Goal: Obtain resource: Download file/media

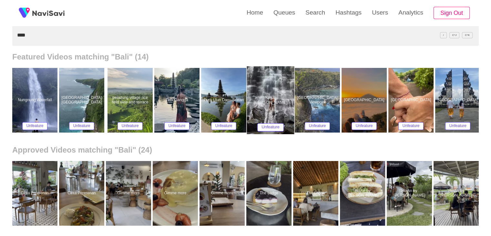
scroll to position [65, 0]
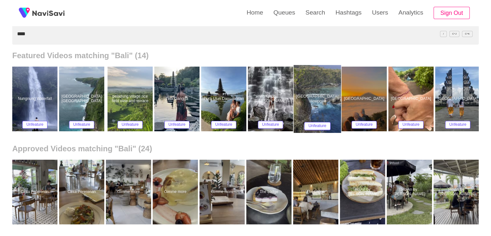
click at [323, 102] on div at bounding box center [317, 99] width 47 height 68
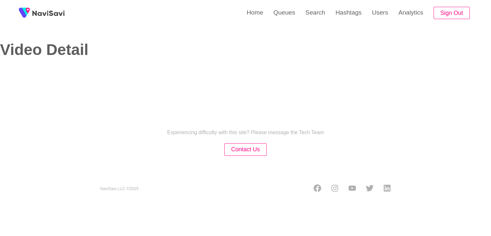
select select "**********"
select select "****"
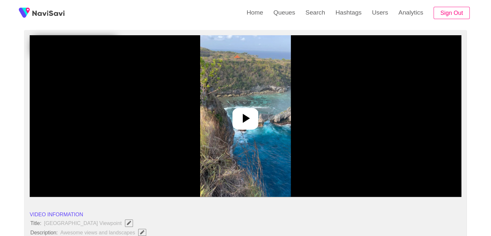
scroll to position [65, 0]
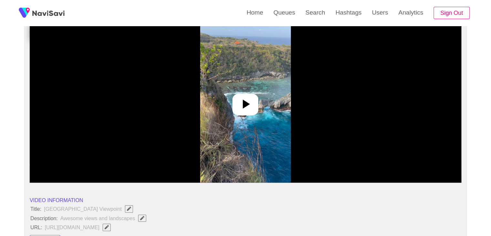
click at [242, 104] on icon at bounding box center [246, 104] width 16 height 16
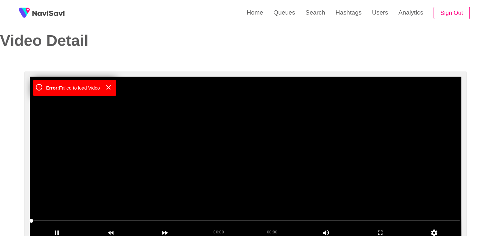
scroll to position [0, 0]
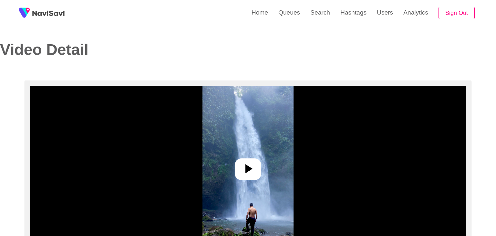
select select "**"
select select "**********"
click at [250, 166] on icon at bounding box center [246, 169] width 16 height 16
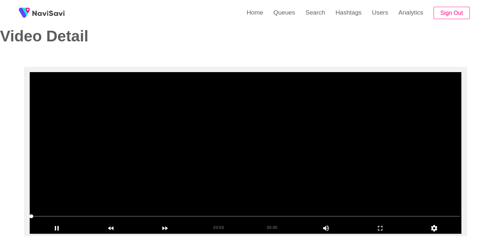
scroll to position [32, 0]
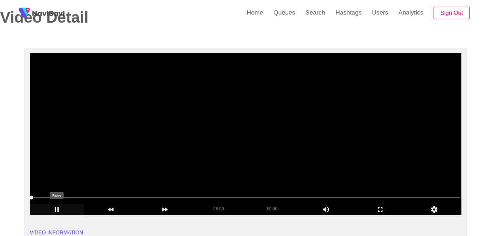
click at [63, 206] on icon "add" at bounding box center [57, 209] width 54 height 8
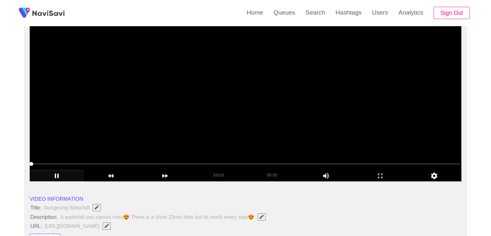
scroll to position [65, 0]
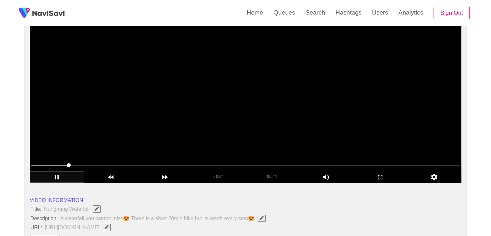
click at [271, 141] on video at bounding box center [246, 102] width 432 height 162
click at [125, 138] on video at bounding box center [246, 102] width 432 height 162
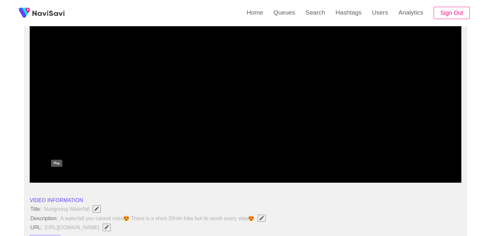
click at [55, 176] on icon "add" at bounding box center [57, 177] width 54 height 8
click at [372, 172] on div "add" at bounding box center [380, 176] width 54 height 11
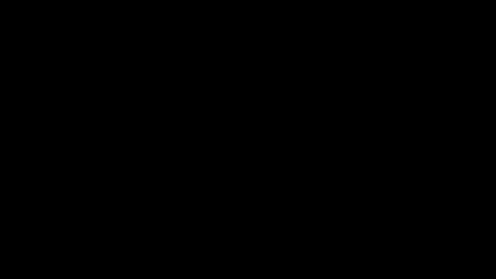
click at [308, 183] on video at bounding box center [248, 139] width 496 height 279
click at [302, 184] on video at bounding box center [248, 139] width 496 height 279
drag, startPoint x: 32, startPoint y: 263, endPoint x: 0, endPoint y: 261, distance: 31.7
click at [0, 235] on div at bounding box center [248, 261] width 498 height 17
drag, startPoint x: 40, startPoint y: 261, endPoint x: 1, endPoint y: 259, distance: 38.8
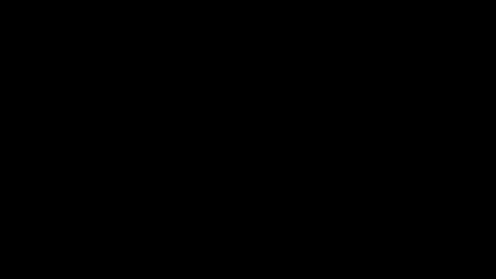
drag, startPoint x: 31, startPoint y: 263, endPoint x: 0, endPoint y: 259, distance: 31.3
click at [87, 223] on video at bounding box center [248, 139] width 496 height 279
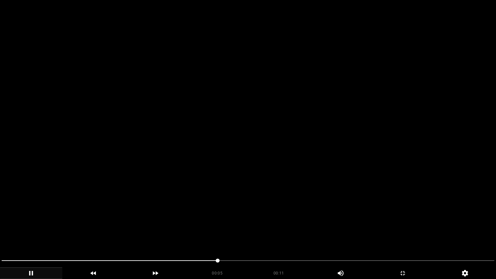
click at [239, 226] on video at bounding box center [248, 139] width 496 height 279
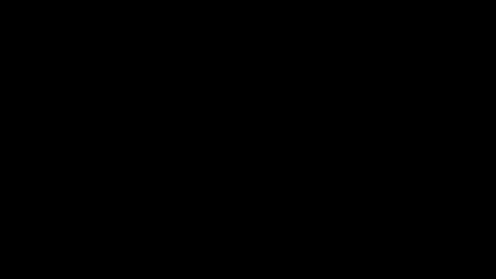
drag, startPoint x: 90, startPoint y: 261, endPoint x: 0, endPoint y: 259, distance: 90.5
click at [316, 235] on span at bounding box center [248, 261] width 493 height 10
click at [295, 235] on span at bounding box center [248, 261] width 493 height 10
drag, startPoint x: 256, startPoint y: 260, endPoint x: 202, endPoint y: 258, distance: 54.3
click at [202, 235] on span at bounding box center [248, 261] width 493 height 10
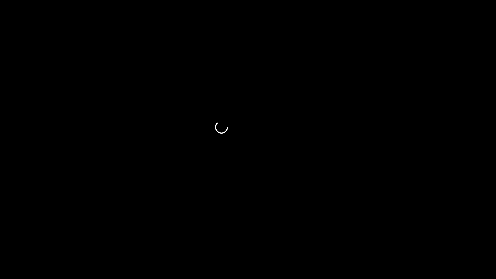
drag, startPoint x: 140, startPoint y: 260, endPoint x: 88, endPoint y: 261, distance: 51.7
click at [88, 235] on span at bounding box center [248, 261] width 493 height 10
click at [32, 235] on div "add" at bounding box center [31, 273] width 62 height 12
click at [34, 235] on icon "add" at bounding box center [31, 273] width 62 height 8
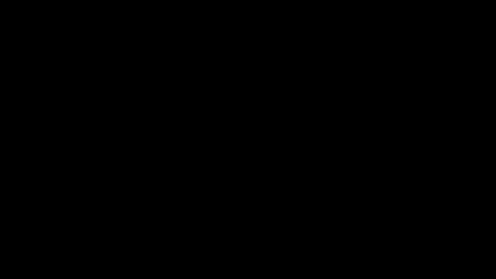
click at [399, 235] on span at bounding box center [248, 261] width 493 height 10
drag, startPoint x: 389, startPoint y: 261, endPoint x: 384, endPoint y: 261, distance: 4.5
click at [384, 235] on span at bounding box center [201, 260] width 399 height 1
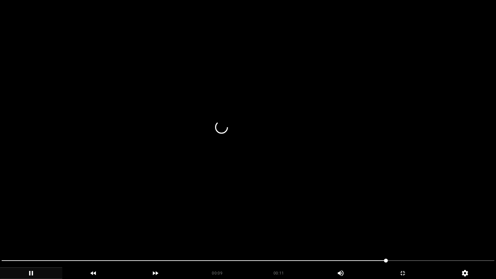
click at [207, 225] on video at bounding box center [248, 139] width 496 height 279
click at [207, 227] on video at bounding box center [248, 139] width 496 height 279
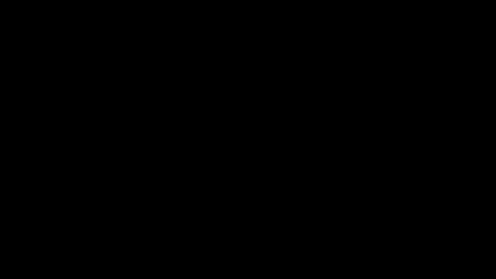
drag, startPoint x: 375, startPoint y: 262, endPoint x: 355, endPoint y: 263, distance: 19.4
click at [355, 235] on span at bounding box center [248, 261] width 493 height 10
drag, startPoint x: 242, startPoint y: 257, endPoint x: 0, endPoint y: 257, distance: 241.6
click at [114, 230] on video at bounding box center [248, 139] width 496 height 279
click at [401, 235] on div "add" at bounding box center [403, 273] width 62 height 12
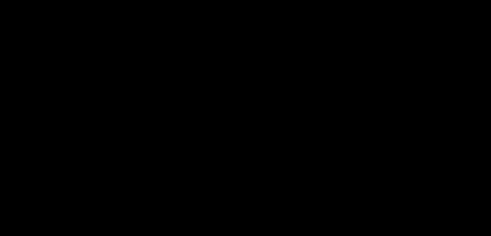
scroll to position [485, 0]
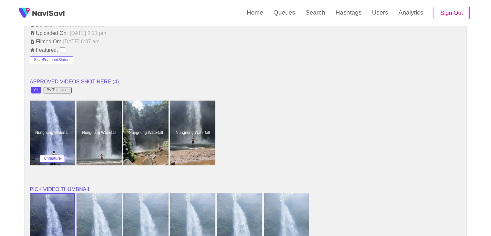
click at [56, 89] on div "By This User" at bounding box center [58, 90] width 22 height 5
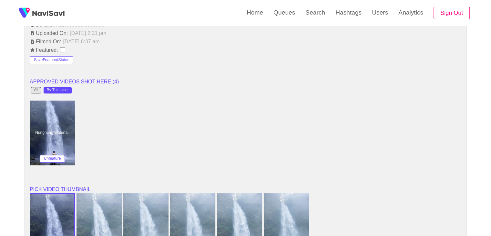
click at [35, 88] on div "All" at bounding box center [36, 90] width 4 height 5
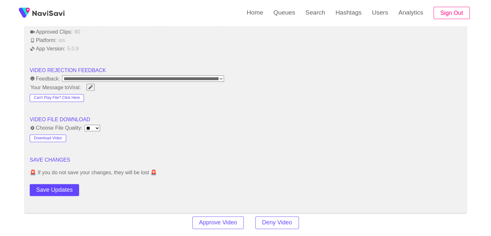
scroll to position [840, 0]
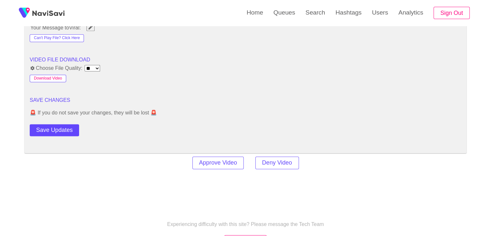
click at [51, 75] on button "Download Video" at bounding box center [48, 79] width 37 height 8
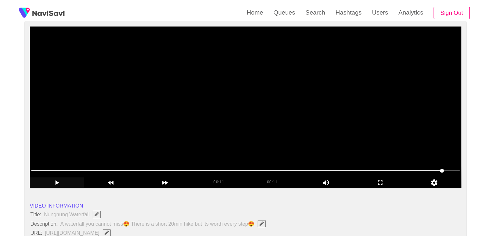
scroll to position [65, 0]
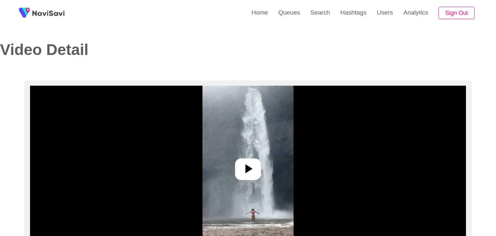
select select "**"
select select "**********"
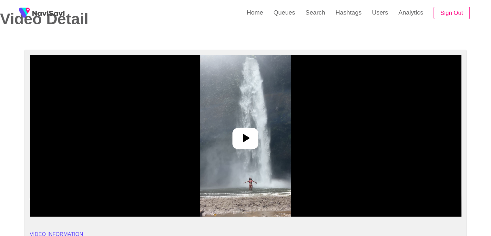
scroll to position [32, 0]
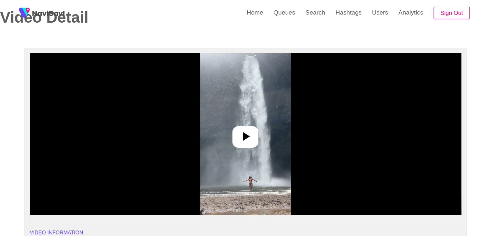
click at [242, 140] on icon at bounding box center [246, 137] width 16 height 16
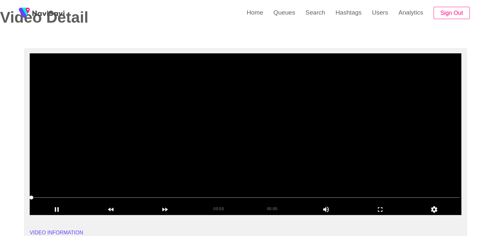
click at [136, 115] on video at bounding box center [246, 134] width 432 height 162
click at [72, 172] on video at bounding box center [246, 134] width 432 height 162
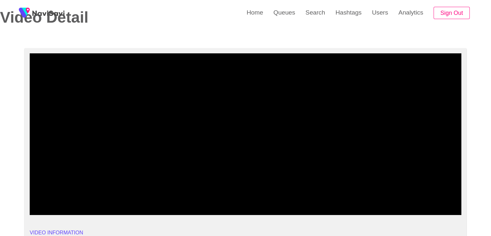
drag, startPoint x: 27, startPoint y: 196, endPoint x: 8, endPoint y: 196, distance: 19.4
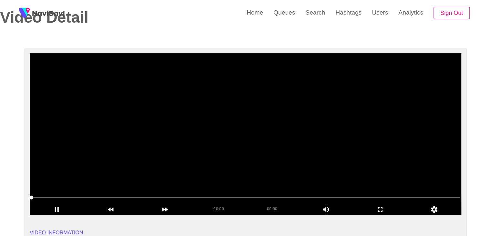
drag, startPoint x: 31, startPoint y: 195, endPoint x: 50, endPoint y: 194, distance: 19.7
click at [50, 194] on span at bounding box center [245, 197] width 429 height 10
drag, startPoint x: 35, startPoint y: 196, endPoint x: 51, endPoint y: 196, distance: 16.5
click at [51, 196] on span at bounding box center [245, 197] width 429 height 10
click at [383, 207] on icon "add" at bounding box center [381, 209] width 54 height 8
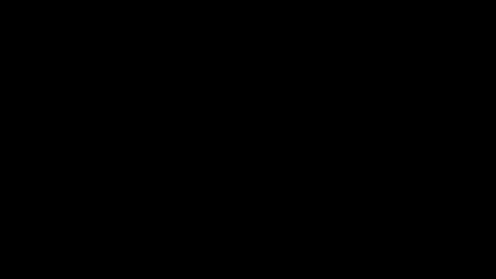
click at [30, 235] on icon "add" at bounding box center [32, 273] width 4 height 5
click at [34, 235] on icon "add" at bounding box center [31, 273] width 62 height 8
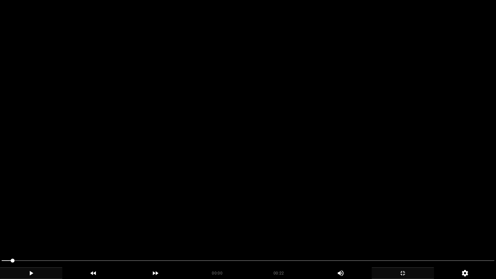
drag, startPoint x: 13, startPoint y: 262, endPoint x: 0, endPoint y: 261, distance: 13.3
click at [0, 235] on div at bounding box center [248, 261] width 498 height 17
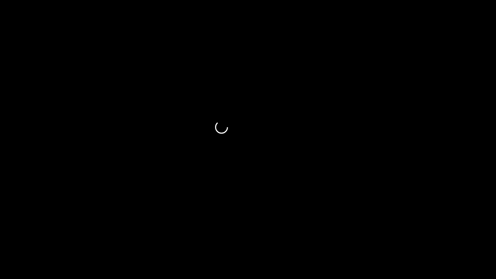
click at [27, 235] on icon "add" at bounding box center [31, 273] width 62 height 8
click at [28, 235] on icon "add" at bounding box center [31, 273] width 62 height 8
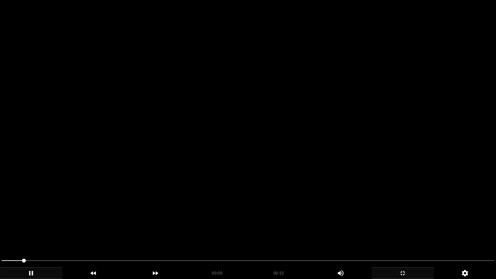
drag, startPoint x: 18, startPoint y: 261, endPoint x: 7, endPoint y: 264, distance: 11.8
click at [7, 235] on span at bounding box center [248, 261] width 493 height 10
click at [131, 228] on video at bounding box center [248, 139] width 496 height 279
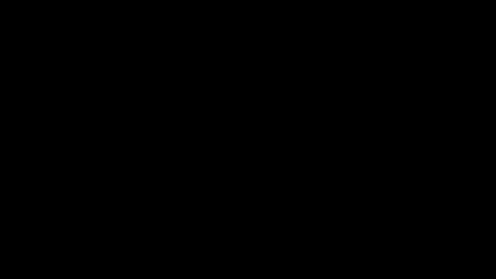
click at [407, 235] on icon "add" at bounding box center [403, 273] width 62 height 8
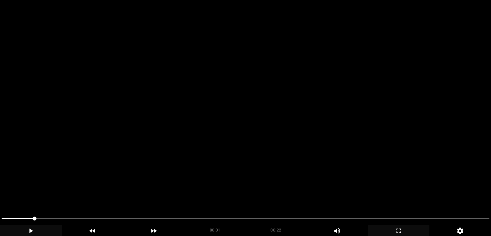
click at [206, 167] on video at bounding box center [245, 118] width 491 height 236
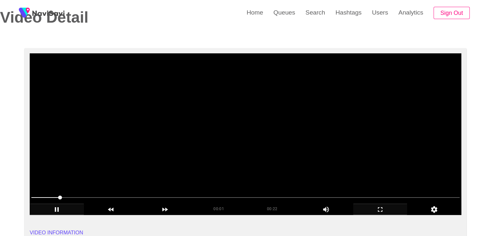
click at [214, 168] on video at bounding box center [246, 134] width 432 height 162
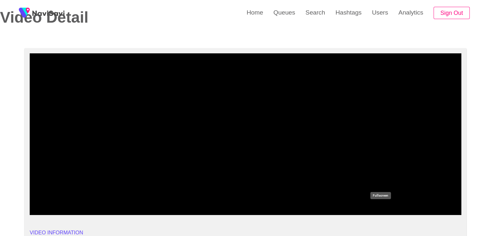
click at [380, 211] on icon "add" at bounding box center [381, 209] width 54 height 8
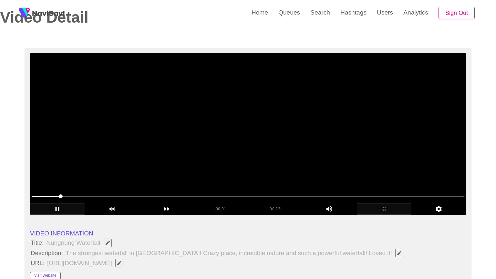
click at [288, 215] on video at bounding box center [248, 134] width 436 height 162
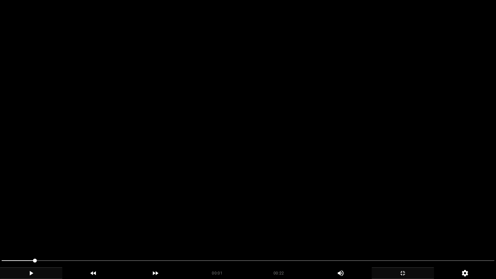
click at [235, 235] on video at bounding box center [248, 139] width 496 height 279
click at [264, 230] on video at bounding box center [248, 139] width 496 height 279
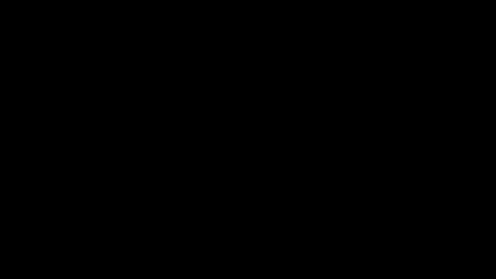
click at [403, 235] on icon "add" at bounding box center [403, 273] width 5 height 5
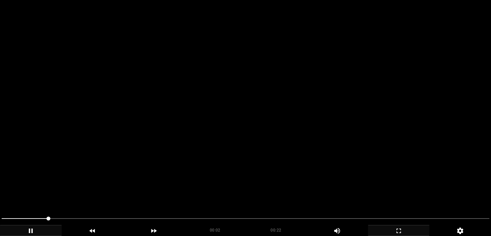
click at [235, 167] on video at bounding box center [245, 118] width 491 height 236
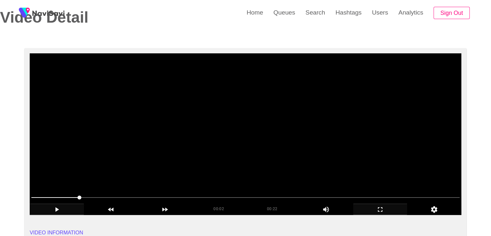
click at [247, 164] on video at bounding box center [246, 134] width 432 height 162
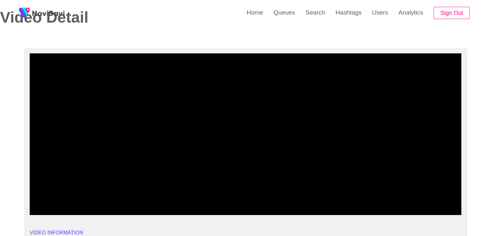
click at [34, 198] on span at bounding box center [245, 197] width 429 height 10
drag, startPoint x: 377, startPoint y: 207, endPoint x: 359, endPoint y: 235, distance: 33.4
click at [377, 207] on icon "add" at bounding box center [381, 209] width 54 height 8
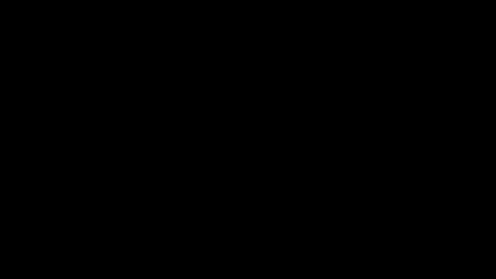
click at [401, 235] on icon "add" at bounding box center [403, 273] width 5 height 5
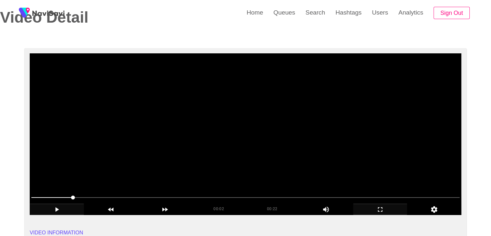
click at [214, 194] on span at bounding box center [245, 197] width 429 height 10
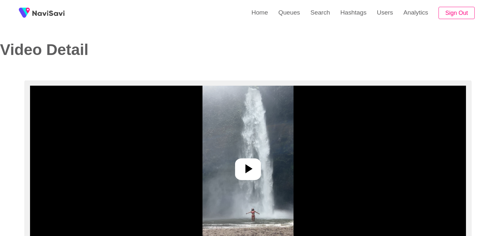
select select "**********"
select select "**"
click at [253, 176] on div at bounding box center [246, 169] width 26 height 22
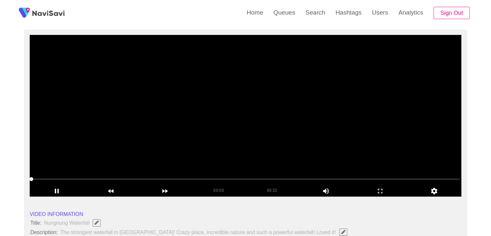
scroll to position [65, 0]
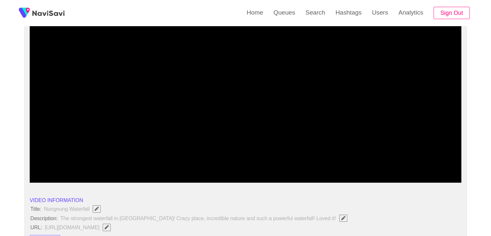
click at [251, 163] on span at bounding box center [245, 165] width 429 height 10
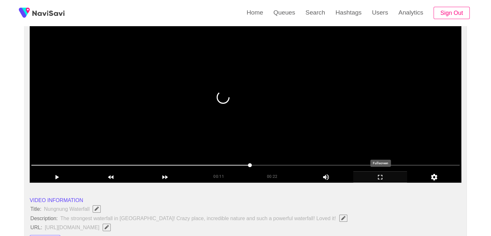
click at [377, 176] on icon "add" at bounding box center [381, 177] width 54 height 8
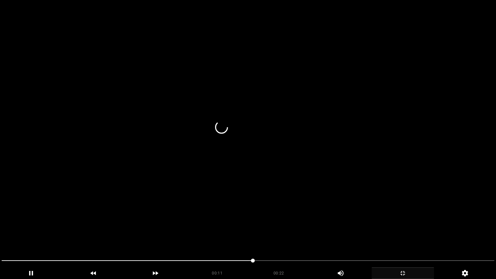
click at [295, 235] on span at bounding box center [248, 260] width 493 height 1
click at [335, 235] on span at bounding box center [248, 261] width 493 height 10
click at [381, 235] on span at bounding box center [248, 261] width 493 height 10
click at [403, 235] on icon "add" at bounding box center [403, 273] width 62 height 8
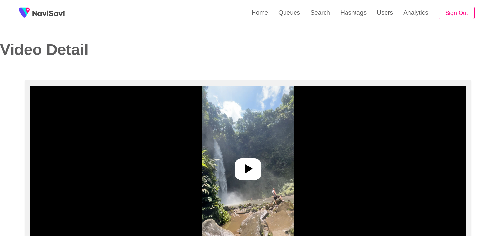
select select "**********"
select select "**"
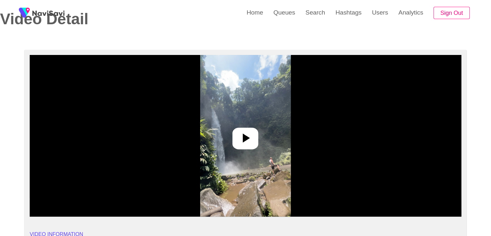
scroll to position [32, 0]
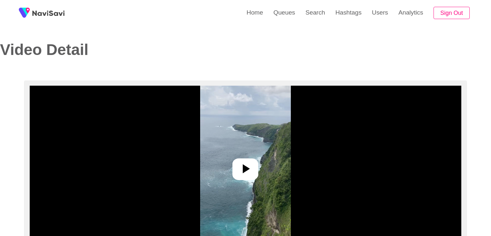
select select "**********"
select select "**"
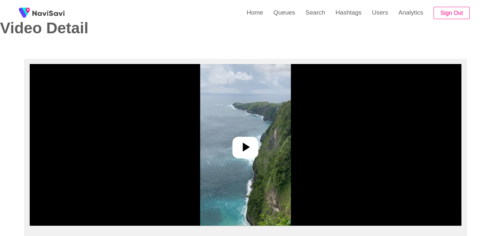
scroll to position [65, 0]
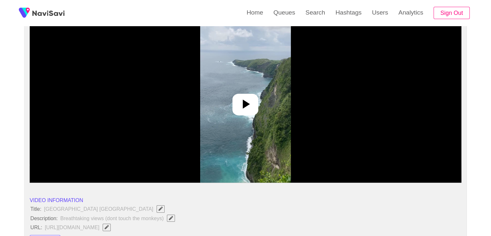
click at [228, 95] on img at bounding box center [245, 102] width 91 height 162
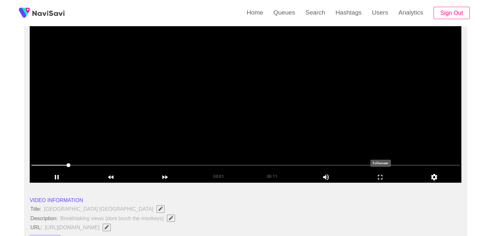
drag, startPoint x: 381, startPoint y: 174, endPoint x: 377, endPoint y: 204, distance: 30.1
click at [381, 174] on icon "add" at bounding box center [381, 177] width 54 height 8
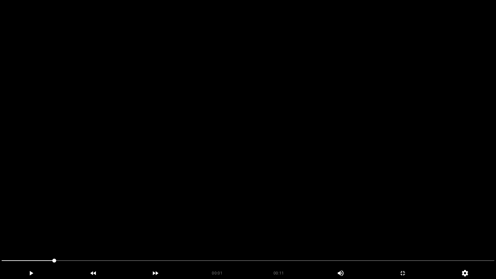
click at [276, 194] on video at bounding box center [248, 139] width 496 height 279
click at [272, 192] on video at bounding box center [248, 139] width 496 height 279
click at [197, 229] on video at bounding box center [248, 139] width 496 height 279
click at [229, 235] on span at bounding box center [248, 261] width 493 height 10
click at [288, 235] on span at bounding box center [248, 261] width 493 height 10
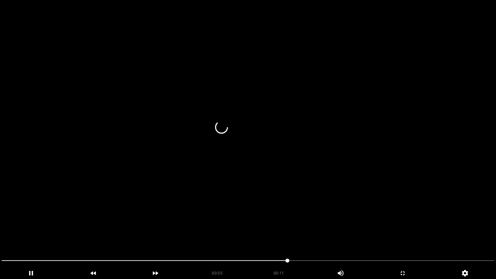
click at [347, 235] on span at bounding box center [248, 261] width 493 height 10
click at [398, 235] on span at bounding box center [248, 261] width 493 height 10
click at [411, 235] on icon "add" at bounding box center [403, 273] width 62 height 8
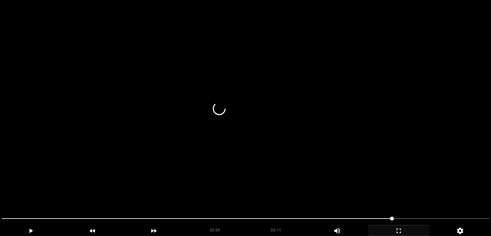
scroll to position [32, 0]
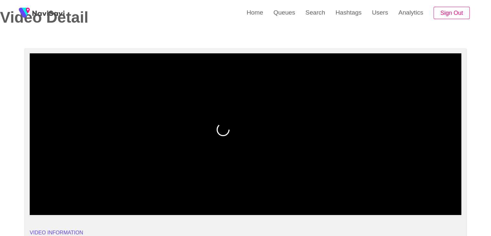
drag, startPoint x: 114, startPoint y: 197, endPoint x: 72, endPoint y: 197, distance: 41.7
click at [72, 197] on span at bounding box center [202, 197] width 343 height 1
click at [383, 206] on icon "add" at bounding box center [381, 209] width 54 height 8
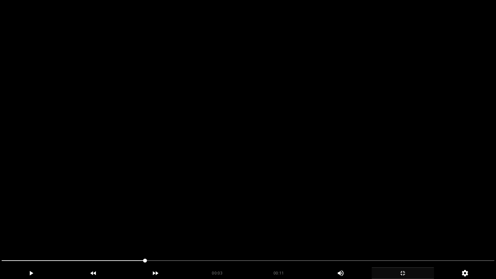
click at [362, 224] on video at bounding box center [248, 139] width 496 height 279
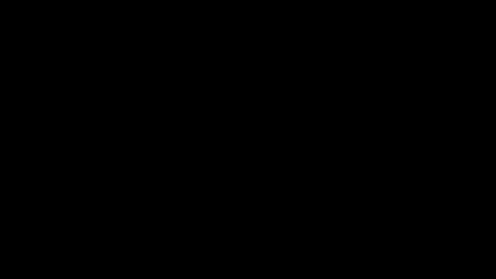
drag, startPoint x: 181, startPoint y: 256, endPoint x: 162, endPoint y: 252, distance: 19.4
click at [162, 235] on section "00:11 00:11 Picture In Picture 1 Error: Failed to load Video" at bounding box center [248, 139] width 496 height 279
drag, startPoint x: 66, startPoint y: 248, endPoint x: 62, endPoint y: 252, distance: 5.3
click at [40, 235] on video at bounding box center [248, 139] width 496 height 279
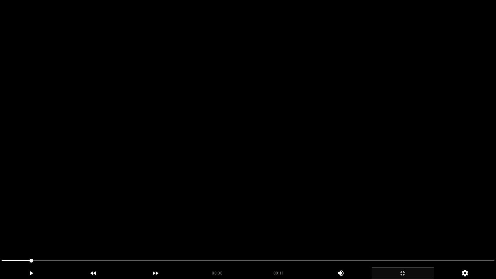
click at [272, 223] on video at bounding box center [248, 139] width 496 height 279
click at [293, 208] on video at bounding box center [248, 139] width 496 height 279
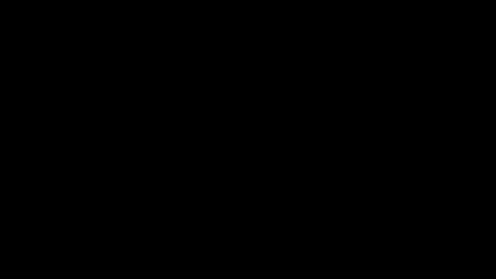
click at [405, 235] on icon "add" at bounding box center [403, 273] width 62 height 8
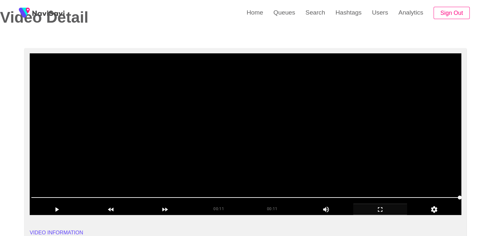
click at [259, 121] on video at bounding box center [246, 134] width 432 height 162
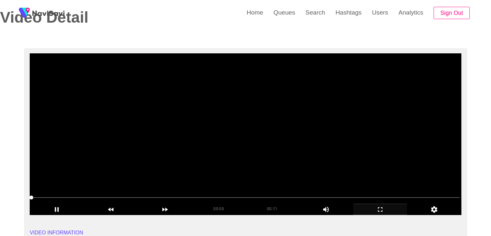
click at [260, 113] on video at bounding box center [246, 134] width 432 height 162
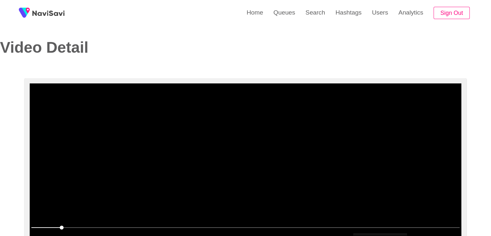
scroll to position [0, 0]
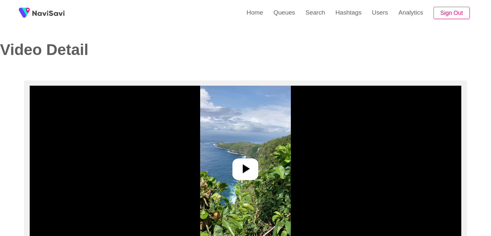
select select "**********"
select select "**"
click at [286, 135] on img at bounding box center [245, 167] width 91 height 162
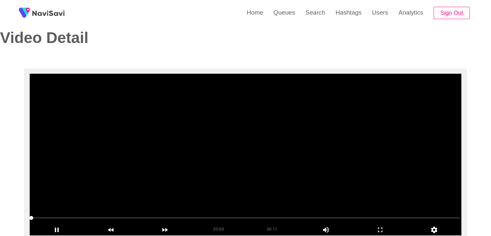
scroll to position [32, 0]
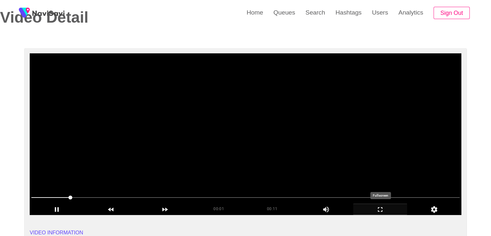
click at [387, 210] on icon "add" at bounding box center [381, 209] width 54 height 8
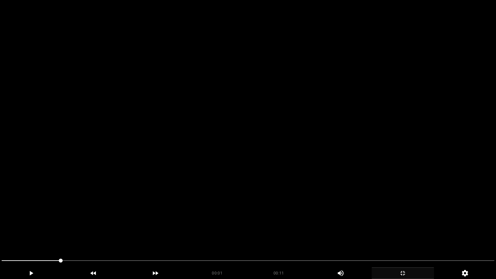
click at [339, 215] on video at bounding box center [248, 139] width 496 height 279
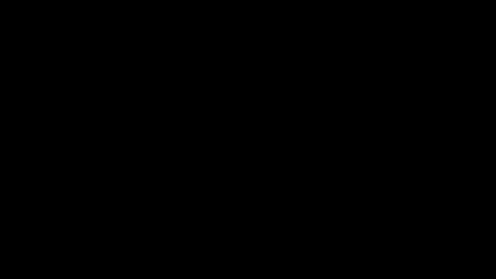
drag, startPoint x: 266, startPoint y: 260, endPoint x: 174, endPoint y: 259, distance: 91.7
click at [174, 235] on span at bounding box center [248, 261] width 493 height 10
drag, startPoint x: 148, startPoint y: 259, endPoint x: 88, endPoint y: 256, distance: 60.1
click at [88, 235] on span at bounding box center [248, 261] width 493 height 10
click at [413, 235] on icon "add" at bounding box center [403, 273] width 62 height 8
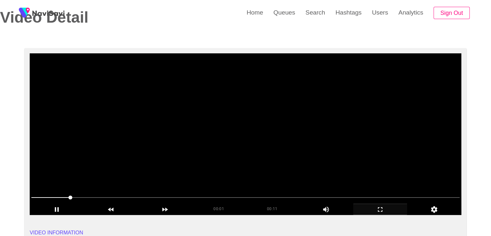
click at [288, 156] on video at bounding box center [246, 134] width 432 height 162
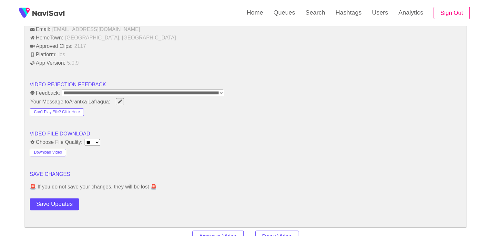
scroll to position [808, 0]
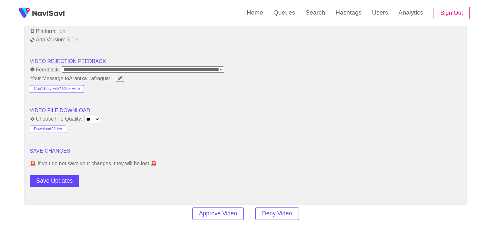
click at [99, 116] on select "**** **** **** **** **** **" at bounding box center [93, 119] width 16 height 6
click at [54, 127] on button "Download Video" at bounding box center [48, 129] width 37 height 8
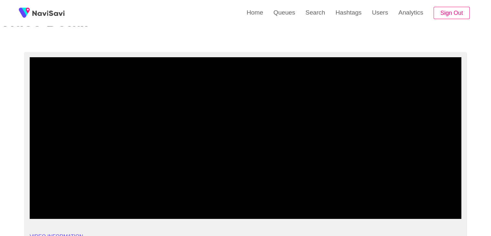
scroll to position [0, 0]
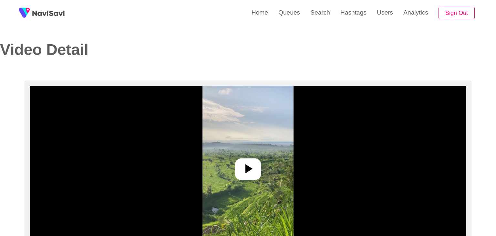
select select "**********"
select select "**"
click at [245, 163] on icon at bounding box center [246, 169] width 16 height 16
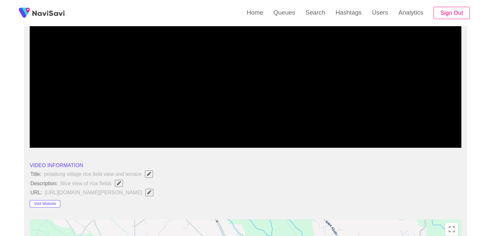
scroll to position [97, 0]
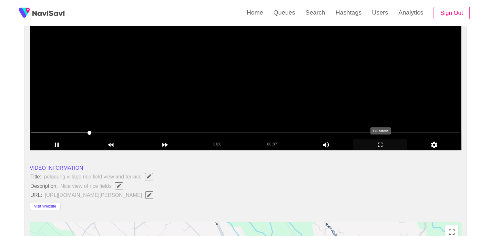
click at [381, 148] on icon "add" at bounding box center [381, 145] width 54 height 8
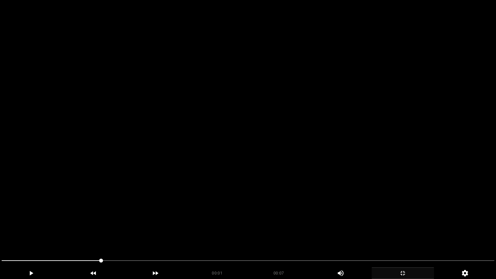
click at [300, 200] on video at bounding box center [248, 139] width 496 height 279
click at [309, 196] on video at bounding box center [248, 139] width 496 height 279
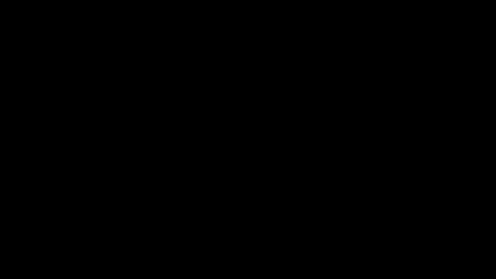
drag, startPoint x: 401, startPoint y: 275, endPoint x: 379, endPoint y: 229, distance: 50.4
click at [401, 235] on icon "add" at bounding box center [403, 273] width 62 height 8
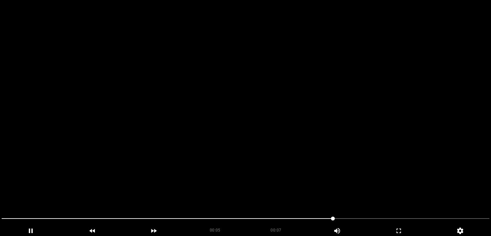
scroll to position [32, 0]
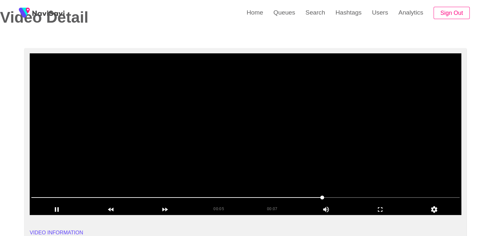
click at [250, 106] on video at bounding box center [246, 134] width 432 height 162
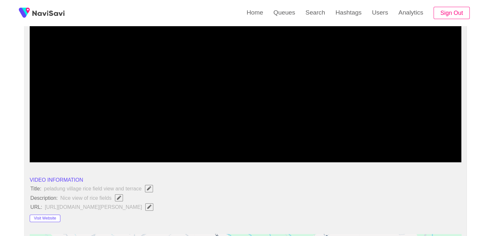
scroll to position [97, 0]
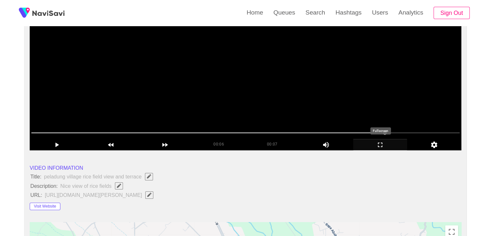
click at [369, 145] on icon "add" at bounding box center [381, 145] width 54 height 8
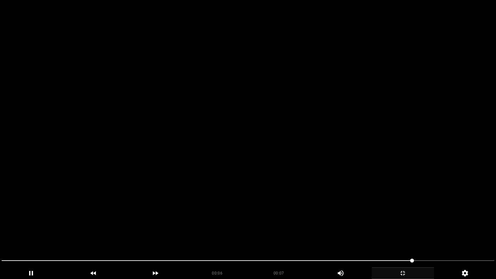
click at [367, 172] on video at bounding box center [248, 139] width 496 height 279
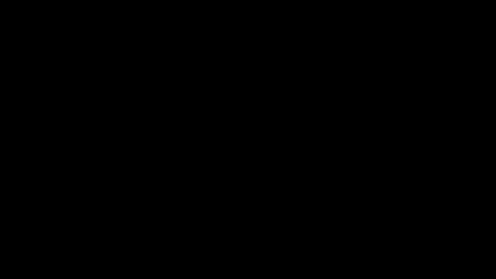
click at [408, 235] on icon "add" at bounding box center [403, 273] width 62 height 8
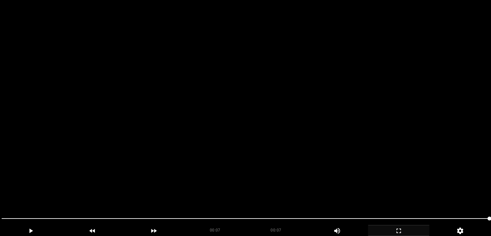
scroll to position [65, 0]
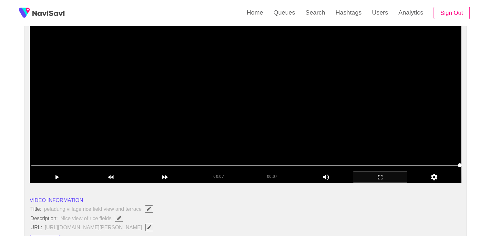
click at [209, 118] on video at bounding box center [246, 102] width 432 height 162
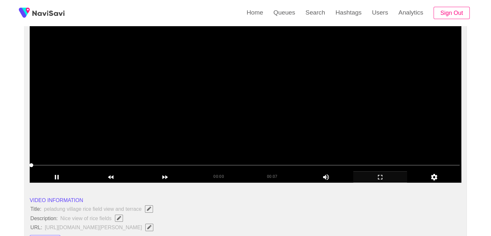
click at [209, 118] on video at bounding box center [246, 102] width 432 height 162
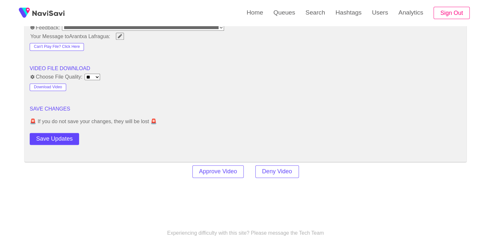
scroll to position [840, 0]
click at [98, 77] on select "**** **** **** **** **** **" at bounding box center [93, 76] width 16 height 6
click at [99, 75] on select "**** **** **** **** **** **" at bounding box center [93, 76] width 16 height 6
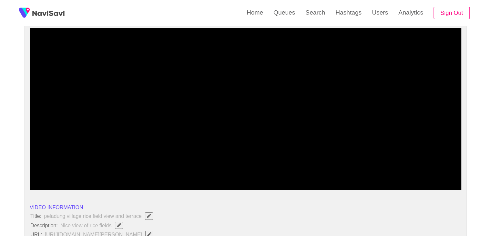
scroll to position [32, 0]
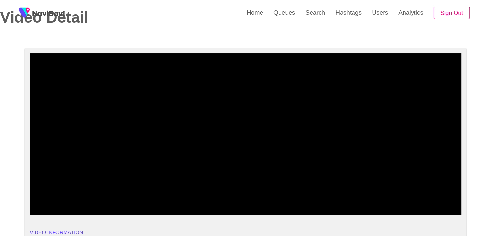
drag, startPoint x: 53, startPoint y: 198, endPoint x: 0, endPoint y: 201, distance: 53.1
drag, startPoint x: 60, startPoint y: 195, endPoint x: 0, endPoint y: 193, distance: 60.1
drag, startPoint x: 32, startPoint y: 200, endPoint x: 19, endPoint y: 201, distance: 13.0
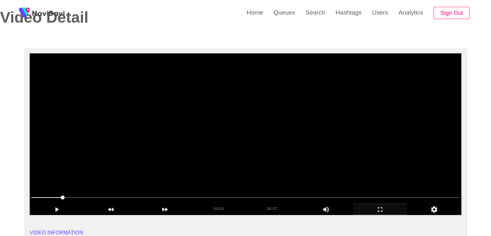
click at [30, 199] on div at bounding box center [246, 198] width 434 height 16
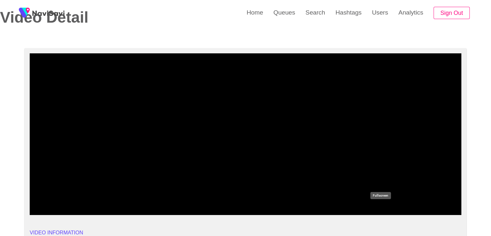
click at [381, 212] on icon "add" at bounding box center [381, 209] width 54 height 8
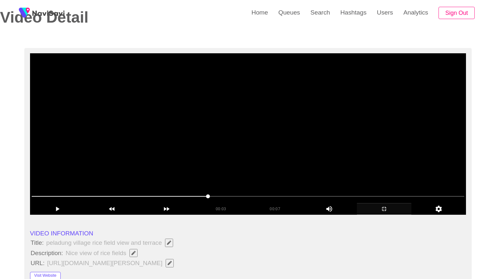
click at [308, 215] on video at bounding box center [248, 134] width 436 height 162
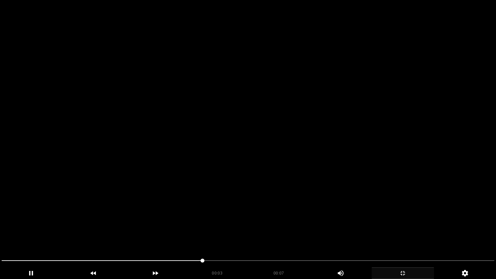
click at [308, 217] on video at bounding box center [248, 139] width 496 height 279
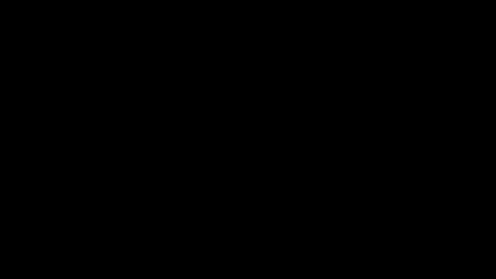
click at [408, 235] on icon "add" at bounding box center [403, 273] width 62 height 8
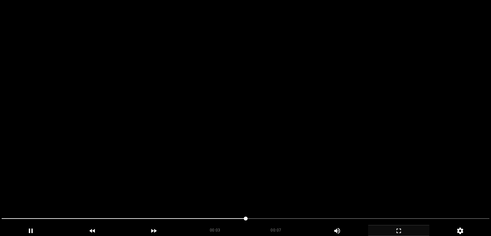
scroll to position [129, 0]
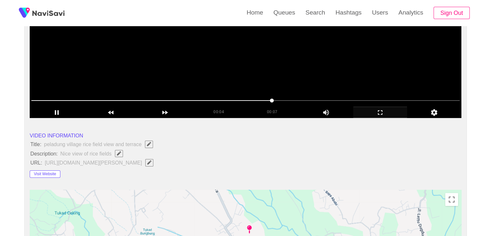
click at [173, 73] on video at bounding box center [246, 37] width 432 height 162
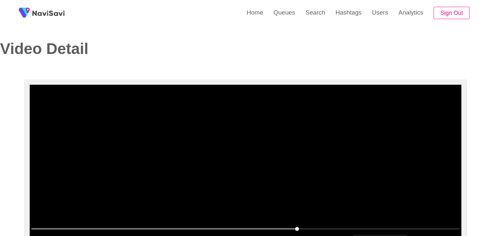
scroll to position [0, 0]
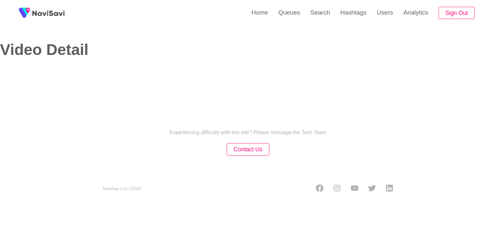
select select "**********"
select select "**"
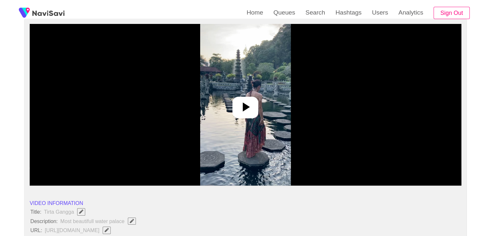
scroll to position [65, 0]
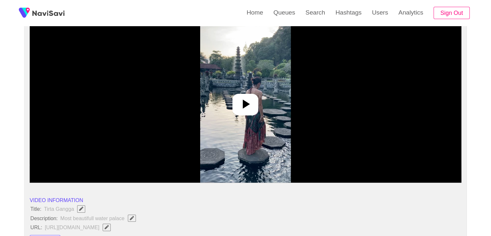
click at [246, 102] on icon at bounding box center [246, 103] width 7 height 9
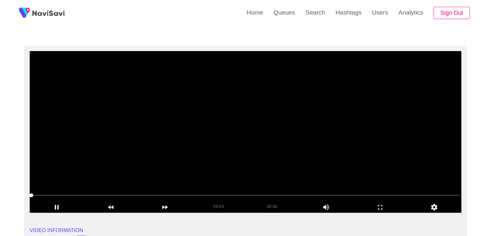
scroll to position [32, 0]
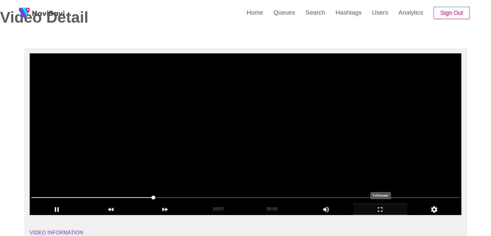
click at [380, 210] on icon "add" at bounding box center [381, 209] width 54 height 8
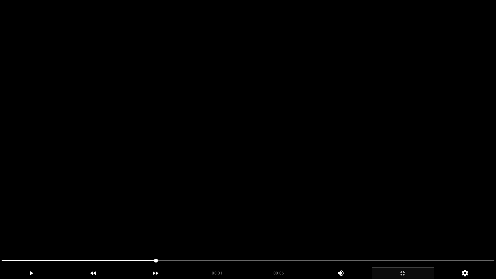
click at [339, 217] on video at bounding box center [248, 139] width 496 height 279
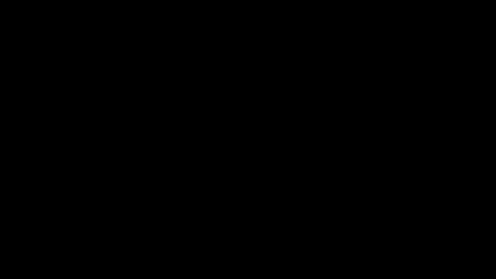
click at [380, 235] on span at bounding box center [248, 260] width 493 height 1
click at [409, 235] on span at bounding box center [248, 261] width 493 height 10
click at [434, 235] on span at bounding box center [248, 261] width 493 height 10
click at [454, 235] on span at bounding box center [248, 261] width 493 height 10
drag, startPoint x: 222, startPoint y: 261, endPoint x: 87, endPoint y: 246, distance: 135.9
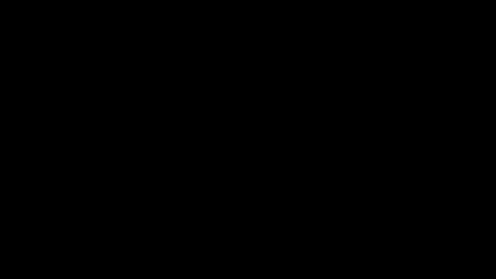
click at [84, 235] on section "00:06 00:06 Picture In Picture 1 Error: Failed to load Video" at bounding box center [248, 139] width 496 height 279
click at [404, 235] on icon "add" at bounding box center [403, 273] width 62 height 8
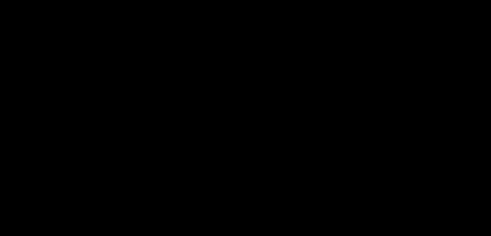
scroll to position [743, 0]
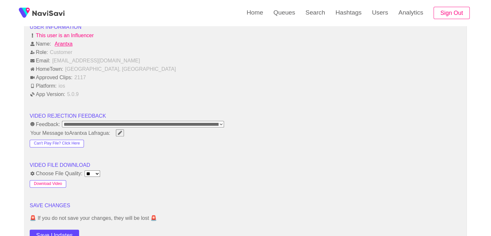
click at [48, 182] on button "Download Video" at bounding box center [48, 184] width 37 height 8
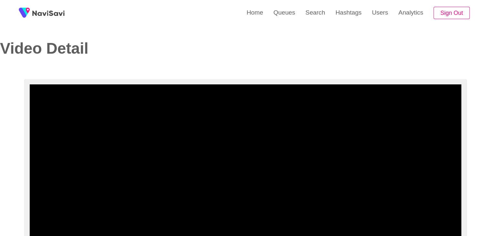
scroll to position [0, 0]
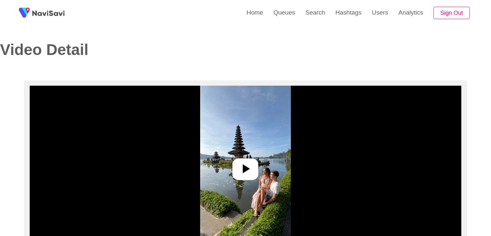
select select "**********"
select select "**"
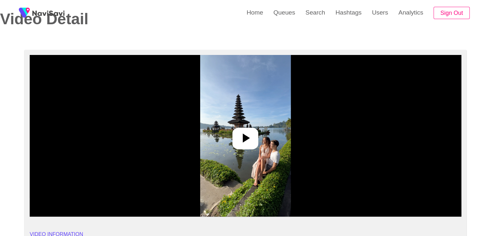
scroll to position [32, 0]
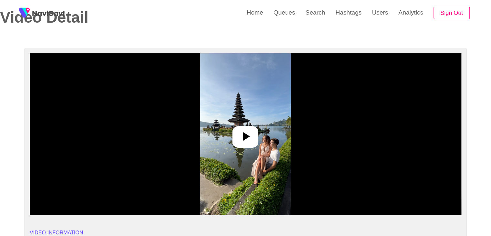
click at [233, 130] on div at bounding box center [246, 137] width 26 height 22
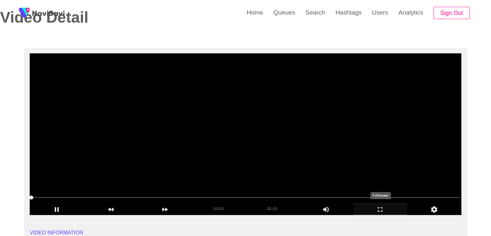
click at [380, 210] on icon "add" at bounding box center [381, 209] width 54 height 8
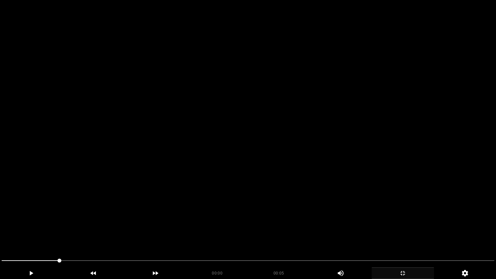
click at [343, 212] on video at bounding box center [248, 139] width 496 height 279
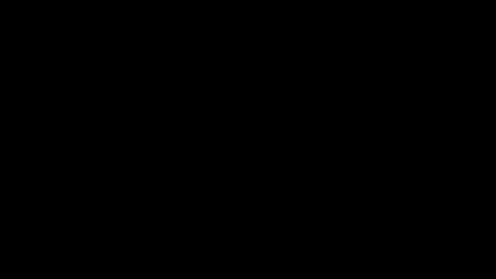
drag, startPoint x: 0, startPoint y: 260, endPoint x: 0, endPoint y: 256, distance: 4.2
click at [0, 235] on div at bounding box center [248, 261] width 498 height 17
click at [404, 235] on icon "add" at bounding box center [403, 273] width 5 height 5
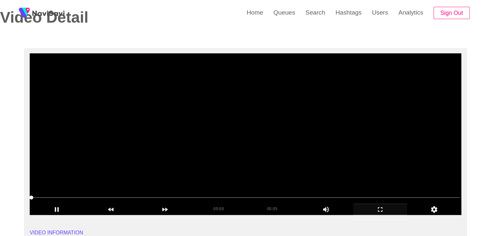
click at [257, 151] on video at bounding box center [246, 134] width 432 height 162
click at [165, 195] on span at bounding box center [245, 197] width 429 height 10
click at [377, 212] on icon "add" at bounding box center [381, 209] width 54 height 8
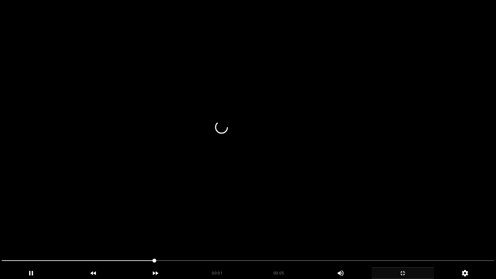
click at [226, 235] on span at bounding box center [248, 260] width 493 height 1
click at [293, 235] on span at bounding box center [248, 261] width 493 height 10
click at [352, 235] on span at bounding box center [248, 261] width 493 height 10
click at [382, 235] on span at bounding box center [248, 261] width 493 height 10
click at [393, 235] on span at bounding box center [248, 261] width 493 height 10
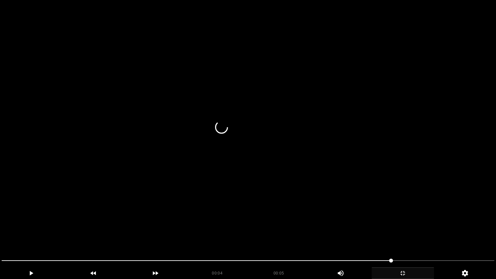
click at [411, 235] on span at bounding box center [248, 261] width 493 height 10
drag, startPoint x: 308, startPoint y: 265, endPoint x: 256, endPoint y: 262, distance: 51.4
click at [256, 235] on span at bounding box center [248, 261] width 493 height 10
drag, startPoint x: 238, startPoint y: 261, endPoint x: 196, endPoint y: 261, distance: 41.7
click at [196, 235] on span at bounding box center [130, 260] width 256 height 1
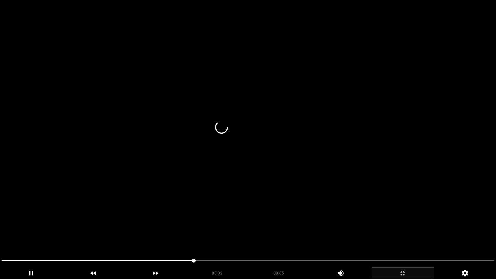
drag, startPoint x: 170, startPoint y: 260, endPoint x: 114, endPoint y: 254, distance: 56.9
click at [122, 235] on span at bounding box center [248, 261] width 493 height 10
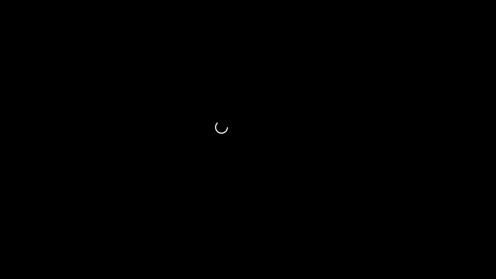
click at [413, 235] on icon "add" at bounding box center [403, 273] width 62 height 8
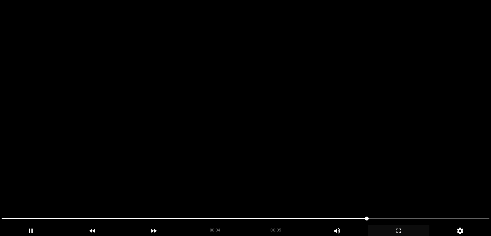
click at [266, 139] on video at bounding box center [245, 118] width 491 height 236
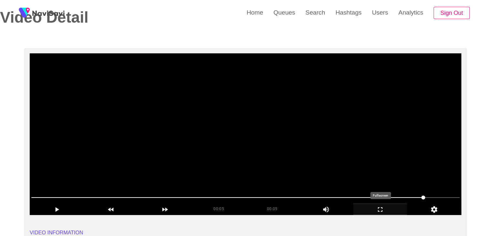
drag, startPoint x: 381, startPoint y: 208, endPoint x: 380, endPoint y: 236, distance: 28.1
click at [380, 208] on icon "add" at bounding box center [381, 209] width 54 height 8
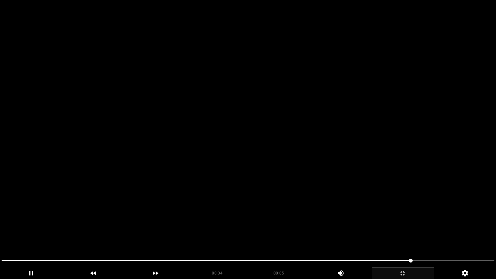
drag, startPoint x: 412, startPoint y: 260, endPoint x: 99, endPoint y: 226, distance: 313.9
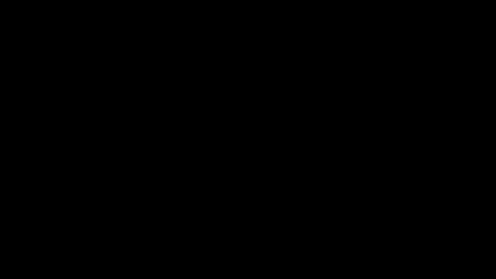
drag, startPoint x: 118, startPoint y: 259, endPoint x: 0, endPoint y: 247, distance: 118.1
click at [0, 235] on section "00:05 00:05 Picture In Picture 1 Error: Failed to load Video" at bounding box center [248, 139] width 496 height 279
click at [406, 235] on icon "add" at bounding box center [403, 273] width 62 height 8
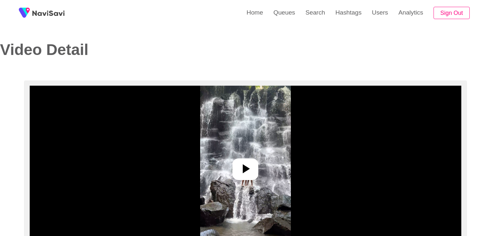
select select "**********"
select select "**"
click at [242, 170] on icon at bounding box center [246, 169] width 16 height 16
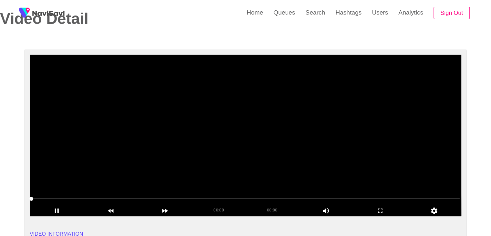
scroll to position [32, 0]
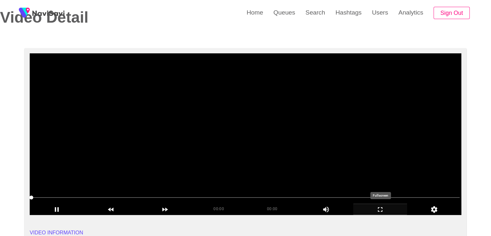
drag, startPoint x: 380, startPoint y: 208, endPoint x: 377, endPoint y: 236, distance: 28.2
click at [379, 208] on icon "add" at bounding box center [381, 209] width 54 height 8
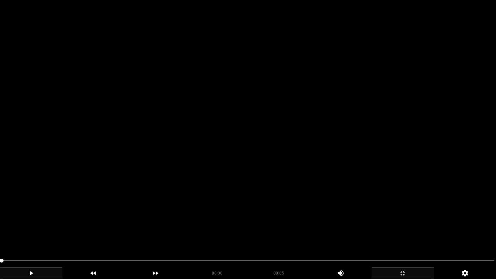
click at [40, 235] on div "add" at bounding box center [31, 273] width 62 height 12
click at [42, 235] on icon "add" at bounding box center [31, 273] width 62 height 8
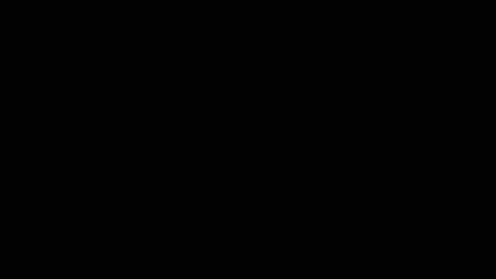
click at [402, 235] on icon "add" at bounding box center [403, 273] width 62 height 8
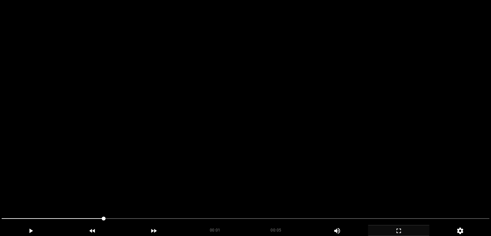
scroll to position [65, 0]
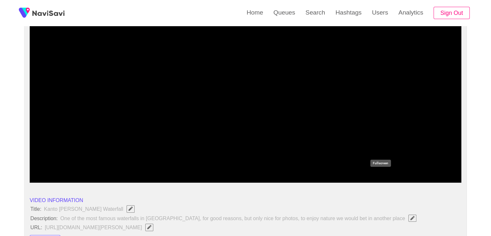
click at [386, 176] on icon "add" at bounding box center [381, 177] width 54 height 8
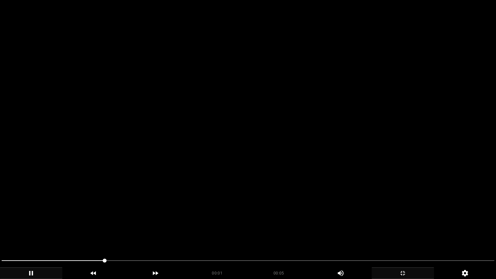
drag, startPoint x: 73, startPoint y: 263, endPoint x: 0, endPoint y: 268, distance: 73.2
click at [0, 235] on div "00:01 00:05 Picture In Picture 1" at bounding box center [248, 268] width 496 height 24
click at [302, 220] on video at bounding box center [248, 139] width 496 height 279
click at [319, 217] on video at bounding box center [248, 139] width 496 height 279
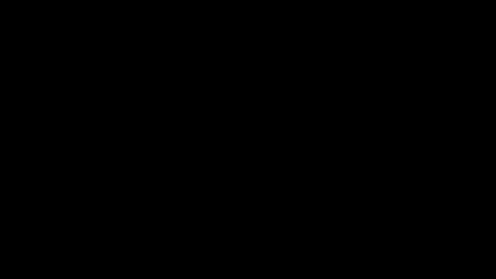
click at [404, 235] on icon "add" at bounding box center [403, 273] width 62 height 8
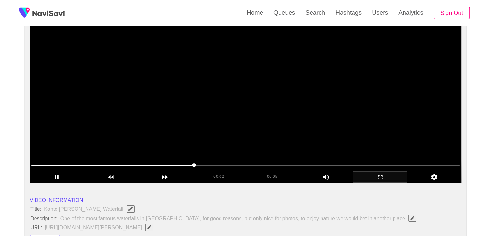
click at [260, 131] on video at bounding box center [246, 102] width 432 height 162
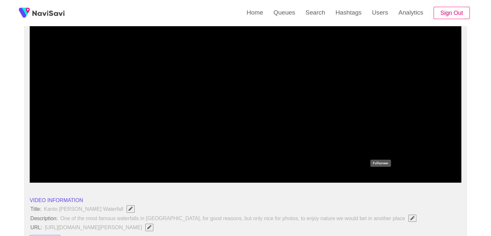
click at [376, 172] on div "add" at bounding box center [380, 176] width 54 height 11
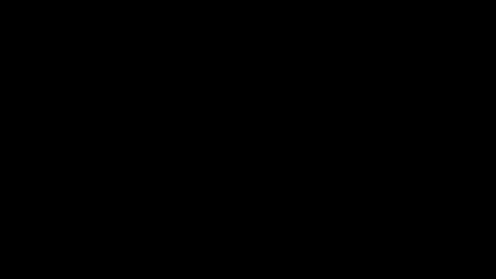
click at [261, 192] on video at bounding box center [248, 139] width 496 height 279
click at [27, 235] on div "add" at bounding box center [31, 273] width 62 height 12
click at [34, 235] on icon "add" at bounding box center [31, 273] width 62 height 8
click at [225, 235] on span at bounding box center [248, 261] width 493 height 10
drag, startPoint x: 225, startPoint y: 266, endPoint x: 183, endPoint y: 265, distance: 42.3
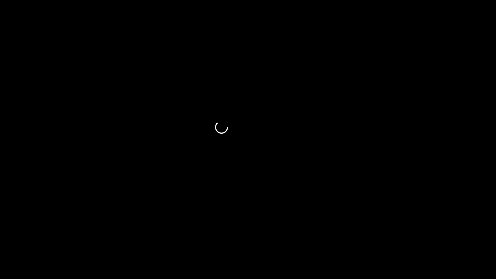
click at [183, 235] on span at bounding box center [248, 261] width 493 height 10
click at [208, 235] on span at bounding box center [248, 261] width 493 height 10
drag, startPoint x: 270, startPoint y: 259, endPoint x: 291, endPoint y: 263, distance: 21.2
click at [291, 235] on span at bounding box center [248, 261] width 493 height 10
click at [372, 235] on span at bounding box center [248, 261] width 493 height 10
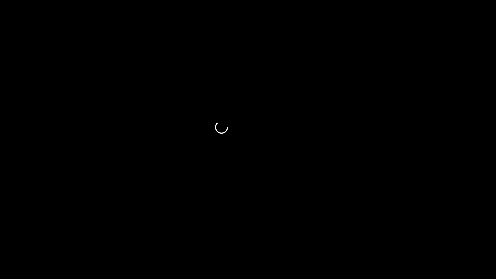
click at [394, 235] on span at bounding box center [248, 261] width 493 height 10
click at [402, 235] on icon "add" at bounding box center [403, 273] width 62 height 8
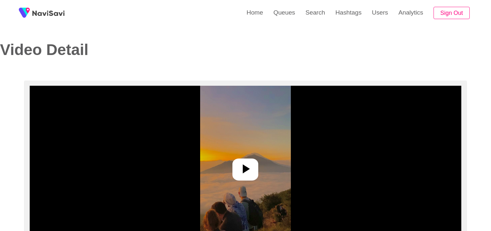
select select "**********"
select select "**"
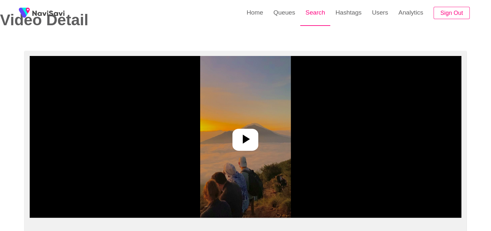
scroll to position [32, 0]
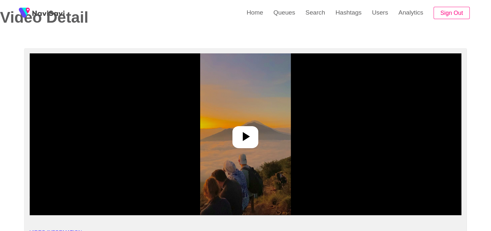
click at [239, 138] on icon at bounding box center [246, 137] width 16 height 16
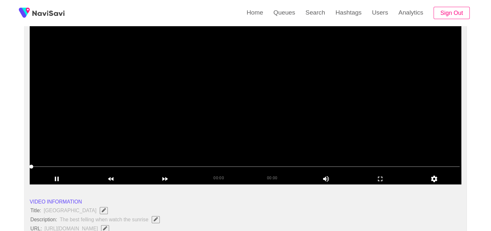
scroll to position [65, 0]
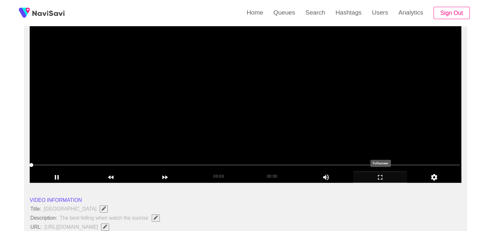
click at [385, 177] on icon "add" at bounding box center [381, 177] width 54 height 8
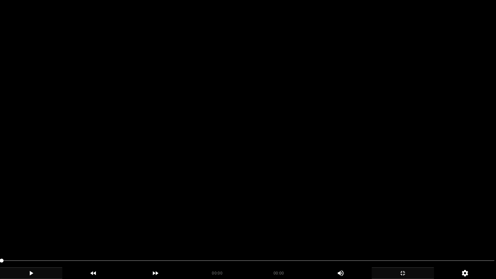
click at [29, 230] on icon "add" at bounding box center [31, 273] width 62 height 8
click at [29, 230] on icon "add" at bounding box center [31, 273] width 4 height 5
click at [35, 230] on icon "add" at bounding box center [31, 273] width 62 height 8
click at [407, 230] on icon "add" at bounding box center [403, 273] width 62 height 8
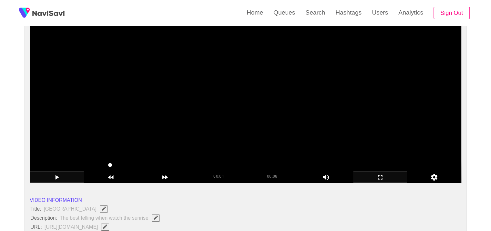
drag, startPoint x: 7, startPoint y: 171, endPoint x: 0, endPoint y: 171, distance: 7.1
click at [395, 178] on icon "add" at bounding box center [381, 177] width 54 height 8
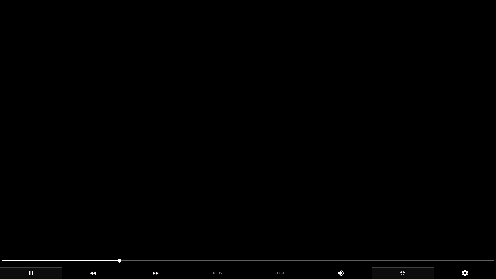
click at [163, 230] on span at bounding box center [248, 261] width 493 height 10
drag, startPoint x: 123, startPoint y: 258, endPoint x: 58, endPoint y: 256, distance: 64.7
click at [58, 230] on span at bounding box center [248, 261] width 493 height 10
click at [191, 230] on span at bounding box center [248, 261] width 493 height 10
click at [232, 230] on span at bounding box center [248, 261] width 493 height 10
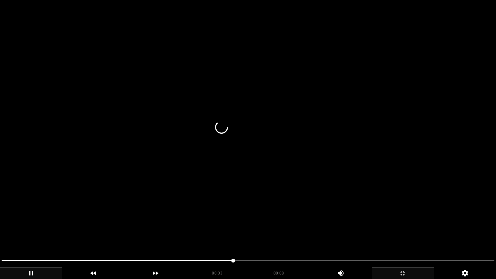
drag, startPoint x: 191, startPoint y: 260, endPoint x: 255, endPoint y: 260, distance: 64.3
click at [255, 230] on span at bounding box center [248, 261] width 493 height 10
click at [287, 230] on span at bounding box center [248, 261] width 493 height 10
click at [308, 230] on span at bounding box center [248, 261] width 493 height 10
click at [330, 230] on span at bounding box center [248, 261] width 493 height 10
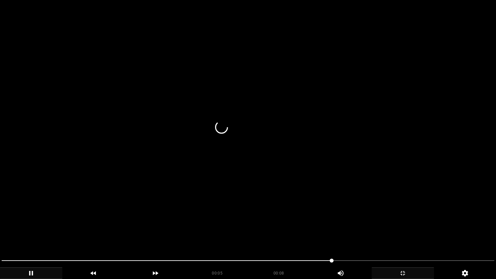
click at [330, 230] on span at bounding box center [332, 261] width 4 height 4
drag, startPoint x: 68, startPoint y: 261, endPoint x: 38, endPoint y: 257, distance: 30.9
click at [38, 230] on span at bounding box center [248, 261] width 493 height 10
click at [316, 230] on span at bounding box center [248, 260] width 493 height 1
click at [342, 230] on span at bounding box center [248, 260] width 493 height 1
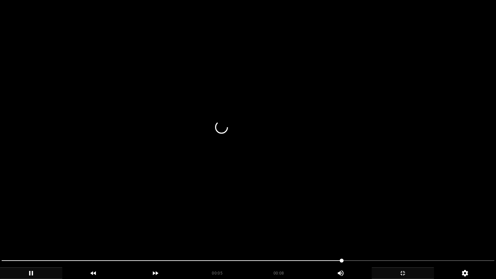
click at [378, 230] on span at bounding box center [248, 261] width 493 height 10
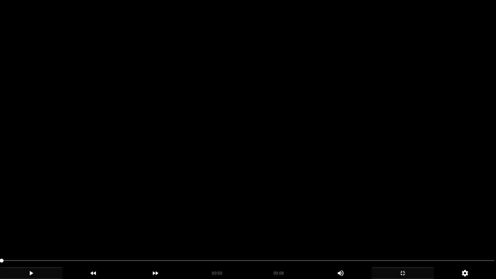
click at [183, 230] on video at bounding box center [248, 139] width 496 height 279
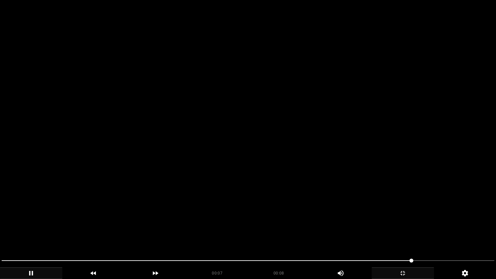
click at [381, 224] on video at bounding box center [248, 139] width 496 height 279
click at [381, 223] on video at bounding box center [248, 139] width 496 height 279
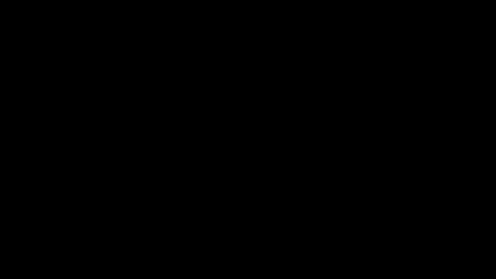
click at [399, 230] on icon "add" at bounding box center [403, 273] width 62 height 8
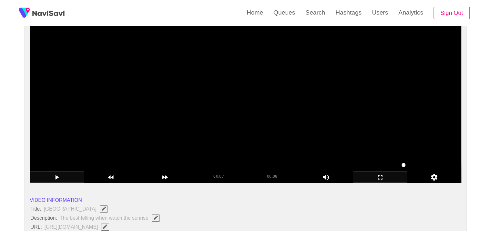
click at [423, 167] on span at bounding box center [245, 165] width 429 height 10
click at [289, 130] on video at bounding box center [246, 102] width 432 height 162
click at [335, 137] on video at bounding box center [246, 102] width 432 height 162
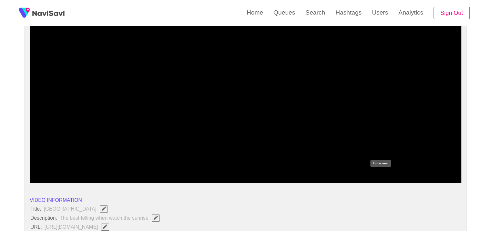
click at [385, 173] on icon "add" at bounding box center [381, 177] width 54 height 8
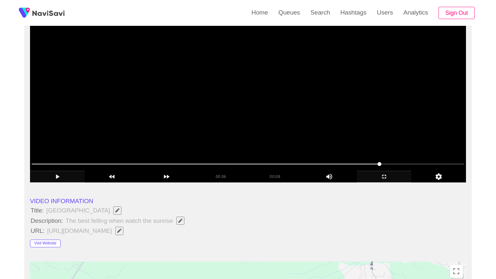
click at [385, 183] on video at bounding box center [248, 102] width 436 height 162
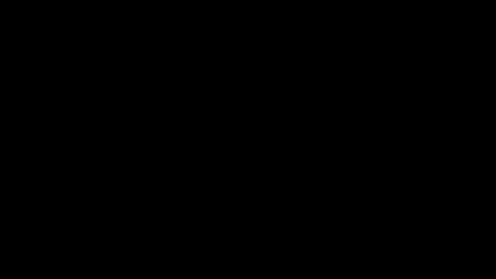
drag, startPoint x: 161, startPoint y: 260, endPoint x: 0, endPoint y: 256, distance: 161.2
click at [408, 230] on div "add" at bounding box center [403, 273] width 62 height 12
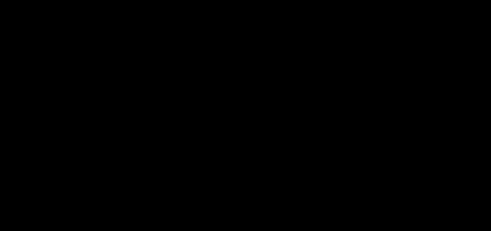
click at [290, 108] on video at bounding box center [245, 115] width 491 height 231
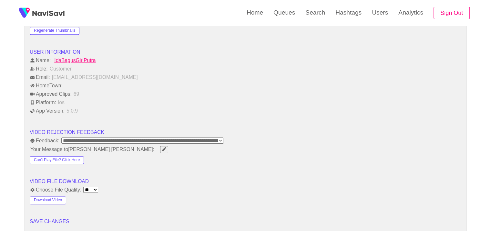
scroll to position [743, 0]
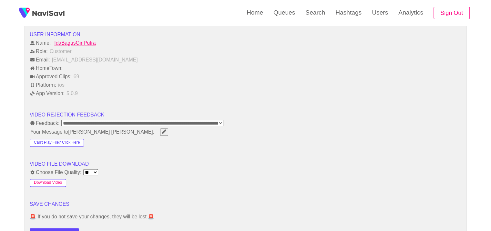
click at [54, 186] on button "Download Video" at bounding box center [48, 183] width 37 height 8
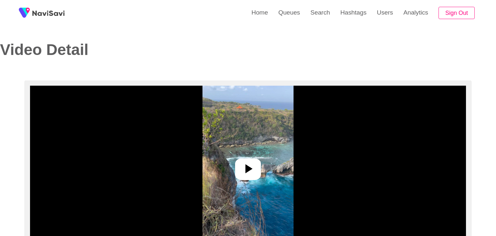
select select "**********"
select select "****"
click at [254, 158] on img at bounding box center [245, 167] width 91 height 162
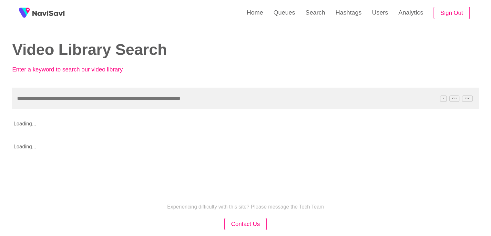
click at [82, 99] on input "text" at bounding box center [245, 99] width 467 height 22
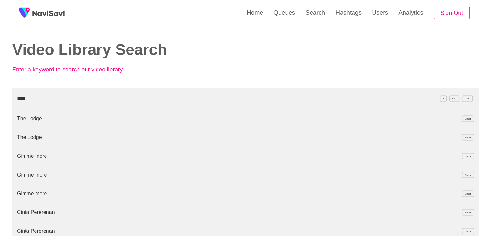
type input "****"
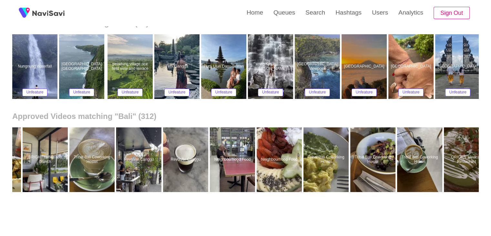
scroll to position [0, 14147]
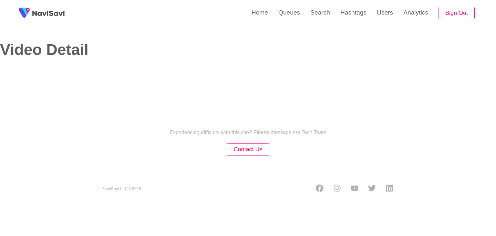
select select "**********"
select select "****"
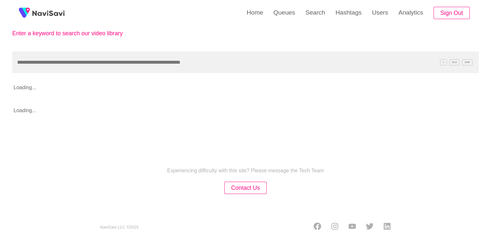
scroll to position [43, 0]
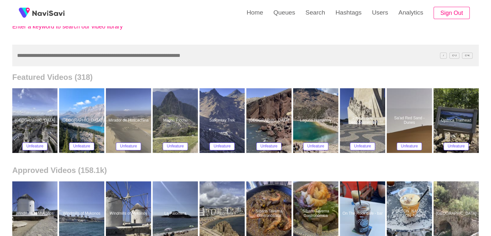
click at [87, 53] on input "text" at bounding box center [245, 56] width 467 height 22
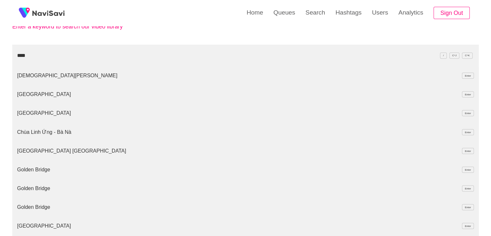
type input "****"
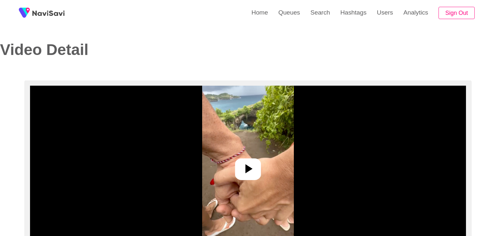
select select "**********"
select select "**"
click at [245, 172] on icon at bounding box center [246, 168] width 7 height 9
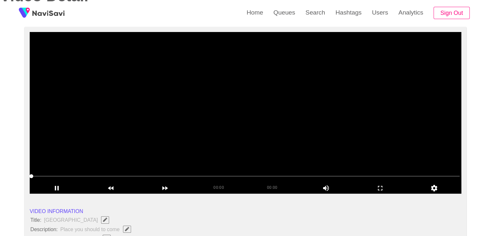
scroll to position [65, 0]
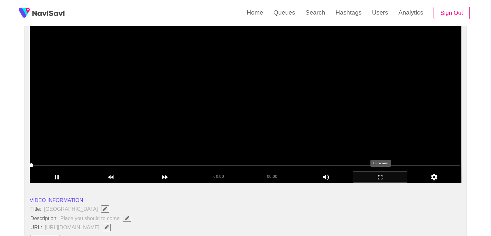
click at [375, 176] on icon "add" at bounding box center [381, 177] width 54 height 8
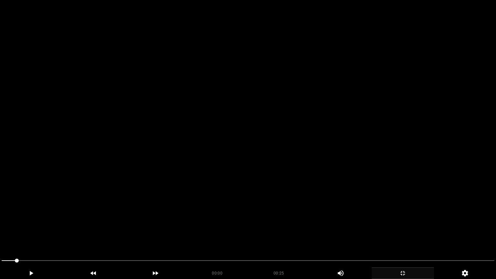
click at [204, 222] on video at bounding box center [248, 139] width 496 height 279
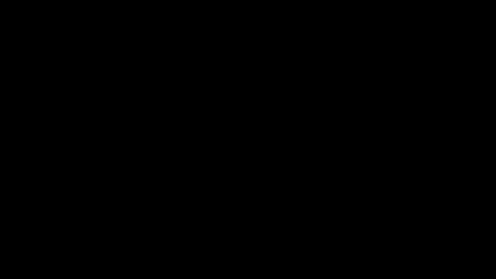
drag, startPoint x: 26, startPoint y: 259, endPoint x: 0, endPoint y: 259, distance: 26.2
drag, startPoint x: 0, startPoint y: 266, endPoint x: 2, endPoint y: 261, distance: 5.2
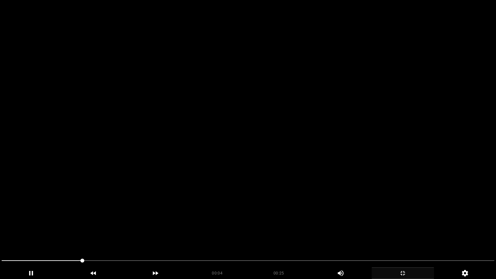
click at [170, 226] on video at bounding box center [248, 139] width 496 height 279
click at [171, 226] on video at bounding box center [248, 139] width 496 height 279
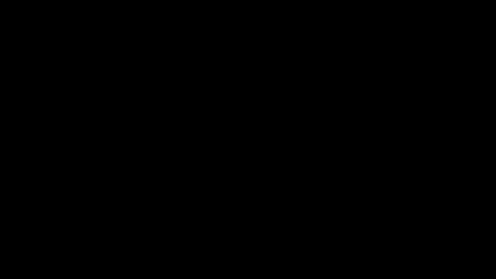
click at [266, 235] on span at bounding box center [248, 261] width 493 height 10
click at [279, 235] on span at bounding box center [248, 260] width 493 height 1
click at [305, 235] on span at bounding box center [248, 260] width 493 height 1
click at [337, 235] on span at bounding box center [248, 260] width 493 height 1
drag, startPoint x: 287, startPoint y: 263, endPoint x: 354, endPoint y: 261, distance: 67.5
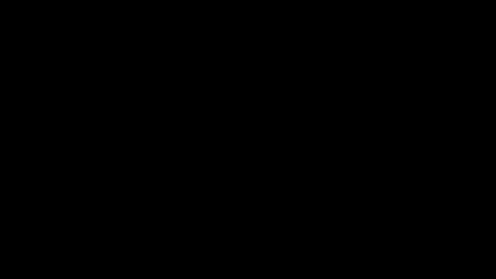
drag, startPoint x: 390, startPoint y: 262, endPoint x: 428, endPoint y: 261, distance: 38.1
click at [431, 235] on span at bounding box center [248, 260] width 493 height 1
click at [459, 235] on span at bounding box center [248, 261] width 493 height 10
click at [399, 235] on icon "add" at bounding box center [403, 273] width 62 height 8
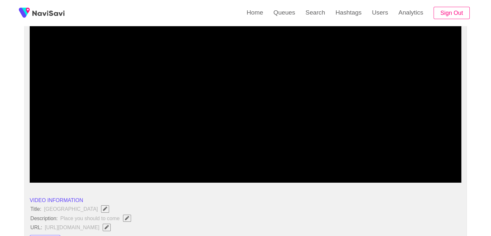
drag, startPoint x: 369, startPoint y: 164, endPoint x: 358, endPoint y: 164, distance: 11.6
drag, startPoint x: 358, startPoint y: 164, endPoint x: 286, endPoint y: 163, distance: 72.0
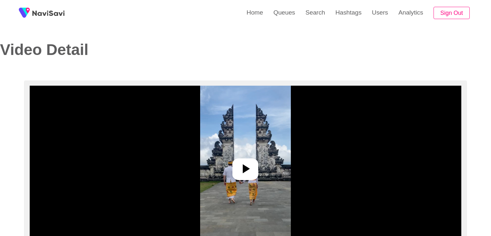
select select "**********"
select select "**"
click at [248, 170] on icon at bounding box center [246, 169] width 16 height 16
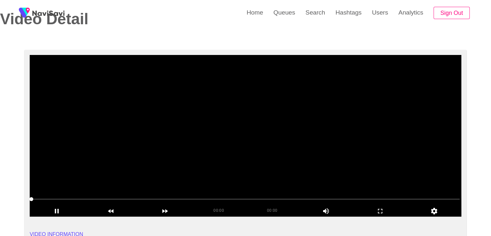
scroll to position [32, 0]
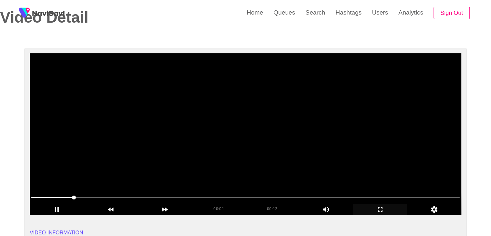
click at [384, 209] on icon "add" at bounding box center [381, 209] width 54 height 8
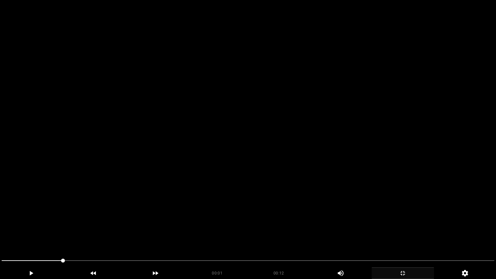
click at [277, 202] on video at bounding box center [248, 139] width 496 height 279
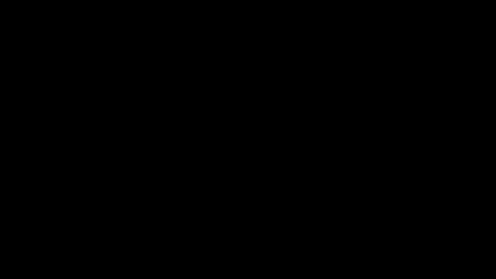
drag, startPoint x: 34, startPoint y: 265, endPoint x: 0, endPoint y: 271, distance: 34.1
click at [418, 235] on icon "add" at bounding box center [403, 273] width 62 height 8
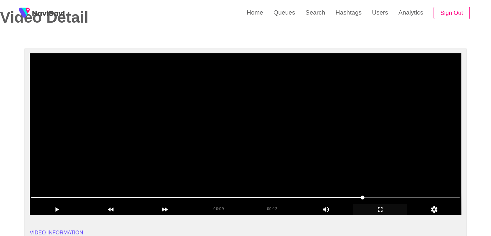
click at [269, 124] on video at bounding box center [246, 134] width 432 height 162
click at [273, 140] on video at bounding box center [246, 134] width 432 height 162
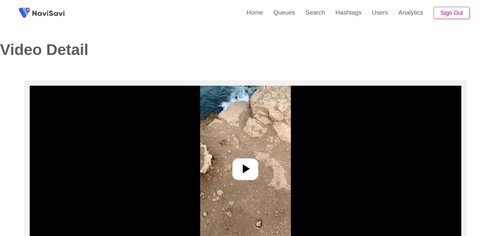
select select "**********"
select select "**"
click at [245, 156] on img at bounding box center [245, 167] width 91 height 162
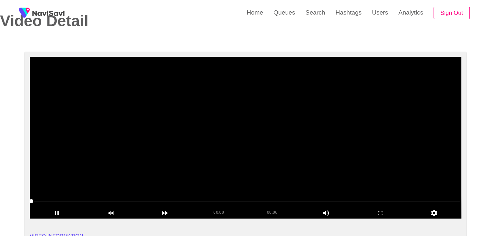
scroll to position [32, 0]
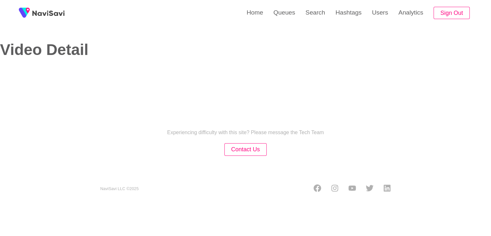
select select "**********"
select select "**"
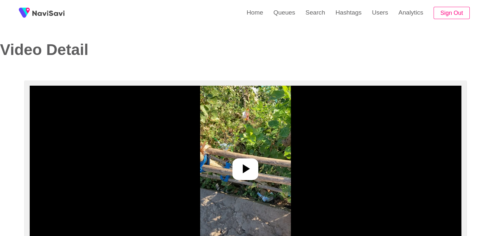
click at [247, 161] on icon at bounding box center [246, 169] width 16 height 16
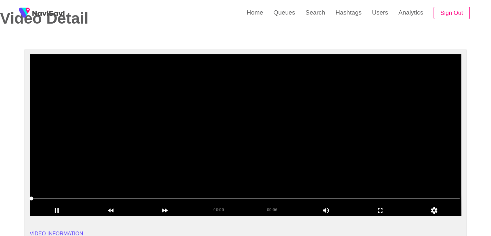
scroll to position [32, 0]
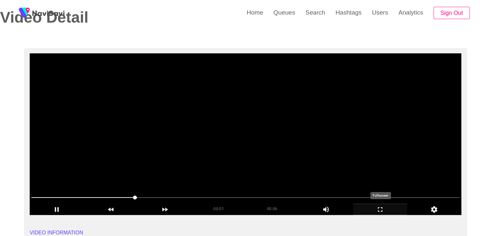
click at [385, 209] on icon "add" at bounding box center [381, 209] width 54 height 8
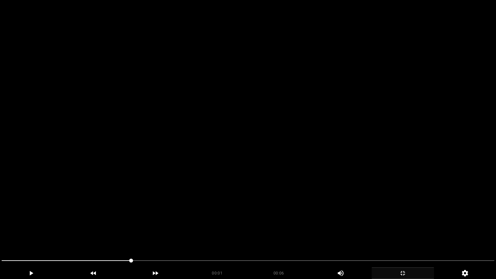
click at [324, 214] on video at bounding box center [248, 139] width 496 height 279
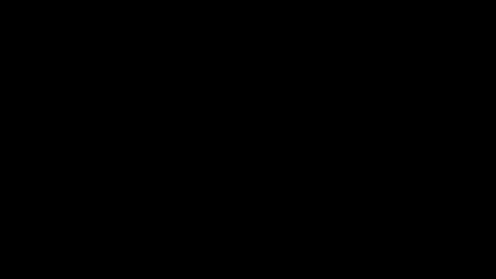
click at [410, 235] on div "add" at bounding box center [403, 273] width 62 height 12
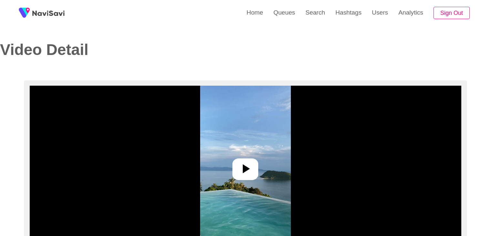
select select "**********"
select select "**"
click at [257, 154] on img at bounding box center [245, 167] width 91 height 162
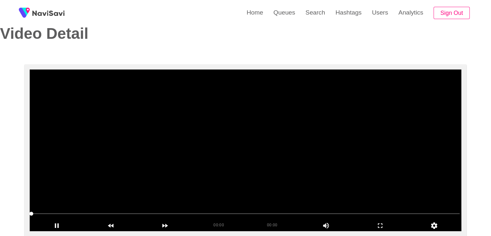
scroll to position [65, 0]
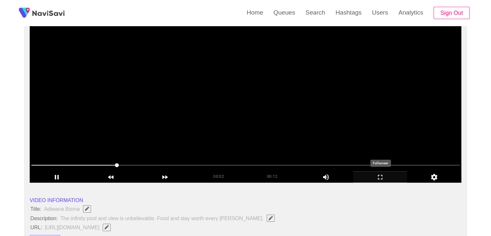
click at [383, 174] on icon "add" at bounding box center [381, 177] width 54 height 8
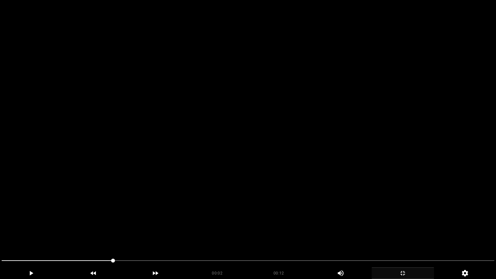
click at [329, 195] on video at bounding box center [248, 139] width 496 height 279
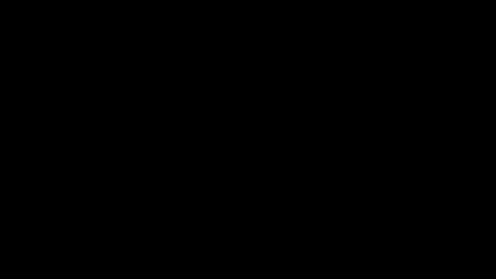
click at [436, 235] on span at bounding box center [248, 261] width 493 height 10
drag, startPoint x: 317, startPoint y: 262, endPoint x: 221, endPoint y: 260, distance: 96.0
click at [221, 235] on span at bounding box center [248, 261] width 493 height 10
click at [398, 235] on icon "add" at bounding box center [403, 273] width 62 height 8
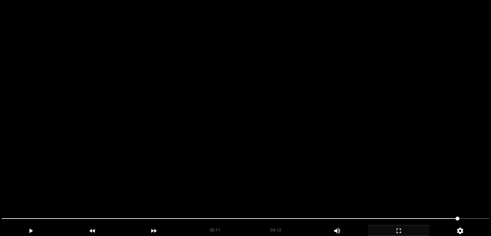
scroll to position [97, 0]
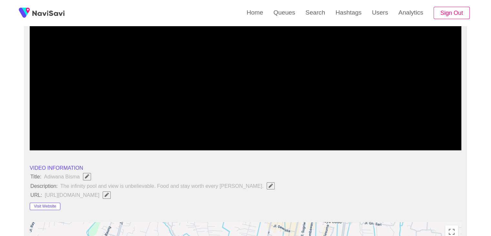
drag, startPoint x: 72, startPoint y: 131, endPoint x: 0, endPoint y: 130, distance: 72.1
click at [54, 142] on icon "add" at bounding box center [57, 145] width 54 height 8
click at [53, 141] on icon "add" at bounding box center [57, 145] width 54 height 8
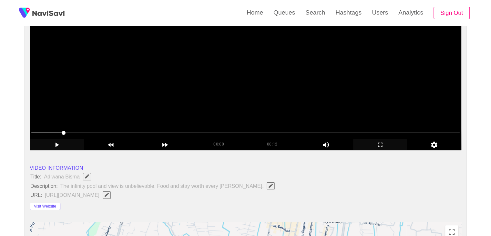
click at [248, 96] on video at bounding box center [246, 70] width 432 height 162
click at [234, 64] on video at bounding box center [246, 70] width 432 height 162
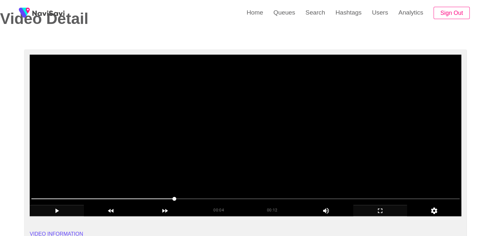
scroll to position [32, 0]
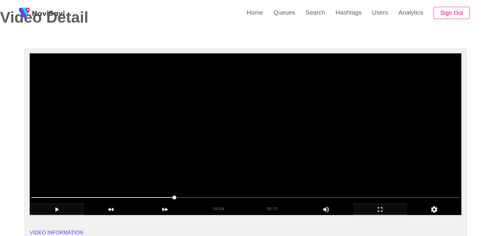
click at [262, 125] on video at bounding box center [246, 134] width 432 height 162
click at [303, 149] on video at bounding box center [246, 134] width 432 height 162
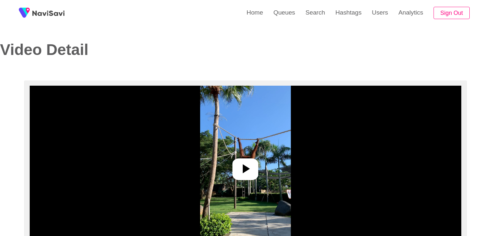
select select "**********"
select select "**"
click at [239, 168] on icon at bounding box center [246, 169] width 16 height 16
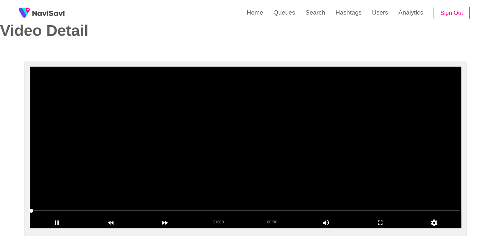
scroll to position [65, 0]
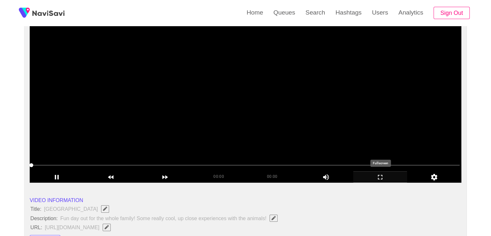
drag, startPoint x: 382, startPoint y: 176, endPoint x: 380, endPoint y: 180, distance: 4.0
click at [380, 180] on icon "add" at bounding box center [381, 177] width 54 height 8
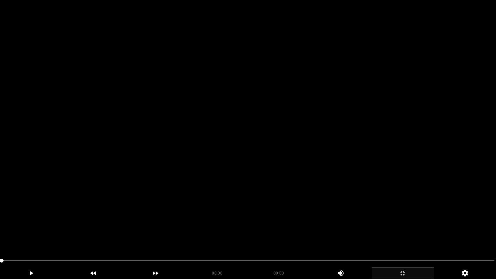
click at [297, 171] on video at bounding box center [248, 139] width 496 height 279
click at [113, 191] on video at bounding box center [248, 139] width 496 height 279
click at [85, 235] on video at bounding box center [248, 139] width 496 height 279
click at [164, 180] on video at bounding box center [248, 139] width 496 height 279
click at [183, 196] on video at bounding box center [248, 139] width 496 height 279
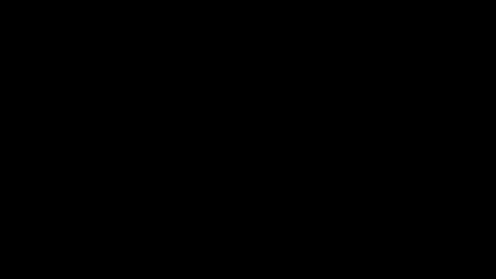
drag, startPoint x: 120, startPoint y: 260, endPoint x: 17, endPoint y: 264, distance: 103.4
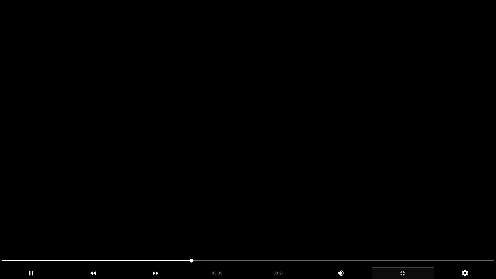
click at [211, 192] on video at bounding box center [248, 139] width 496 height 279
click at [243, 212] on video at bounding box center [248, 139] width 496 height 279
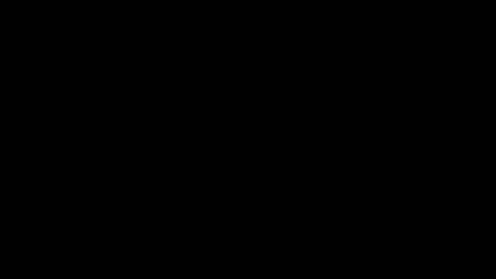
click at [239, 235] on span at bounding box center [237, 261] width 4 height 4
click at [306, 235] on div "00:21" at bounding box center [279, 271] width 62 height 9
click at [317, 235] on span at bounding box center [248, 261] width 493 height 10
click at [406, 235] on icon "add" at bounding box center [403, 273] width 62 height 8
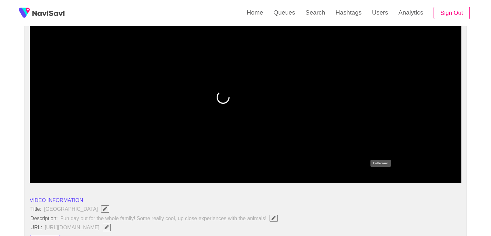
click at [386, 177] on icon "add" at bounding box center [381, 177] width 54 height 8
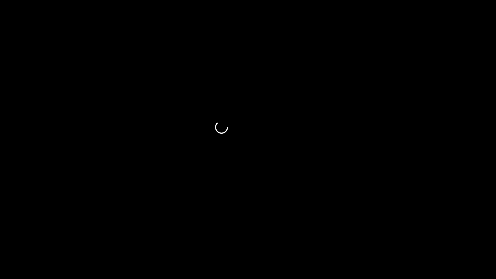
drag, startPoint x: 277, startPoint y: 258, endPoint x: 245, endPoint y: 260, distance: 31.4
click at [245, 235] on span at bounding box center [248, 261] width 493 height 10
click at [331, 235] on span at bounding box center [248, 260] width 493 height 1
click at [388, 235] on span at bounding box center [248, 260] width 493 height 1
drag, startPoint x: 417, startPoint y: 262, endPoint x: 424, endPoint y: 263, distance: 6.8
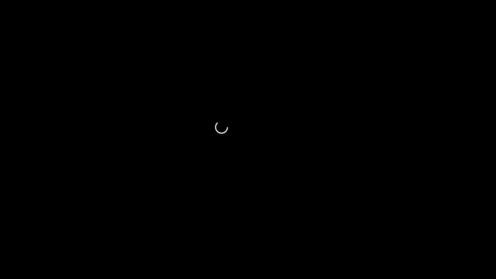
click at [424, 235] on span at bounding box center [248, 261] width 493 height 10
drag, startPoint x: 438, startPoint y: 264, endPoint x: 443, endPoint y: 264, distance: 5.5
click at [443, 235] on span at bounding box center [248, 261] width 493 height 10
click at [455, 235] on span at bounding box center [248, 261] width 493 height 10
click at [395, 235] on div "add" at bounding box center [403, 273] width 62 height 12
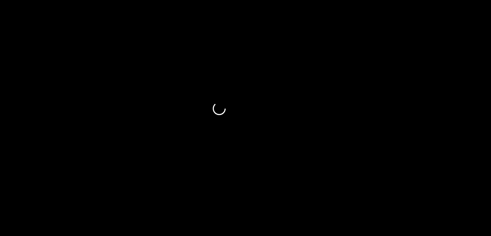
click at [377, 225] on div "add" at bounding box center [399, 230] width 62 height 11
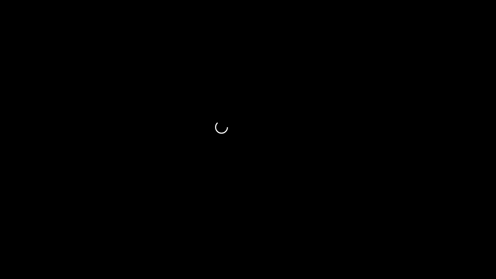
drag, startPoint x: 324, startPoint y: 260, endPoint x: 309, endPoint y: 262, distance: 15.6
click at [309, 235] on span at bounding box center [248, 261] width 493 height 10
click at [402, 235] on span at bounding box center [248, 261] width 493 height 10
click at [437, 235] on span at bounding box center [248, 260] width 493 height 1
click at [471, 235] on span at bounding box center [248, 261] width 493 height 10
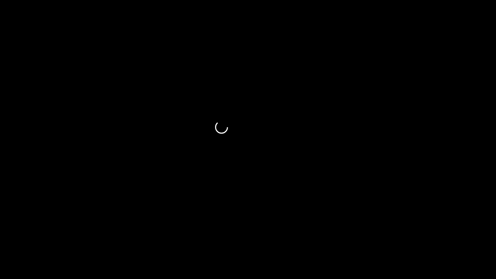
click at [484, 235] on span at bounding box center [248, 260] width 493 height 1
drag, startPoint x: 482, startPoint y: 261, endPoint x: 360, endPoint y: 259, distance: 121.5
click at [360, 235] on span at bounding box center [248, 261] width 493 height 10
click at [466, 235] on span at bounding box center [248, 261] width 493 height 10
click at [482, 235] on span at bounding box center [248, 260] width 493 height 1
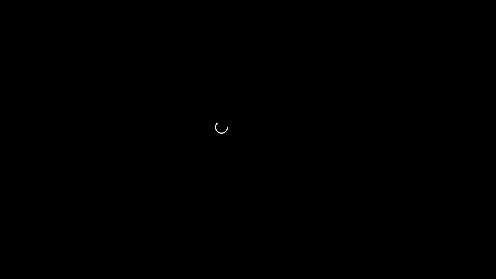
click at [487, 235] on span at bounding box center [248, 261] width 493 height 10
drag, startPoint x: 378, startPoint y: 261, endPoint x: 364, endPoint y: 261, distance: 14.2
click at [364, 235] on span at bounding box center [248, 261] width 493 height 10
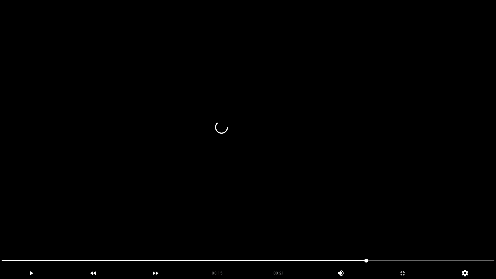
click at [381, 223] on video at bounding box center [248, 139] width 496 height 279
click at [415, 235] on icon "add" at bounding box center [403, 273] width 62 height 8
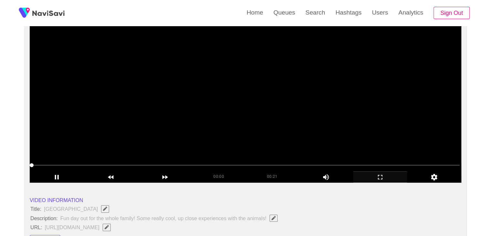
click at [305, 127] on video at bounding box center [246, 102] width 432 height 162
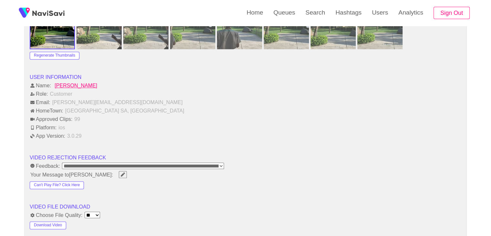
scroll to position [711, 0]
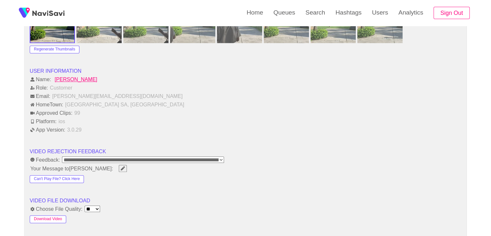
click at [56, 216] on button "Download Video" at bounding box center [48, 219] width 37 height 8
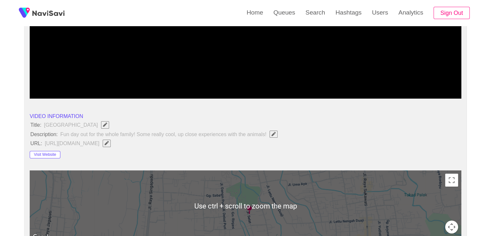
scroll to position [129, 0]
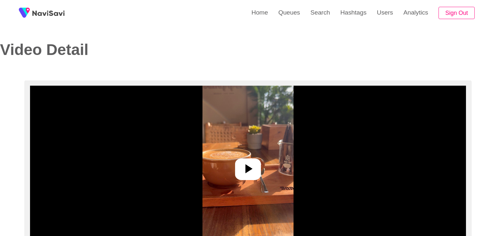
select select "**********"
select select "**"
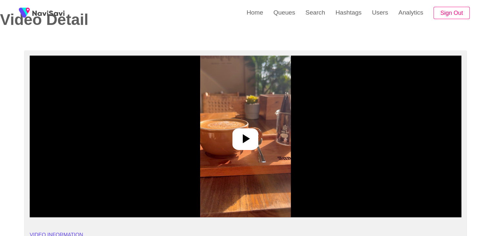
scroll to position [32, 0]
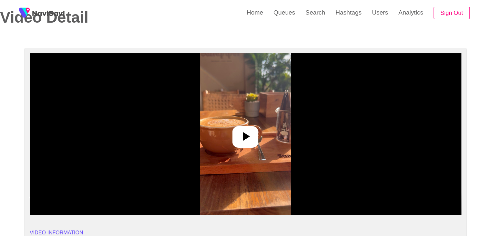
click at [251, 141] on icon at bounding box center [246, 137] width 16 height 16
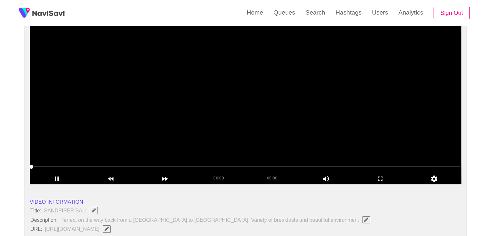
scroll to position [65, 0]
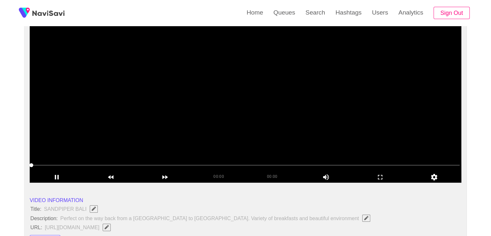
click at [304, 113] on video at bounding box center [246, 102] width 432 height 162
click at [301, 118] on video at bounding box center [246, 102] width 432 height 162
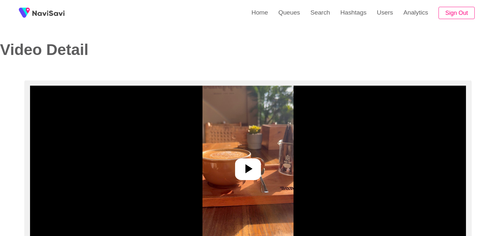
select select "**********"
select select "**"
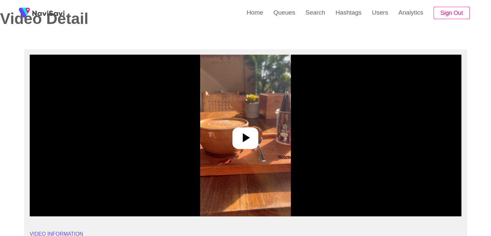
scroll to position [32, 0]
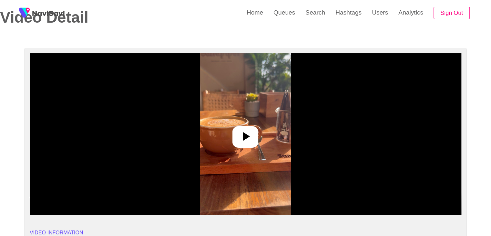
click at [240, 137] on icon at bounding box center [246, 137] width 16 height 16
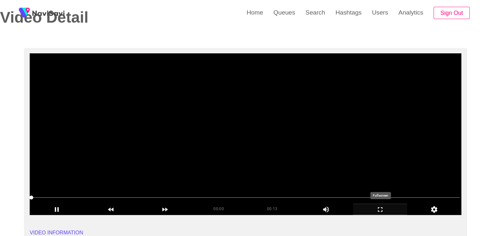
click at [381, 207] on icon "add" at bounding box center [381, 209] width 54 height 8
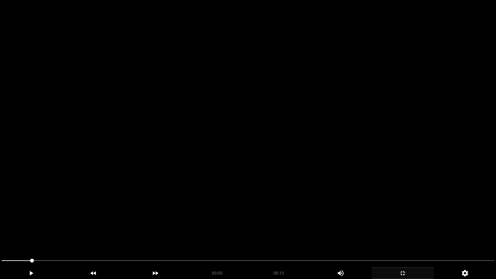
click at [272, 186] on video at bounding box center [248, 139] width 496 height 279
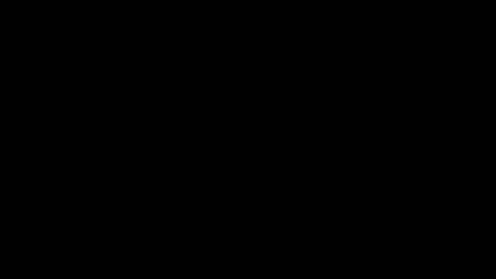
drag, startPoint x: 284, startPoint y: 261, endPoint x: 305, endPoint y: 262, distance: 20.7
click at [411, 235] on span at bounding box center [248, 261] width 493 height 10
click at [444, 235] on span at bounding box center [248, 261] width 493 height 10
click at [419, 235] on span at bounding box center [224, 260] width 444 height 1
click at [455, 235] on span at bounding box center [248, 261] width 493 height 10
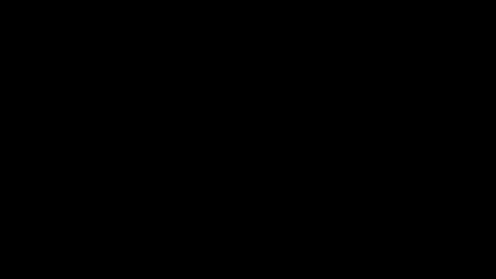
drag, startPoint x: 306, startPoint y: 253, endPoint x: 220, endPoint y: 261, distance: 86.3
click at [220, 235] on section "00:12 00:13 Picture In Picture 1 Error: Failed to load Video" at bounding box center [248, 139] width 496 height 279
drag, startPoint x: 220, startPoint y: 262, endPoint x: 143, endPoint y: 265, distance: 76.9
drag, startPoint x: 104, startPoint y: 260, endPoint x: 0, endPoint y: 260, distance: 104.0
click at [178, 213] on video at bounding box center [248, 139] width 496 height 279
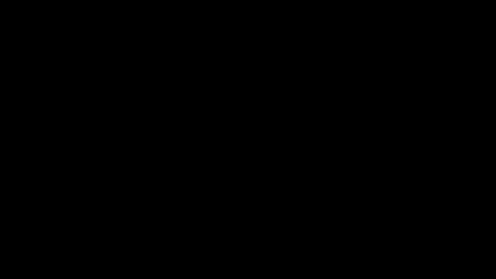
click at [406, 235] on icon "add" at bounding box center [403, 273] width 62 height 8
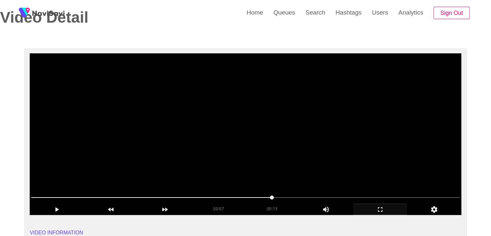
click at [269, 138] on video at bounding box center [246, 134] width 432 height 162
click at [279, 132] on video at bounding box center [246, 134] width 432 height 162
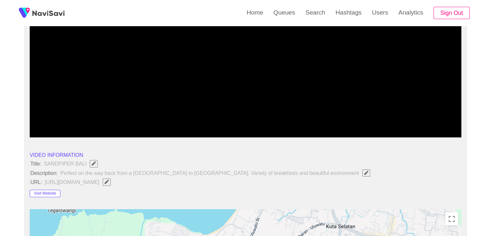
scroll to position [129, 0]
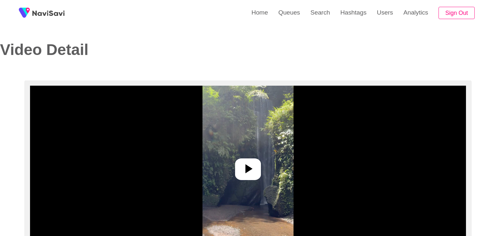
select select "**********"
select select "**"
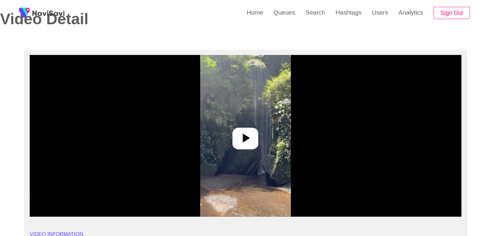
scroll to position [32, 0]
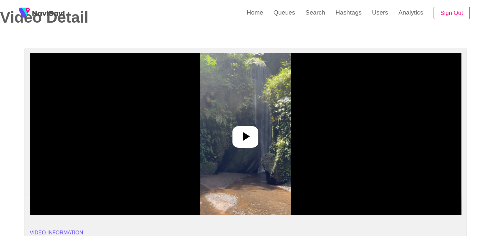
click at [253, 128] on div at bounding box center [246, 137] width 26 height 22
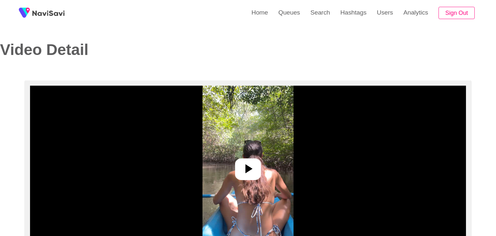
select select "**********"
select select "**"
click at [254, 176] on div at bounding box center [246, 169] width 26 height 22
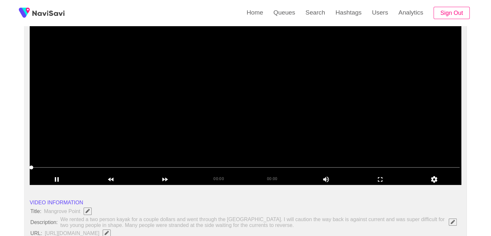
scroll to position [65, 0]
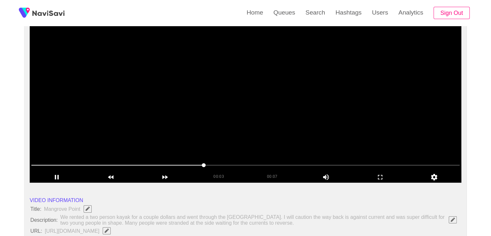
click at [261, 166] on span at bounding box center [245, 165] width 429 height 10
click at [344, 161] on span at bounding box center [245, 165] width 429 height 10
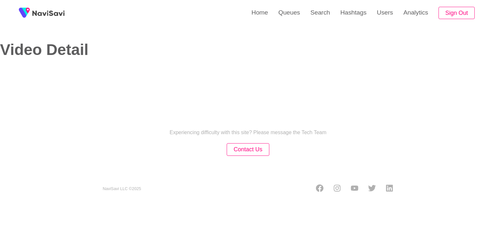
select select "**"
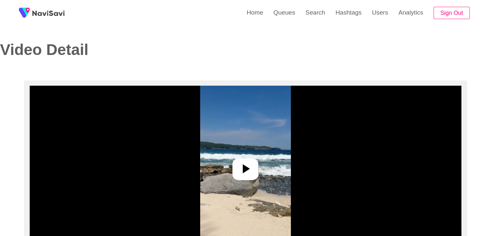
select select "**********"
click at [251, 168] on icon at bounding box center [246, 169] width 16 height 16
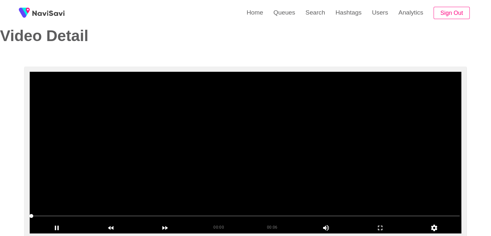
scroll to position [32, 0]
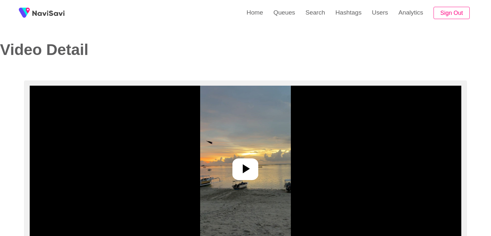
select select "**********"
select select "**"
click at [251, 169] on icon at bounding box center [246, 169] width 16 height 16
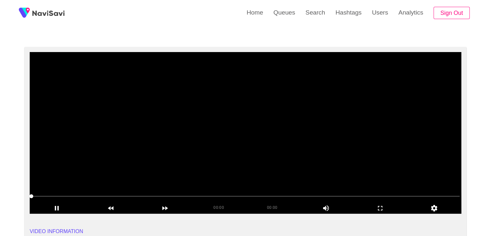
scroll to position [32, 0]
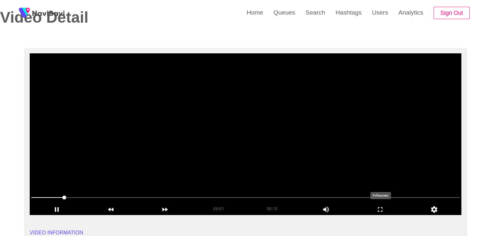
drag, startPoint x: 381, startPoint y: 207, endPoint x: 377, endPoint y: 235, distance: 28.0
click at [381, 207] on icon "add" at bounding box center [380, 209] width 5 height 5
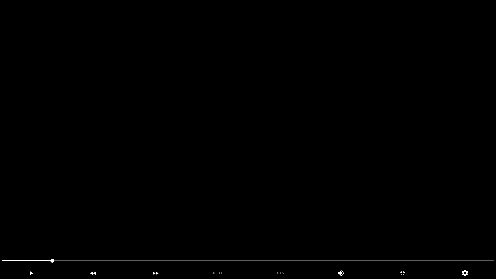
click at [313, 207] on video at bounding box center [248, 139] width 496 height 279
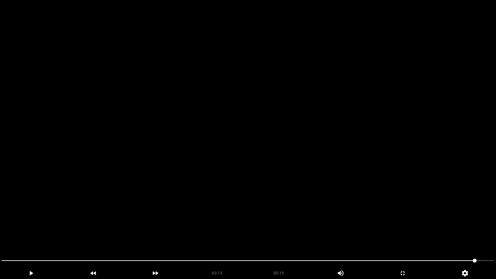
click at [485, 235] on span at bounding box center [248, 261] width 493 height 10
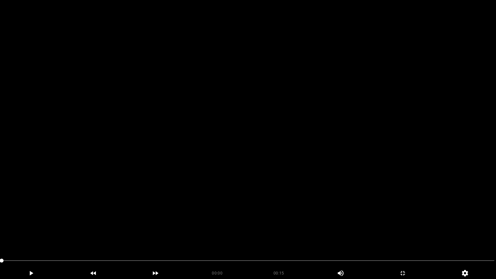
click at [338, 225] on video at bounding box center [248, 139] width 496 height 279
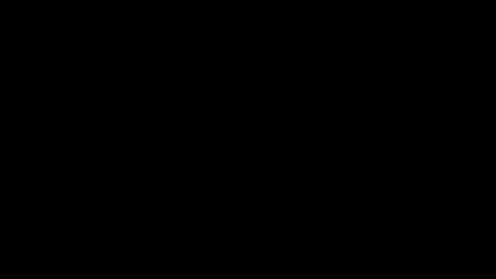
click at [401, 235] on icon "add" at bounding box center [403, 273] width 62 height 8
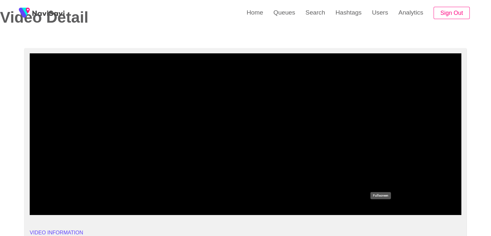
click at [372, 212] on icon "add" at bounding box center [381, 209] width 54 height 8
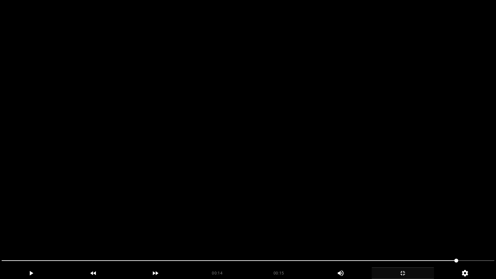
click at [183, 227] on video at bounding box center [248, 139] width 496 height 279
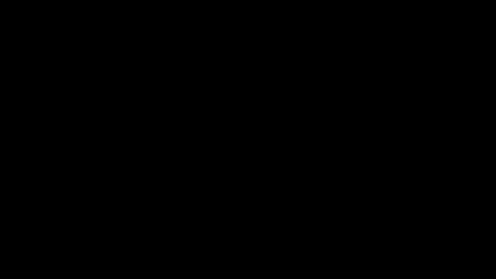
click at [402, 235] on icon "add" at bounding box center [403, 273] width 62 height 8
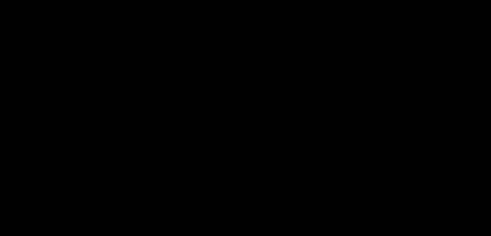
scroll to position [808, 0]
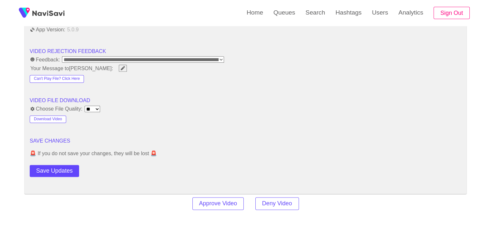
click at [58, 116] on button "Download Video" at bounding box center [48, 119] width 37 height 8
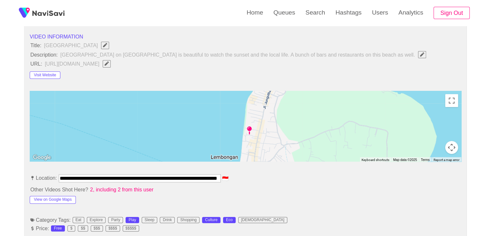
scroll to position [129, 0]
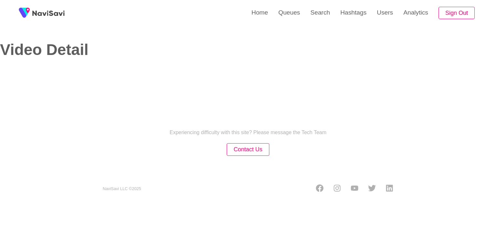
select select "**********"
select select "**"
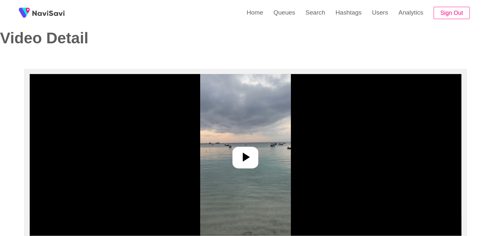
scroll to position [32, 0]
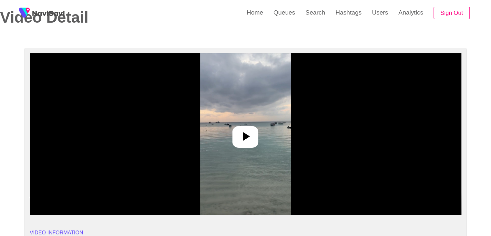
drag, startPoint x: 245, startPoint y: 145, endPoint x: 262, endPoint y: 148, distance: 16.9
click at [246, 145] on div at bounding box center [246, 137] width 26 height 22
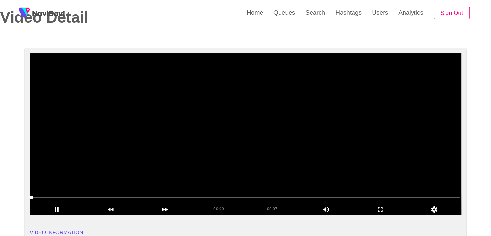
click at [211, 197] on span at bounding box center [245, 197] width 429 height 10
drag, startPoint x: 165, startPoint y: 199, endPoint x: 141, endPoint y: 198, distance: 24.2
click at [141, 198] on span at bounding box center [245, 197] width 429 height 10
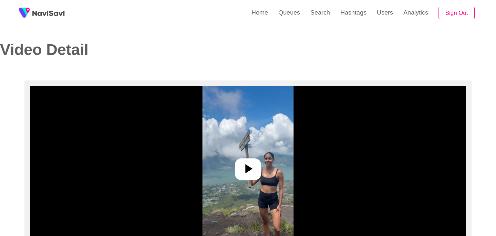
select select "**********"
select select "**"
click at [243, 164] on icon at bounding box center [246, 169] width 16 height 16
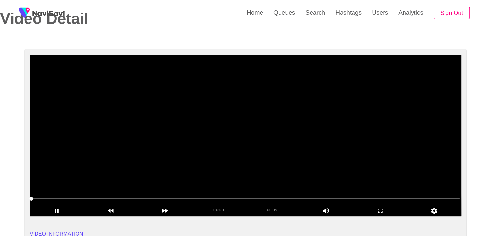
scroll to position [32, 0]
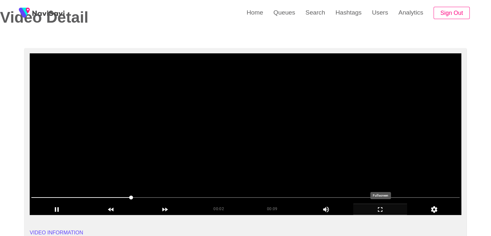
click at [381, 205] on icon "add" at bounding box center [381, 209] width 54 height 8
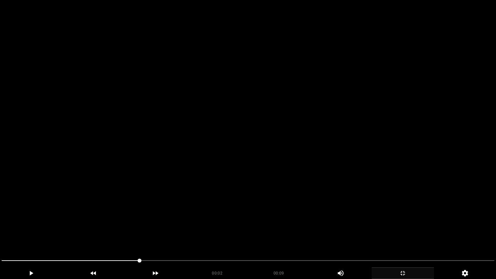
click at [266, 214] on video at bounding box center [248, 139] width 496 height 279
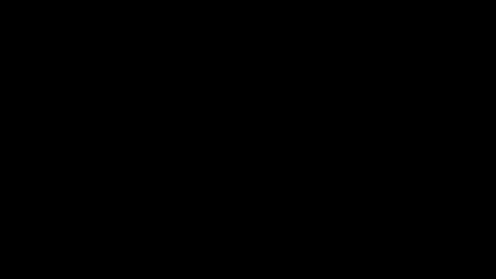
drag, startPoint x: 29, startPoint y: 262, endPoint x: 0, endPoint y: 256, distance: 29.5
click at [400, 235] on icon "add" at bounding box center [403, 273] width 62 height 8
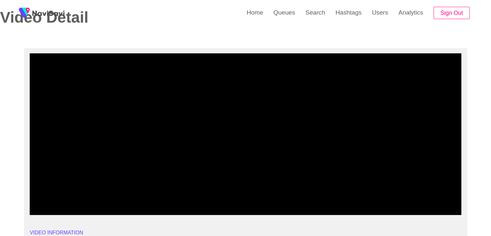
drag, startPoint x: 52, startPoint y: 195, endPoint x: 0, endPoint y: 192, distance: 51.5
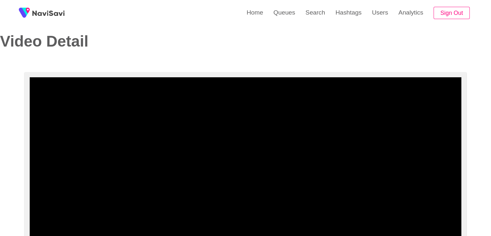
scroll to position [0, 0]
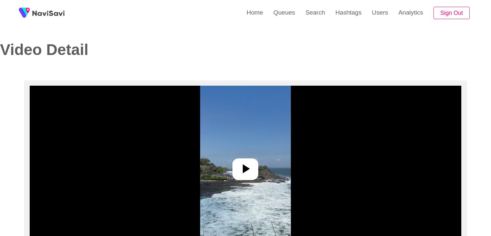
select select "**********"
select select "**"
click at [250, 176] on icon at bounding box center [246, 169] width 16 height 16
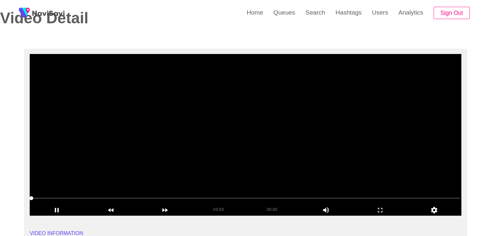
scroll to position [32, 0]
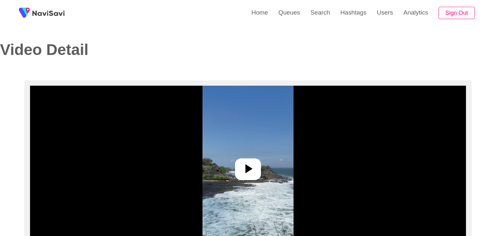
select select "**********"
select select "**"
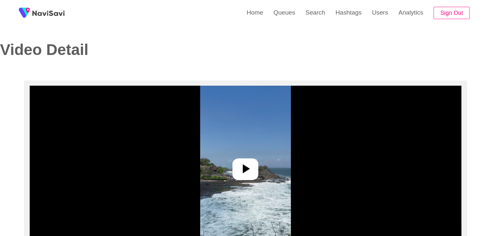
click at [251, 167] on icon at bounding box center [246, 169] width 16 height 16
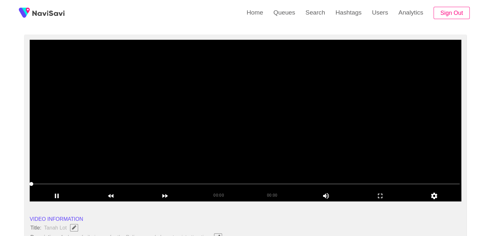
scroll to position [65, 0]
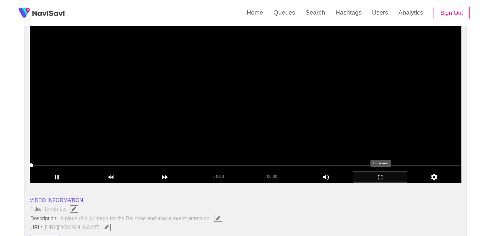
click at [395, 176] on icon "add" at bounding box center [381, 177] width 54 height 8
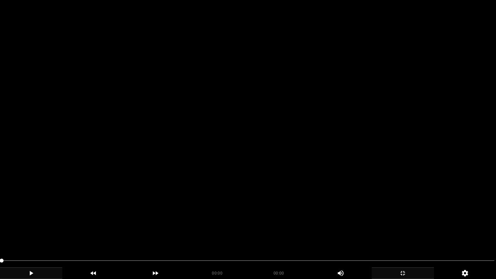
click at [40, 235] on icon "add" at bounding box center [31, 273] width 62 height 8
click at [4, 235] on span at bounding box center [2, 261] width 4 height 4
click at [22, 235] on span at bounding box center [248, 260] width 493 height 1
click at [37, 235] on span at bounding box center [248, 261] width 493 height 10
click at [407, 235] on icon "add" at bounding box center [403, 273] width 62 height 8
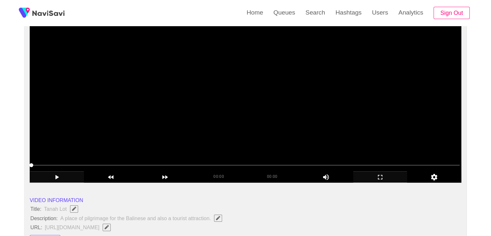
click at [287, 126] on video at bounding box center [246, 102] width 432 height 162
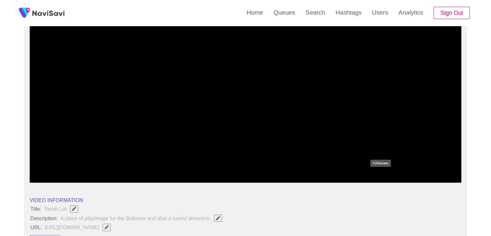
click at [380, 177] on icon "add" at bounding box center [381, 177] width 54 height 8
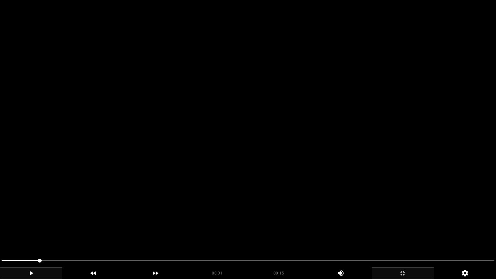
click at [286, 195] on video at bounding box center [248, 139] width 496 height 279
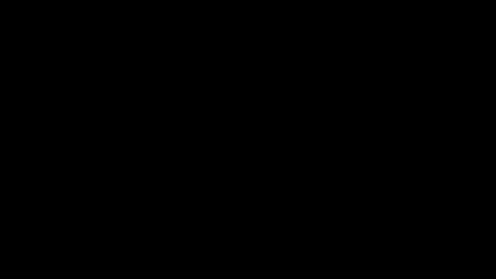
click at [207, 235] on span at bounding box center [248, 260] width 493 height 1
click at [257, 235] on span at bounding box center [248, 261] width 493 height 10
drag, startPoint x: 363, startPoint y: 254, endPoint x: 366, endPoint y: 260, distance: 6.2
click at [366, 235] on div at bounding box center [248, 261] width 498 height 17
drag, startPoint x: 161, startPoint y: 260, endPoint x: 88, endPoint y: 254, distance: 73.6
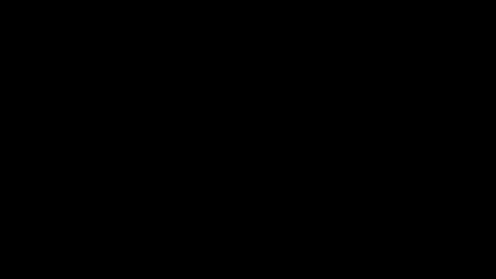
click at [88, 235] on div at bounding box center [248, 261] width 498 height 17
click at [410, 235] on icon "add" at bounding box center [403, 273] width 62 height 8
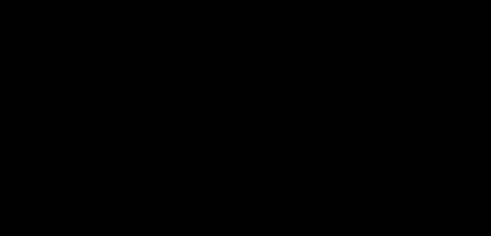
scroll to position [775, 0]
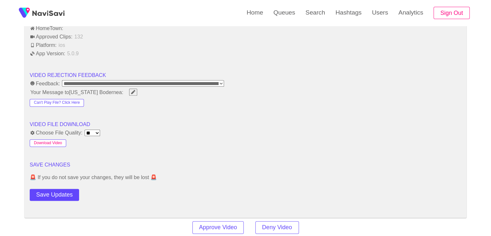
click at [57, 141] on button "Download Video" at bounding box center [48, 143] width 37 height 8
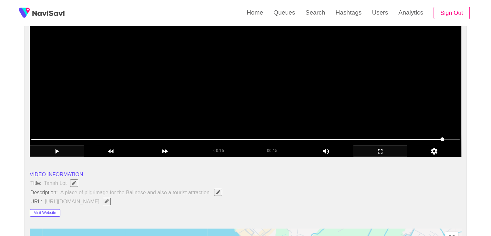
scroll to position [97, 0]
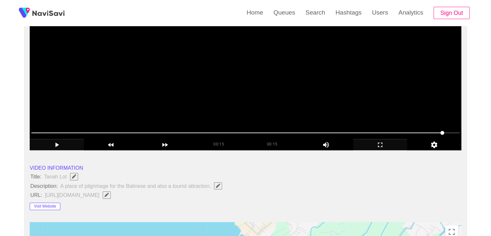
click at [243, 98] on video at bounding box center [246, 70] width 432 height 162
drag, startPoint x: 250, startPoint y: 132, endPoint x: 230, endPoint y: 133, distance: 20.7
click at [230, 133] on span at bounding box center [245, 133] width 429 height 10
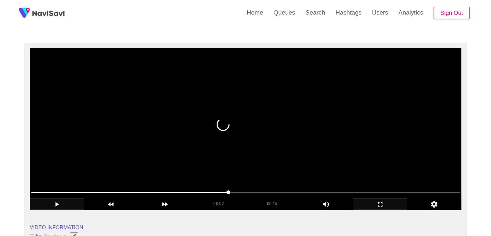
scroll to position [32, 0]
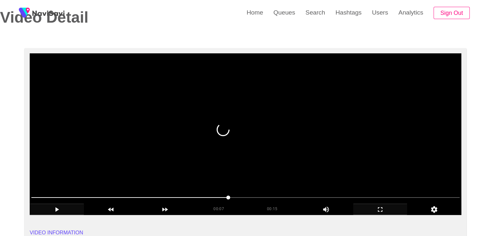
click at [244, 137] on video at bounding box center [246, 134] width 432 height 162
drag, startPoint x: 244, startPoint y: 137, endPoint x: 210, endPoint y: 59, distance: 84.5
click at [244, 133] on video at bounding box center [246, 134] width 432 height 162
click at [246, 110] on video at bounding box center [246, 134] width 432 height 162
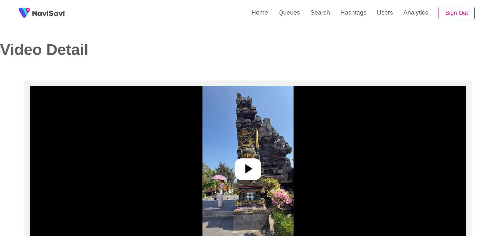
select select "**********"
select select "**"
click at [250, 162] on icon at bounding box center [246, 169] width 16 height 16
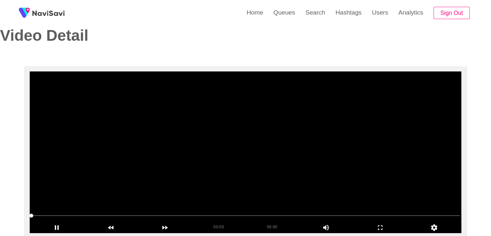
scroll to position [32, 0]
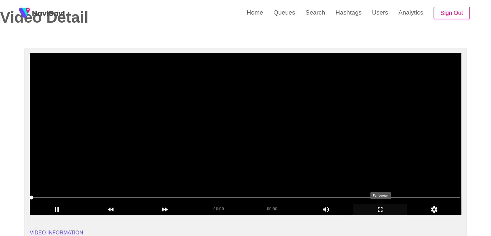
click at [386, 208] on icon "add" at bounding box center [381, 209] width 54 height 8
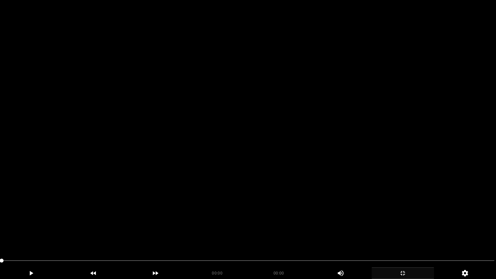
click at [353, 200] on video at bounding box center [248, 139] width 496 height 279
click at [298, 193] on video at bounding box center [248, 139] width 496 height 279
click at [307, 190] on video at bounding box center [248, 139] width 496 height 279
click at [332, 177] on video at bounding box center [248, 139] width 496 height 279
click at [331, 185] on video at bounding box center [248, 139] width 496 height 279
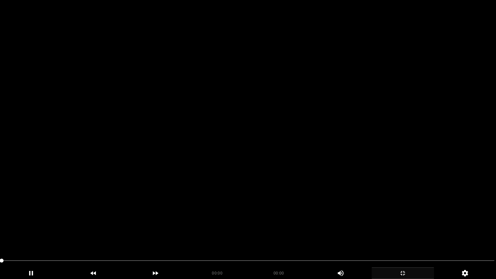
click at [234, 136] on video at bounding box center [248, 139] width 496 height 279
click at [234, 131] on video at bounding box center [248, 139] width 496 height 279
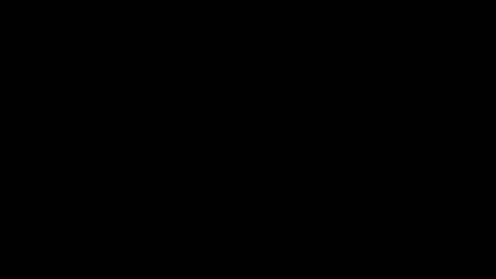
click at [413, 235] on icon "add" at bounding box center [403, 273] width 62 height 8
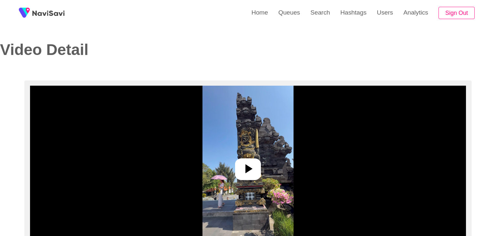
select select "**********"
select select "**"
click at [266, 161] on img at bounding box center [245, 167] width 91 height 162
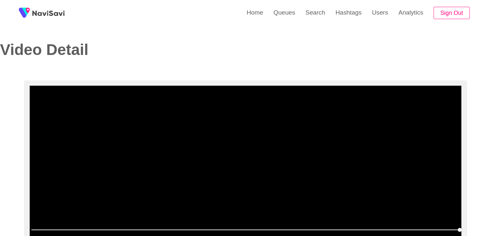
click at [281, 134] on video at bounding box center [246, 167] width 432 height 162
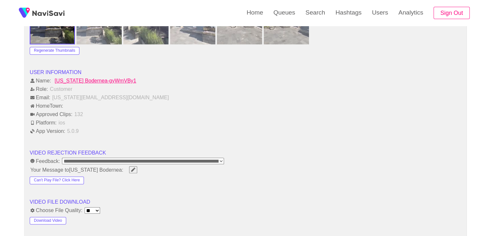
scroll to position [711, 0]
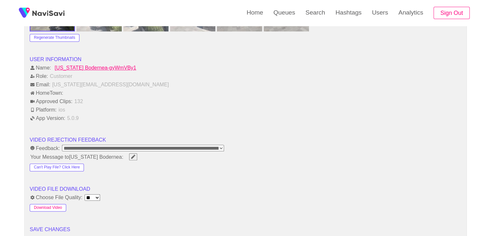
click at [54, 204] on button "Download Video" at bounding box center [48, 208] width 37 height 8
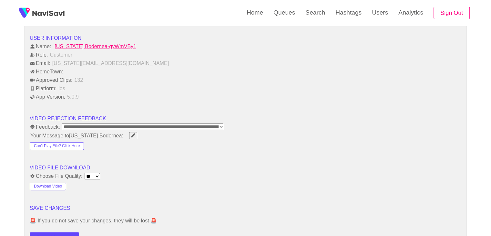
scroll to position [743, 0]
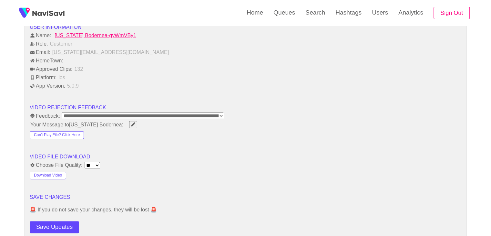
click at [97, 162] on select "**** **** **** **** **** **" at bounding box center [93, 165] width 16 height 6
click at [99, 162] on select "**** **** **** **** **** **" at bounding box center [93, 165] width 16 height 6
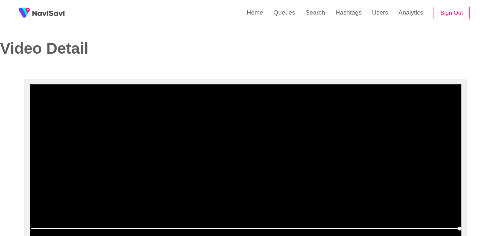
scroll to position [0, 0]
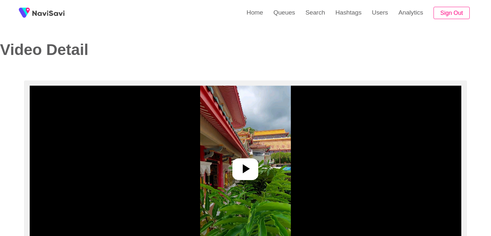
select select "**********"
select select "**"
click at [247, 167] on icon at bounding box center [246, 168] width 7 height 9
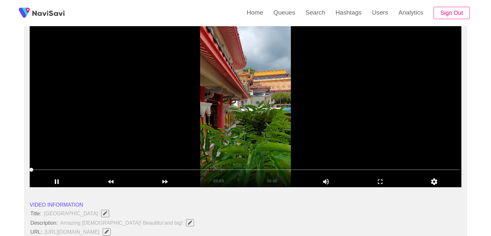
scroll to position [65, 0]
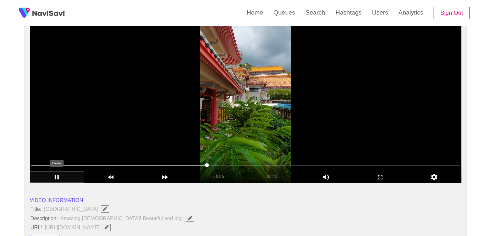
click at [53, 176] on icon "add" at bounding box center [57, 177] width 54 height 8
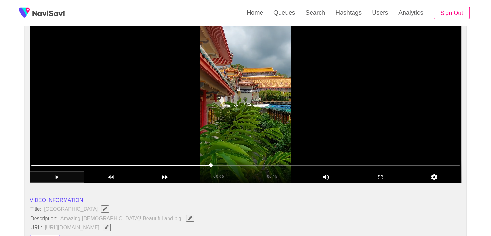
click at [302, 139] on video at bounding box center [246, 102] width 432 height 162
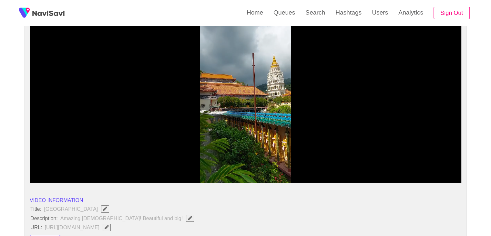
drag, startPoint x: 173, startPoint y: 164, endPoint x: 0, endPoint y: 157, distance: 173.6
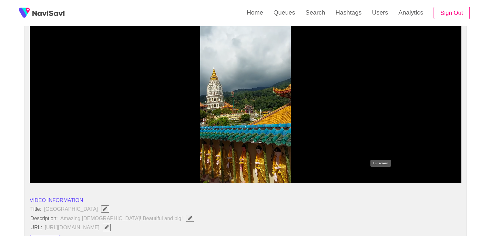
click at [381, 177] on icon "add" at bounding box center [381, 177] width 54 height 8
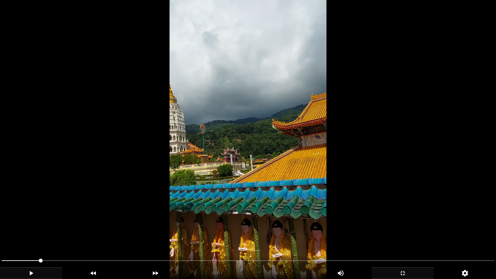
click at [264, 202] on video at bounding box center [248, 139] width 496 height 279
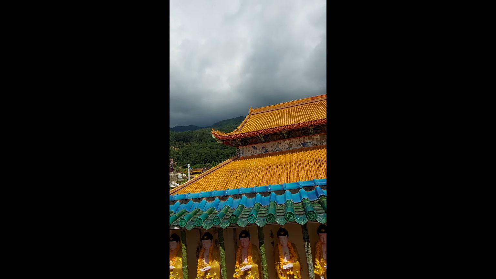
click at [404, 235] on icon "add" at bounding box center [403, 273] width 62 height 8
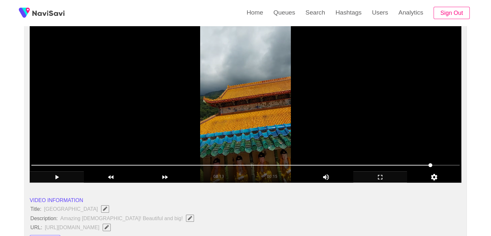
click at [290, 148] on video at bounding box center [246, 102] width 432 height 162
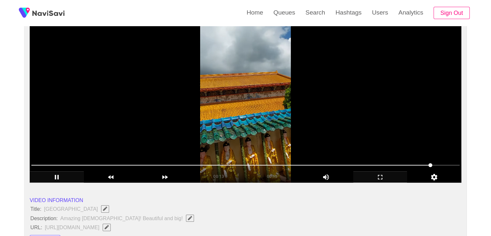
click at [290, 148] on video at bounding box center [246, 102] width 432 height 162
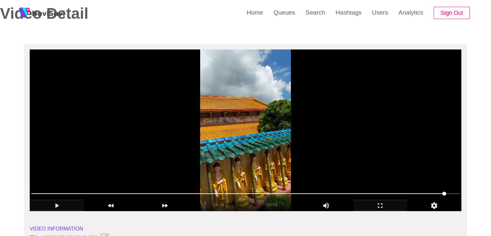
scroll to position [32, 0]
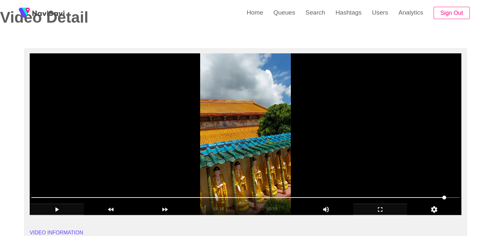
click at [282, 121] on video at bounding box center [246, 134] width 432 height 162
click at [278, 171] on video at bounding box center [246, 134] width 432 height 162
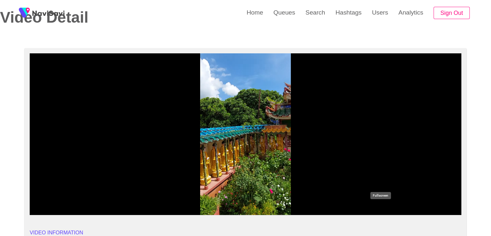
click at [390, 210] on icon "add" at bounding box center [381, 209] width 54 height 8
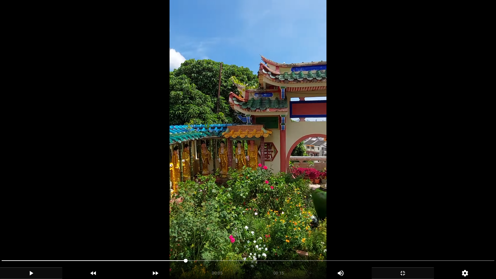
click at [345, 224] on video at bounding box center [248, 139] width 496 height 279
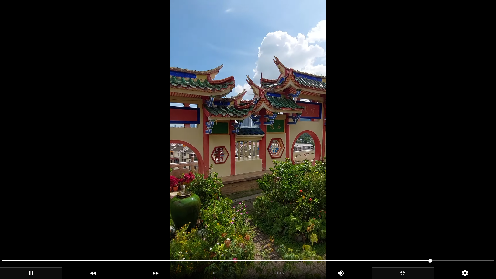
click at [373, 229] on video at bounding box center [248, 139] width 496 height 279
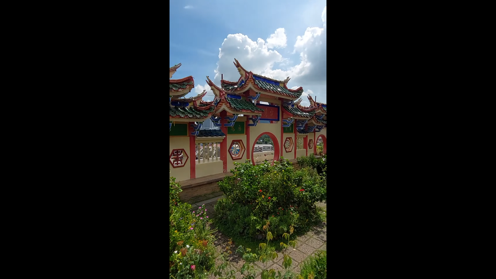
click at [400, 235] on icon "add" at bounding box center [403, 273] width 62 height 8
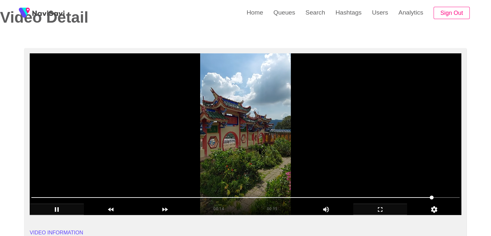
click at [240, 132] on video at bounding box center [246, 134] width 432 height 162
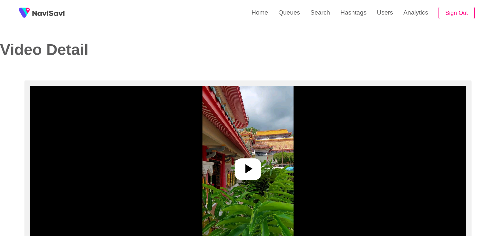
select select "**********"
select select "**"
click at [246, 169] on icon at bounding box center [246, 168] width 7 height 9
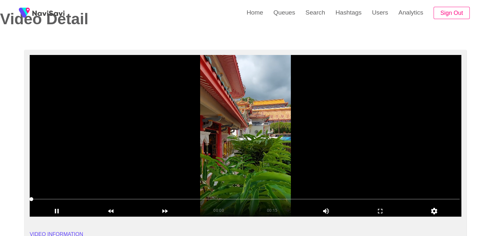
scroll to position [32, 0]
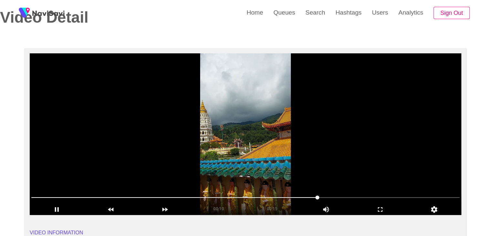
click at [309, 167] on video at bounding box center [246, 134] width 432 height 162
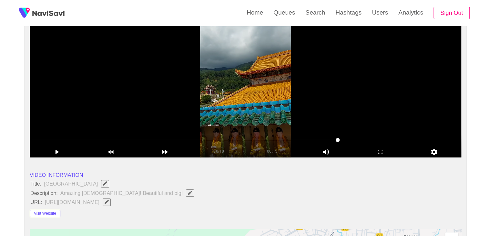
scroll to position [97, 0]
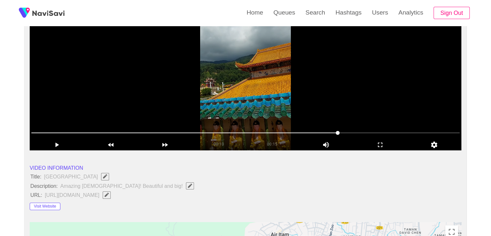
click at [286, 103] on video at bounding box center [246, 70] width 432 height 162
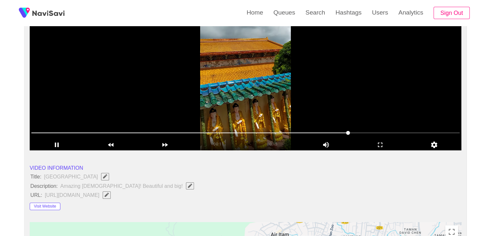
drag, startPoint x: 287, startPoint y: 96, endPoint x: 277, endPoint y: 90, distance: 11.5
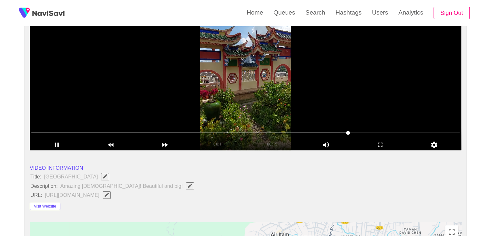
click at [286, 94] on video at bounding box center [246, 70] width 432 height 162
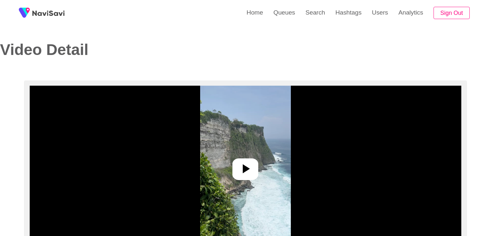
select select "**********"
select select "**"
click at [244, 175] on icon at bounding box center [246, 169] width 16 height 16
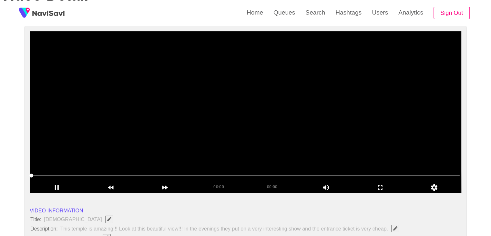
scroll to position [65, 0]
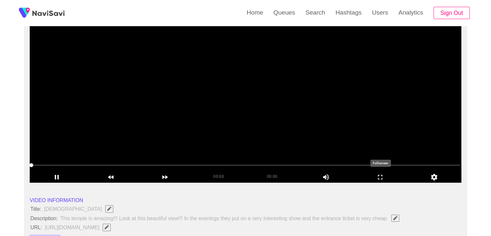
drag, startPoint x: 373, startPoint y: 173, endPoint x: 297, endPoint y: 195, distance: 79.6
click at [372, 173] on icon "add" at bounding box center [381, 177] width 54 height 8
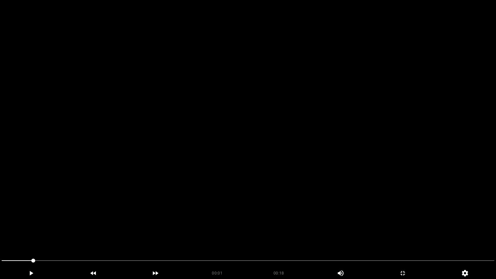
click at [111, 214] on video at bounding box center [248, 139] width 496 height 279
click at [258, 235] on span at bounding box center [248, 260] width 493 height 1
drag, startPoint x: 258, startPoint y: 261, endPoint x: 124, endPoint y: 258, distance: 134.7
click at [124, 235] on span at bounding box center [248, 261] width 493 height 10
click at [413, 235] on icon "add" at bounding box center [403, 273] width 62 height 8
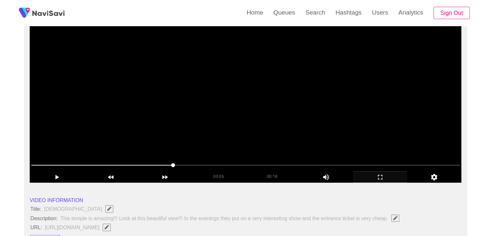
click at [202, 75] on video at bounding box center [246, 102] width 432 height 162
click at [203, 64] on video at bounding box center [246, 102] width 432 height 162
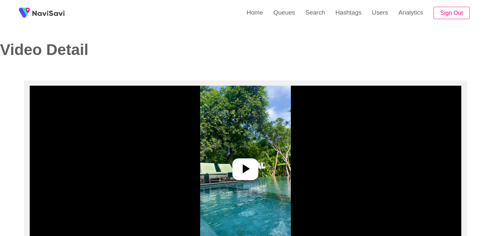
select select "**********"
select select "**"
click at [248, 163] on icon at bounding box center [246, 169] width 16 height 16
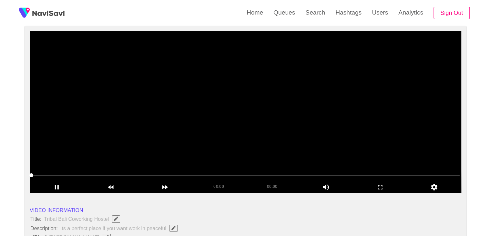
scroll to position [65, 0]
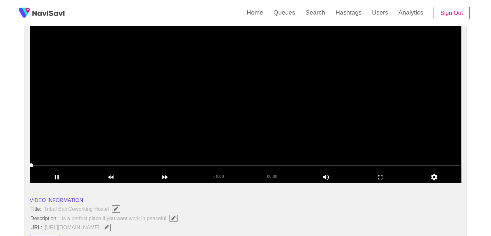
click at [151, 75] on video at bounding box center [246, 102] width 432 height 162
click at [156, 83] on video at bounding box center [246, 102] width 432 height 162
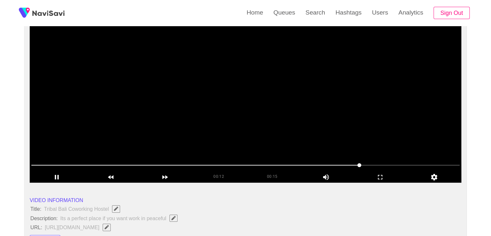
drag, startPoint x: 308, startPoint y: 167, endPoint x: 80, endPoint y: 158, distance: 228.2
click at [80, 158] on div at bounding box center [246, 165] width 434 height 16
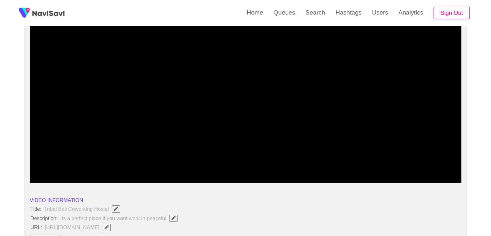
drag, startPoint x: 24, startPoint y: 156, endPoint x: 2, endPoint y: 145, distance: 25.0
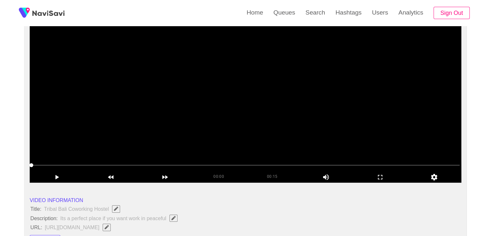
drag, startPoint x: 210, startPoint y: 96, endPoint x: 217, endPoint y: 96, distance: 7.1
click at [211, 96] on video at bounding box center [246, 102] width 432 height 162
click at [382, 179] on icon "add" at bounding box center [380, 177] width 5 height 5
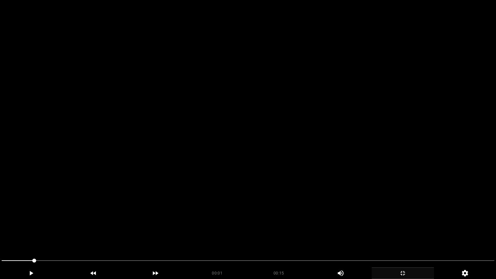
click at [364, 171] on video at bounding box center [248, 139] width 496 height 279
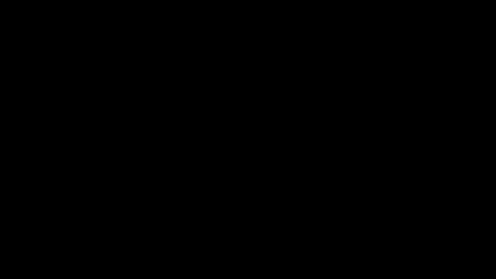
click at [433, 235] on span at bounding box center [248, 260] width 493 height 1
click at [332, 235] on span at bounding box center [248, 261] width 493 height 10
drag, startPoint x: 70, startPoint y: 263, endPoint x: 0, endPoint y: 252, distance: 70.9
click at [0, 235] on section "00:14 00:15 Picture In Picture 1 Error: Failed to load Video" at bounding box center [248, 139] width 496 height 279
click at [277, 226] on video at bounding box center [248, 139] width 496 height 279
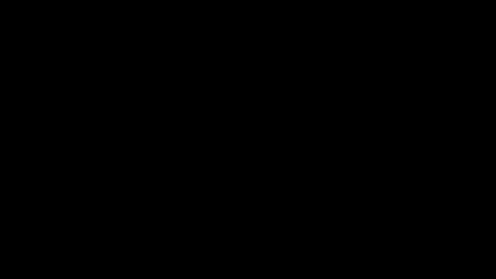
drag, startPoint x: 123, startPoint y: 262, endPoint x: 98, endPoint y: 262, distance: 24.9
click at [98, 235] on span at bounding box center [248, 261] width 493 height 10
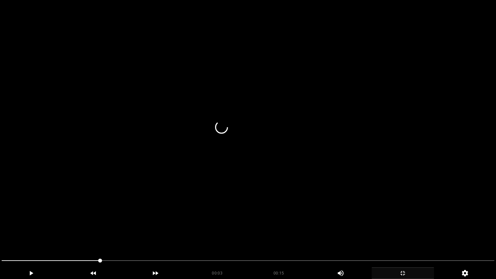
click at [243, 235] on video at bounding box center [248, 139] width 496 height 279
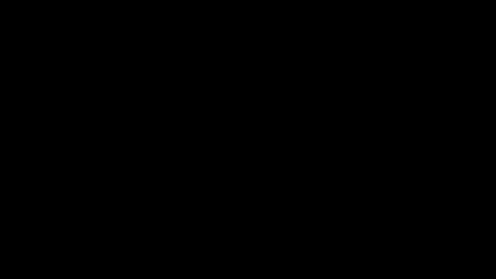
click at [404, 235] on icon "add" at bounding box center [403, 273] width 5 height 5
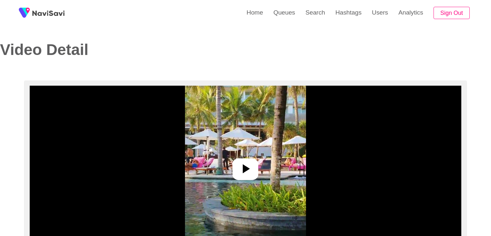
select select "**********"
select select "**"
drag, startPoint x: 245, startPoint y: 165, endPoint x: 254, endPoint y: 167, distance: 8.3
click at [246, 166] on icon at bounding box center [246, 169] width 16 height 16
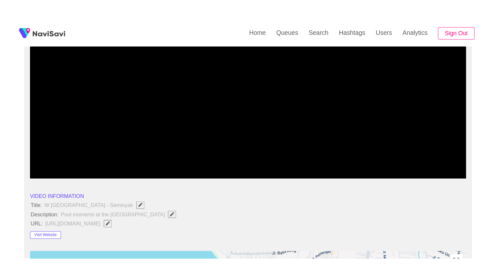
scroll to position [97, 0]
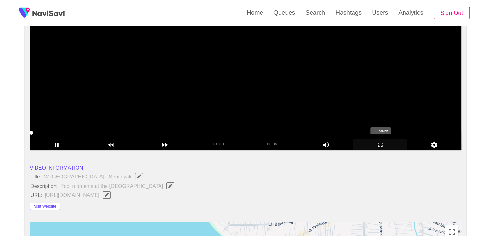
click at [384, 142] on icon "add" at bounding box center [381, 145] width 54 height 8
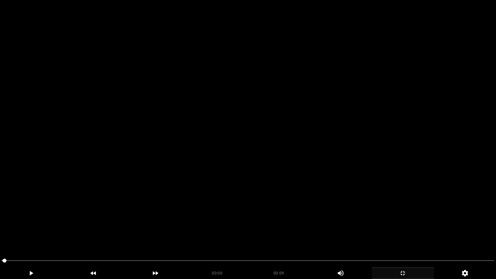
click at [302, 165] on video at bounding box center [248, 139] width 496 height 279
click at [228, 221] on video at bounding box center [248, 139] width 496 height 279
click at [229, 221] on video at bounding box center [248, 139] width 496 height 279
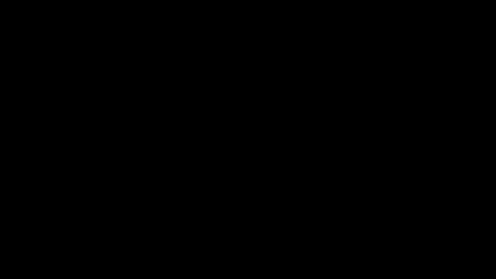
click at [201, 235] on span at bounding box center [248, 261] width 493 height 10
click at [236, 235] on span at bounding box center [248, 261] width 493 height 10
drag, startPoint x: 264, startPoint y: 260, endPoint x: 301, endPoint y: 255, distance: 37.8
click at [265, 235] on span at bounding box center [248, 261] width 493 height 10
click at [308, 235] on span at bounding box center [248, 261] width 493 height 10
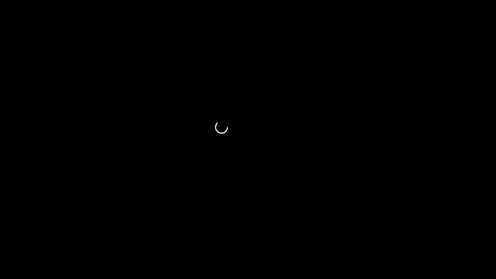
click at [348, 235] on span at bounding box center [248, 261] width 493 height 10
click at [380, 235] on span at bounding box center [248, 261] width 493 height 10
click at [390, 235] on span at bounding box center [248, 261] width 493 height 10
click at [411, 235] on span at bounding box center [248, 261] width 493 height 10
click at [420, 235] on span at bounding box center [248, 261] width 493 height 10
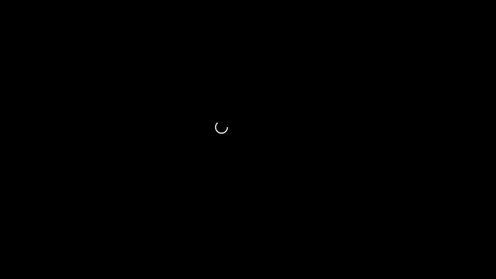
click at [432, 235] on span at bounding box center [431, 261] width 4 height 4
click at [452, 235] on span at bounding box center [248, 261] width 493 height 10
drag, startPoint x: 383, startPoint y: 269, endPoint x: 321, endPoint y: 269, distance: 61.7
click at [324, 235] on div "00:07 00:09 Picture In Picture 1" at bounding box center [248, 268] width 496 height 24
drag, startPoint x: 341, startPoint y: 273, endPoint x: 354, endPoint y: 272, distance: 12.9
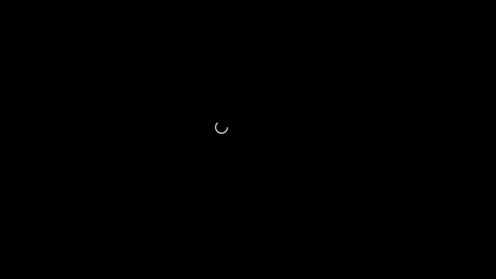
click at [354, 235] on icon "add" at bounding box center [354, 273] width 36 height 8
drag, startPoint x: 321, startPoint y: 260, endPoint x: 235, endPoint y: 267, distance: 85.9
click at [244, 235] on div "00:09 00:09 Picture In Picture 1" at bounding box center [248, 268] width 496 height 24
drag, startPoint x: 91, startPoint y: 256, endPoint x: 12, endPoint y: 256, distance: 79.5
click at [22, 235] on div at bounding box center [248, 261] width 498 height 17
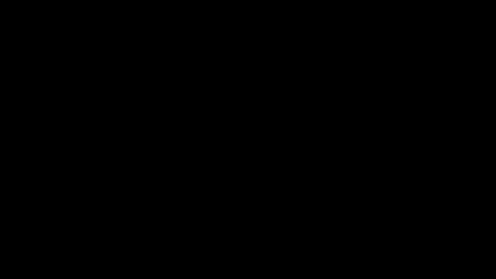
click at [419, 235] on div "add" at bounding box center [403, 273] width 62 height 12
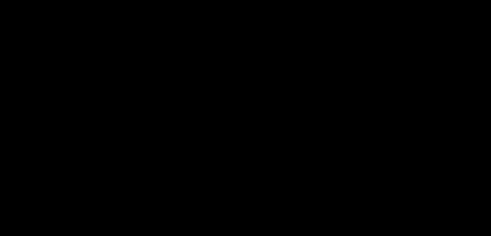
scroll to position [32, 0]
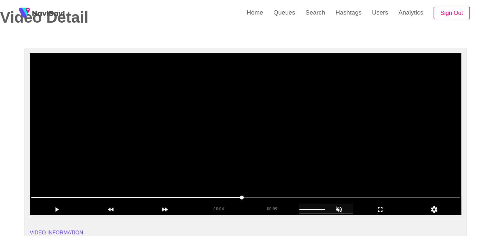
click at [226, 91] on video at bounding box center [246, 134] width 432 height 162
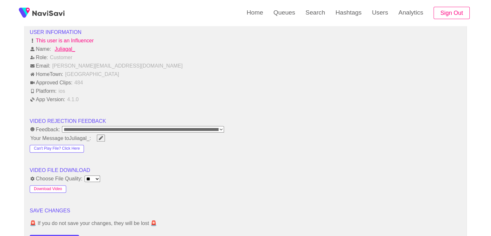
scroll to position [743, 0]
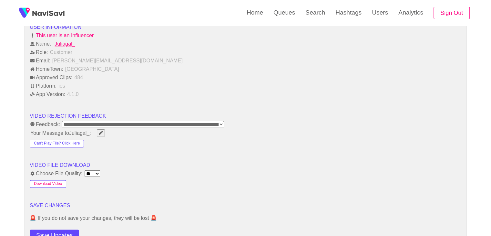
click at [60, 180] on button "Download Video" at bounding box center [48, 184] width 37 height 8
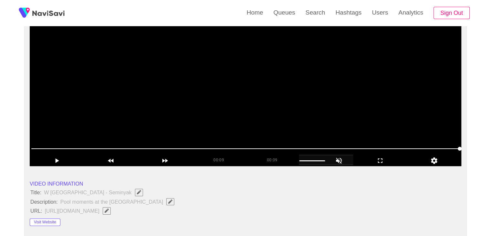
scroll to position [32, 0]
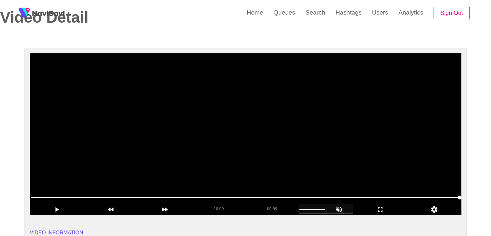
click at [231, 98] on video at bounding box center [246, 134] width 432 height 162
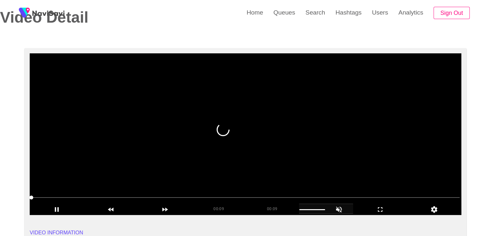
click at [245, 112] on video at bounding box center [246, 134] width 432 height 162
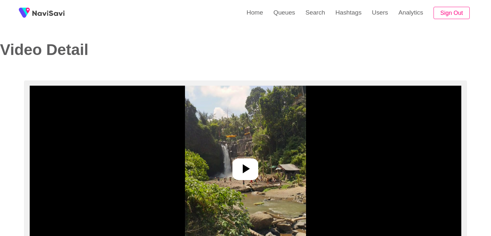
select select "**********"
select select "**"
click at [242, 167] on icon at bounding box center [246, 169] width 16 height 16
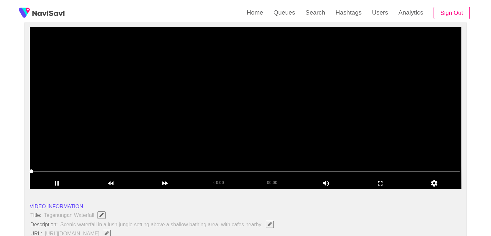
scroll to position [65, 0]
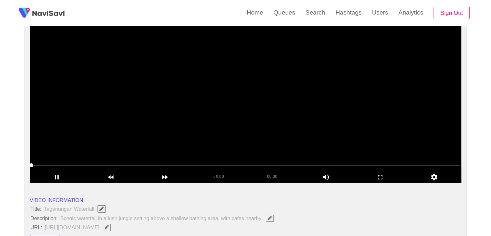
click at [257, 126] on video at bounding box center [246, 102] width 432 height 162
click at [385, 173] on icon "add" at bounding box center [381, 177] width 54 height 8
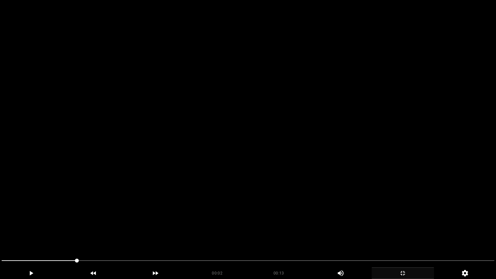
click at [303, 177] on video at bounding box center [248, 139] width 496 height 279
drag, startPoint x: 262, startPoint y: 187, endPoint x: 252, endPoint y: 189, distance: 10.8
click at [261, 187] on video at bounding box center [248, 139] width 496 height 279
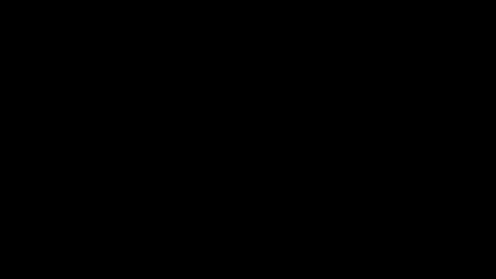
click video
drag, startPoint x: 29, startPoint y: 262, endPoint x: 0, endPoint y: 263, distance: 28.8
click div
click video
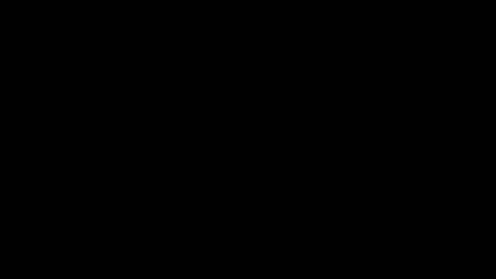
click video
click span
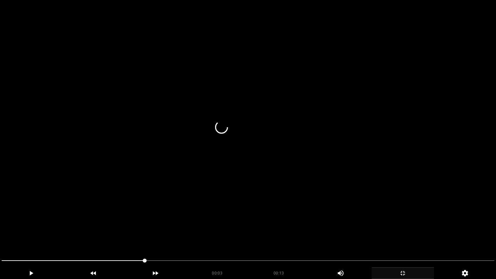
click span
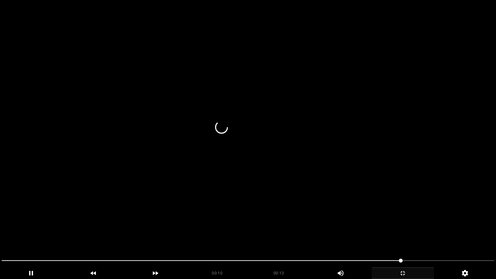
click span
click div
click span
drag, startPoint x: 371, startPoint y: 261, endPoint x: 165, endPoint y: 262, distance: 206.7
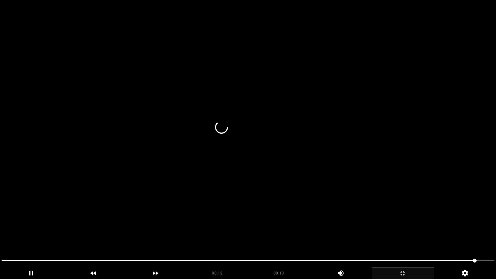
click span
drag, startPoint x: 64, startPoint y: 258, endPoint x: 40, endPoint y: 263, distance: 24.1
click span
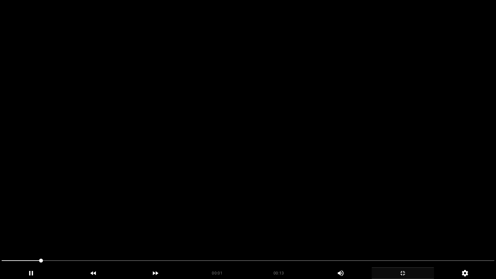
click div
click video
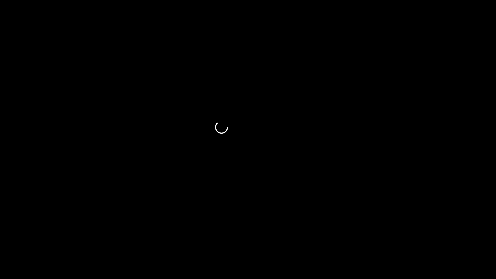
click icon "add"
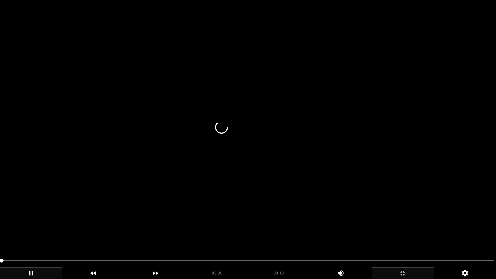
drag, startPoint x: 15, startPoint y: 262, endPoint x: 26, endPoint y: 262, distance: 11.0
click span
drag, startPoint x: 31, startPoint y: 262, endPoint x: 0, endPoint y: 263, distance: 31.3
click div
click video
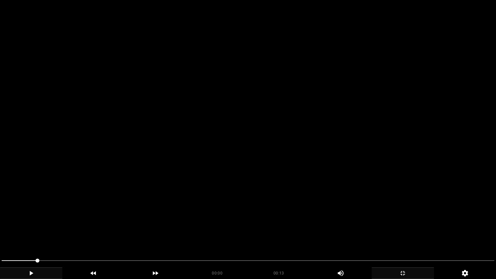
click video
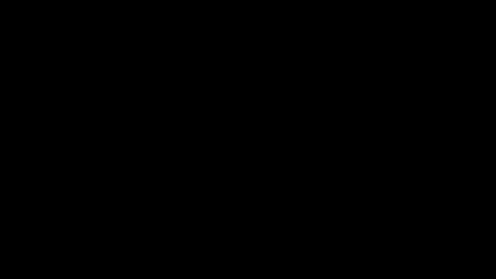
click icon "add"
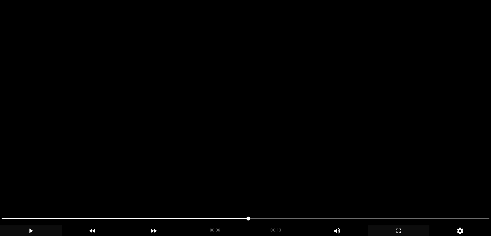
click video
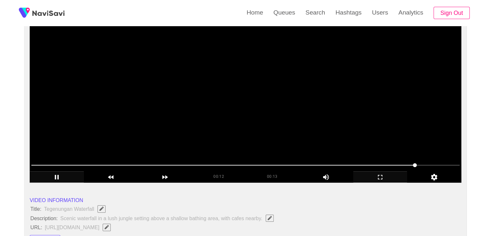
drag, startPoint x: 117, startPoint y: 160, endPoint x: 42, endPoint y: 150, distance: 75.3
click section "00:12 00:13 Picture In Picture 1 Error: Failed to load Video"
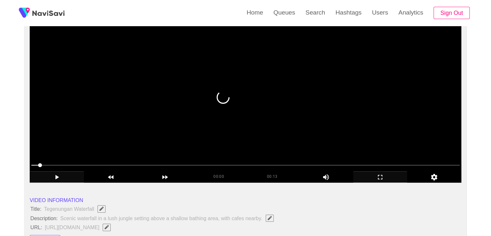
click video
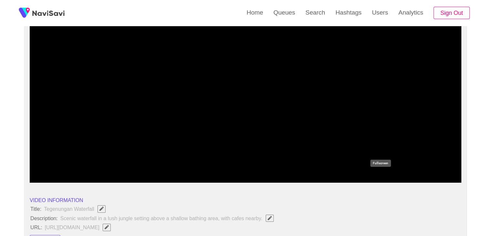
click icon "add"
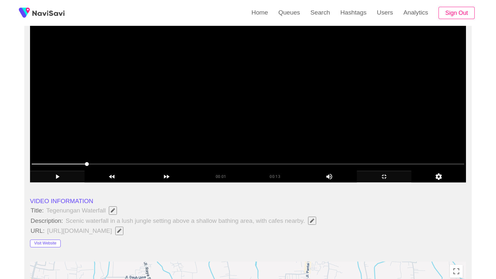
drag, startPoint x: 342, startPoint y: 206, endPoint x: 343, endPoint y: 202, distance: 5.0
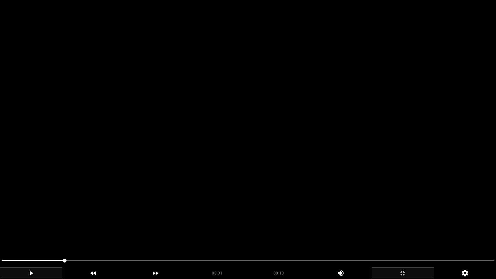
click video
click span
drag, startPoint x: 365, startPoint y: 261, endPoint x: 415, endPoint y: 261, distance: 50.7
click icon "add"
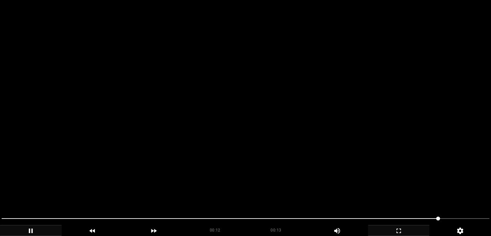
click video
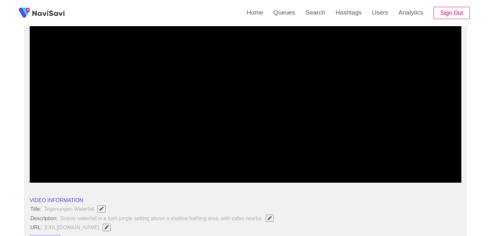
drag, startPoint x: 51, startPoint y: 172, endPoint x: 1, endPoint y: 182, distance: 50.9
click div "**********"
drag, startPoint x: 37, startPoint y: 164, endPoint x: 27, endPoint y: 166, distance: 10.2
click div "**********"
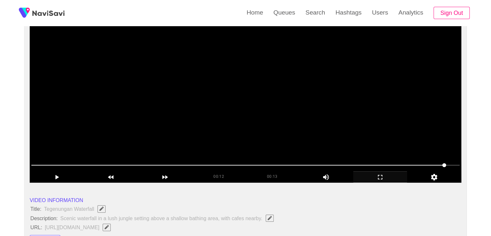
drag, startPoint x: 41, startPoint y: 164, endPoint x: 34, endPoint y: 165, distance: 7.2
click span
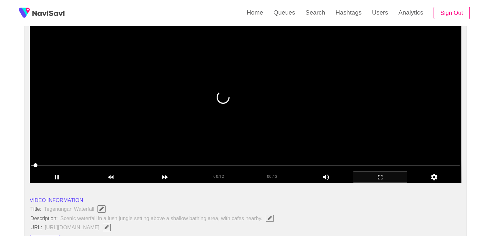
click span
click icon "add"
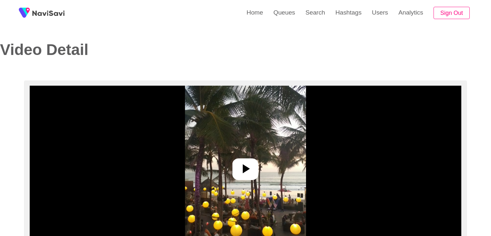
select select "**********"
select select "**"
click at [275, 170] on img at bounding box center [245, 167] width 121 height 162
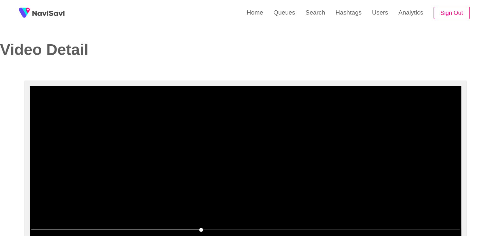
click at [240, 140] on video at bounding box center [246, 167] width 432 height 162
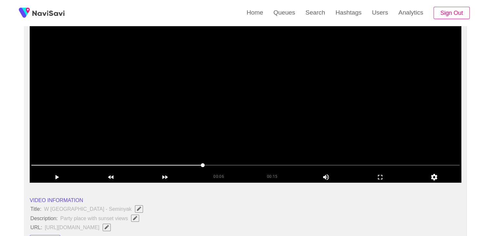
click at [259, 111] on video at bounding box center [246, 102] width 432 height 162
click at [382, 179] on icon "add" at bounding box center [380, 177] width 5 height 5
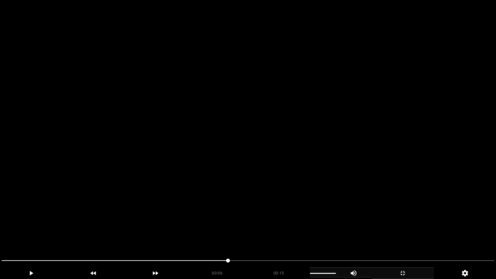
click at [323, 235] on div "add" at bounding box center [341, 272] width 62 height 10
click at [319, 235] on div "add" at bounding box center [341, 272] width 62 height 10
click at [327, 235] on div "add" at bounding box center [323, 273] width 26 height 1
click at [315, 235] on div "add" at bounding box center [341, 272] width 62 height 10
click at [290, 228] on video at bounding box center [248, 139] width 496 height 279
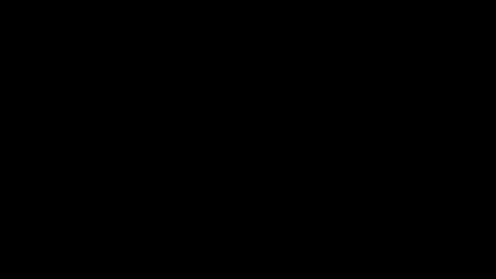
click at [402, 235] on icon "add" at bounding box center [403, 273] width 5 height 5
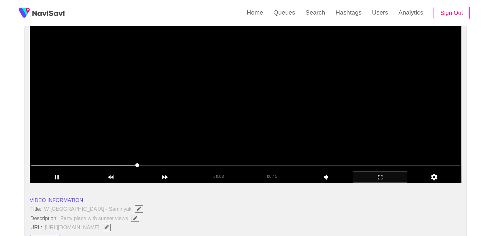
click at [234, 122] on video at bounding box center [246, 102] width 432 height 162
click at [236, 99] on video at bounding box center [246, 102] width 432 height 162
click at [229, 124] on video at bounding box center [246, 102] width 432 height 162
click at [221, 130] on video at bounding box center [246, 102] width 432 height 162
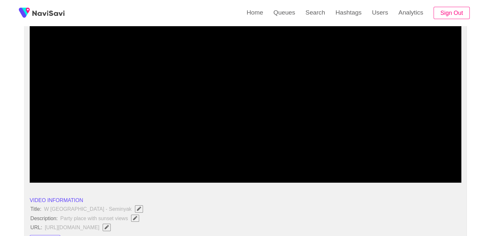
drag, startPoint x: 134, startPoint y: 162, endPoint x: 0, endPoint y: 161, distance: 133.7
drag, startPoint x: 32, startPoint y: 171, endPoint x: 9, endPoint y: 170, distance: 22.3
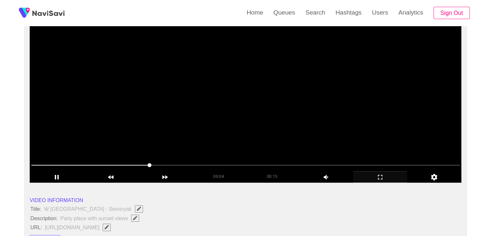
drag, startPoint x: 48, startPoint y: 168, endPoint x: 41, endPoint y: 170, distance: 7.6
click at [41, 170] on span at bounding box center [245, 165] width 429 height 10
drag, startPoint x: 27, startPoint y: 164, endPoint x: 22, endPoint y: 165, distance: 5.6
click at [58, 176] on icon "add" at bounding box center [58, 177] width 4 height 5
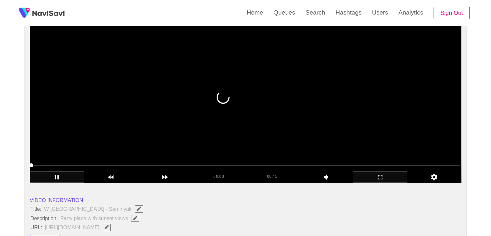
click at [388, 182] on div "add" at bounding box center [380, 176] width 54 height 11
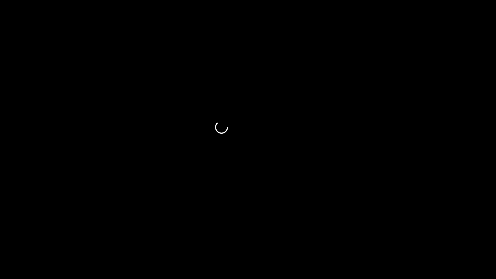
click at [30, 235] on icon "add" at bounding box center [32, 273] width 4 height 5
click at [32, 235] on span at bounding box center [248, 261] width 493 height 10
click at [63, 235] on span at bounding box center [248, 260] width 493 height 1
click at [105, 235] on span at bounding box center [248, 261] width 493 height 10
click at [135, 235] on span at bounding box center [248, 261] width 493 height 10
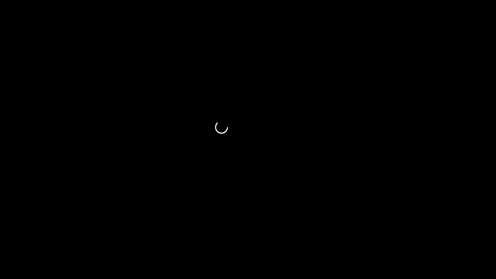
click at [202, 235] on span at bounding box center [248, 261] width 493 height 10
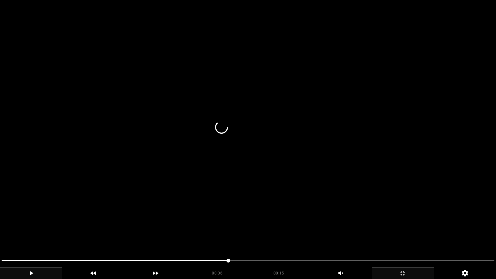
click at [407, 235] on icon "add" at bounding box center [403, 273] width 62 height 8
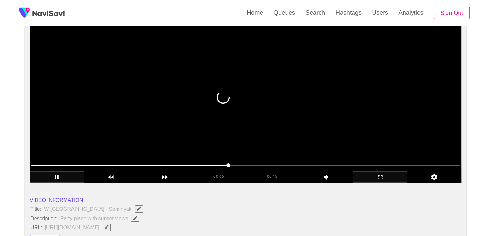
click at [255, 104] on video at bounding box center [246, 102] width 432 height 162
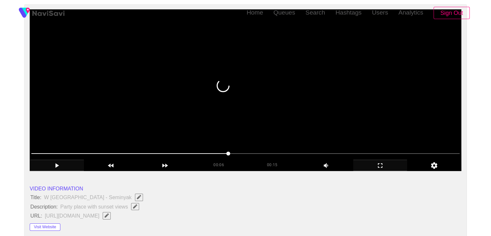
scroll to position [97, 0]
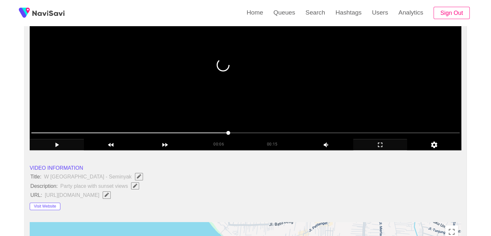
click at [240, 115] on video at bounding box center [246, 70] width 432 height 162
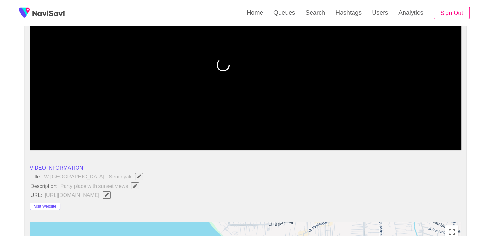
drag, startPoint x: 56, startPoint y: 130, endPoint x: 22, endPoint y: 131, distance: 33.9
drag, startPoint x: 62, startPoint y: 132, endPoint x: 25, endPoint y: 135, distance: 37.3
drag, startPoint x: 51, startPoint y: 131, endPoint x: 22, endPoint y: 131, distance: 28.4
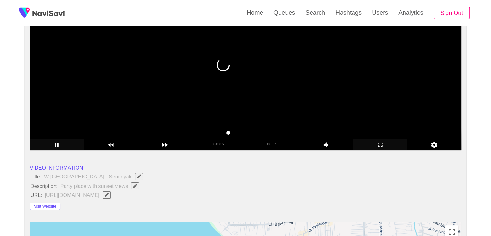
drag, startPoint x: 210, startPoint y: 134, endPoint x: 53, endPoint y: 134, distance: 156.7
click at [53, 134] on span at bounding box center [245, 133] width 429 height 10
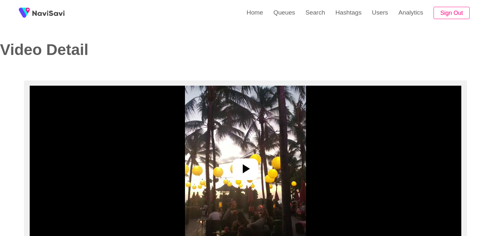
select select "**********"
select select "**"
click at [242, 181] on img at bounding box center [245, 167] width 121 height 162
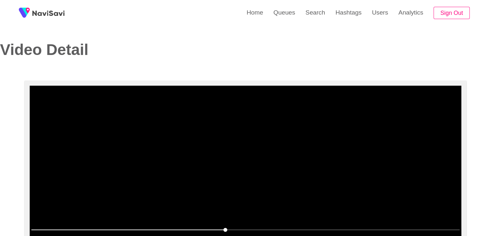
click at [231, 120] on video at bounding box center [246, 167] width 432 height 162
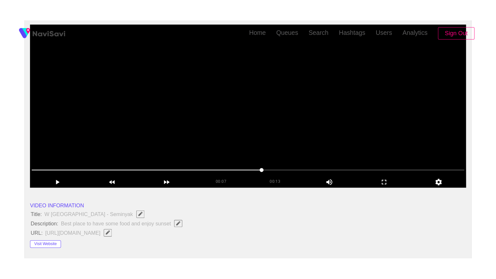
scroll to position [97, 0]
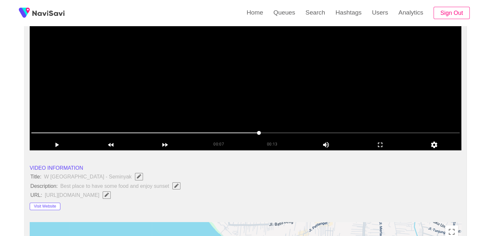
click at [246, 66] on video at bounding box center [246, 70] width 432 height 162
click at [385, 141] on div "add" at bounding box center [380, 144] width 54 height 11
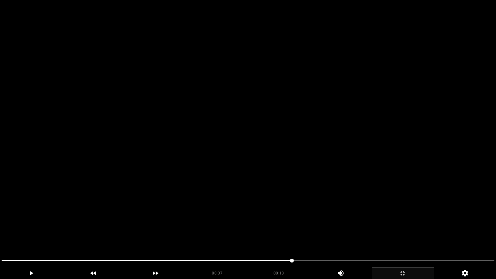
click at [345, 174] on video at bounding box center [248, 139] width 496 height 279
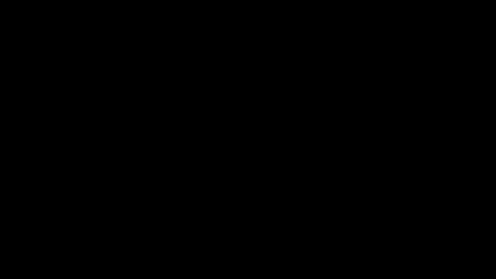
click at [0, 235] on div at bounding box center [248, 261] width 498 height 17
click at [293, 223] on video at bounding box center [248, 139] width 496 height 279
click at [306, 215] on video at bounding box center [248, 139] width 496 height 279
click at [308, 214] on video at bounding box center [248, 139] width 496 height 279
click at [403, 235] on div "add" at bounding box center [403, 273] width 62 height 12
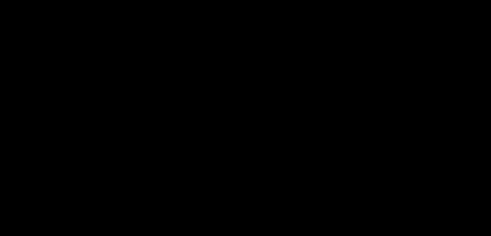
scroll to position [0, 0]
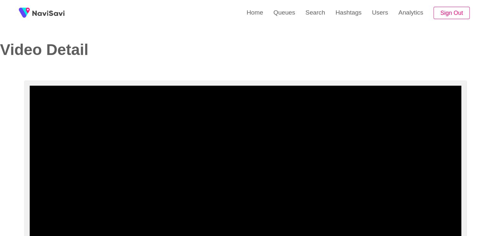
click at [237, 127] on video at bounding box center [246, 167] width 432 height 162
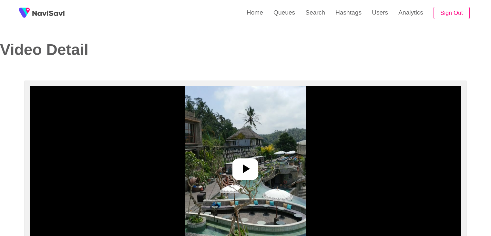
select select "**********"
select select "**"
click at [245, 164] on icon at bounding box center [246, 169] width 16 height 16
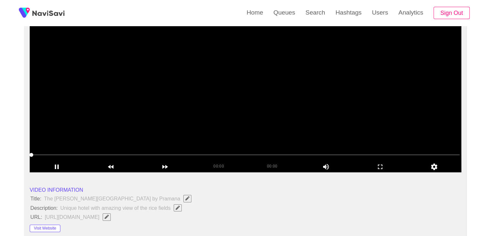
scroll to position [97, 0]
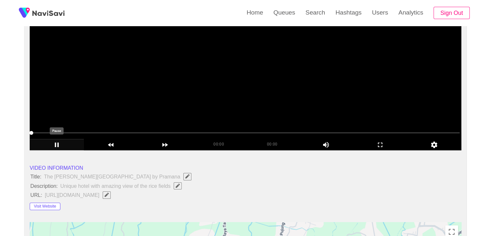
click at [57, 148] on icon "add" at bounding box center [57, 145] width 54 height 8
click at [58, 145] on icon "add" at bounding box center [58, 144] width 4 height 5
click at [104, 131] on span at bounding box center [245, 133] width 429 height 10
click at [103, 131] on span at bounding box center [245, 133] width 429 height 10
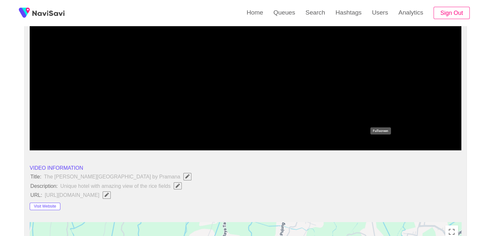
click at [378, 143] on icon "add" at bounding box center [380, 144] width 5 height 5
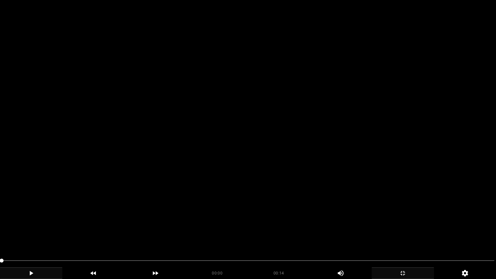
click at [268, 153] on video at bounding box center [248, 139] width 496 height 279
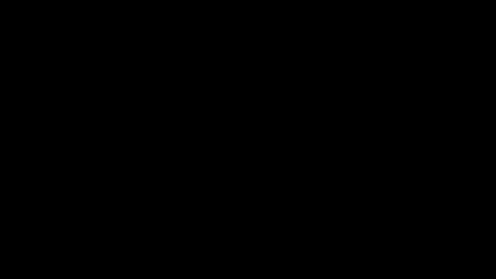
click at [38, 235] on span at bounding box center [248, 261] width 493 height 10
drag, startPoint x: 0, startPoint y: 259, endPoint x: 18, endPoint y: 249, distance: 20.4
click at [153, 226] on video at bounding box center [248, 139] width 496 height 279
click at [186, 235] on span at bounding box center [248, 261] width 493 height 10
click at [328, 235] on span at bounding box center [248, 261] width 493 height 10
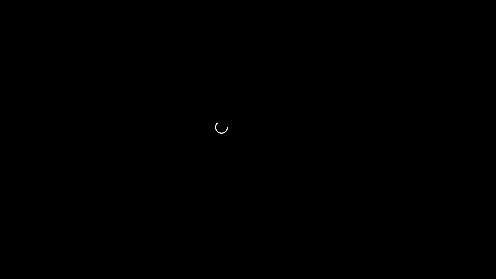
click at [397, 235] on div "add" at bounding box center [403, 273] width 62 height 12
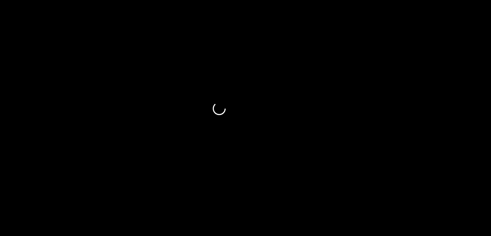
scroll to position [0, 0]
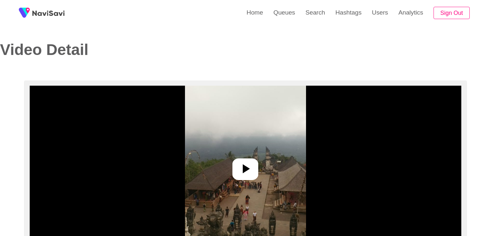
select select "**********"
select select "**"
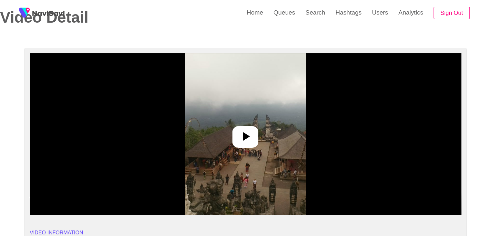
click at [252, 129] on icon at bounding box center [246, 137] width 16 height 16
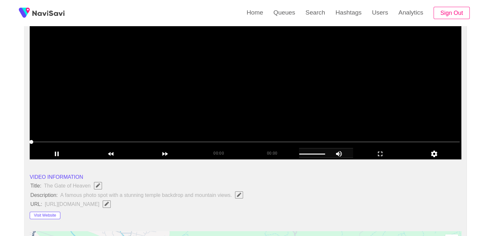
scroll to position [97, 0]
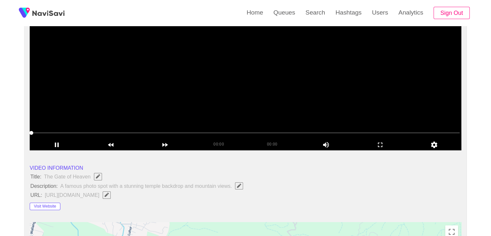
click at [85, 131] on span at bounding box center [245, 133] width 429 height 10
click at [172, 133] on span at bounding box center [245, 133] width 429 height 10
click at [217, 134] on span at bounding box center [245, 133] width 429 height 10
click at [59, 143] on icon "add" at bounding box center [57, 145] width 54 height 8
drag, startPoint x: 52, startPoint y: 131, endPoint x: 6, endPoint y: 129, distance: 46.2
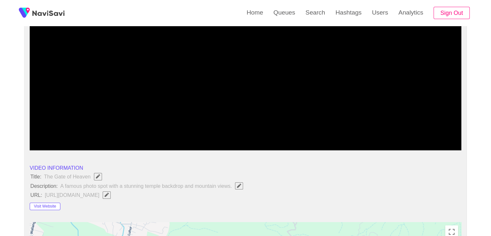
click at [49, 134] on span at bounding box center [245, 133] width 429 height 10
click at [94, 135] on span at bounding box center [245, 133] width 429 height 10
click at [111, 132] on span at bounding box center [245, 133] width 429 height 10
click at [162, 131] on span at bounding box center [245, 133] width 429 height 10
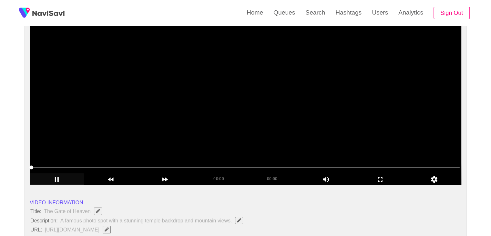
scroll to position [65, 0]
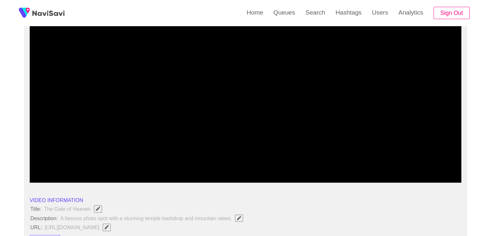
click at [381, 178] on icon "add" at bounding box center [381, 177] width 54 height 8
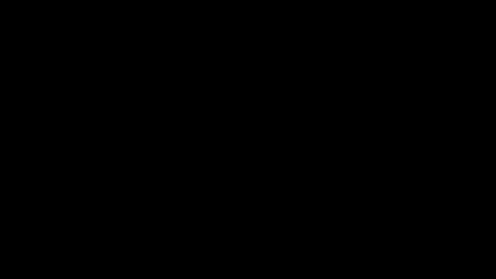
click at [4, 235] on span at bounding box center [2, 261] width 4 height 4
click at [34, 235] on icon "add" at bounding box center [31, 273] width 62 height 8
click at [37, 235] on icon "add" at bounding box center [31, 273] width 62 height 8
drag, startPoint x: 3, startPoint y: 261, endPoint x: 0, endPoint y: 263, distance: 3.4
click at [5, 235] on span at bounding box center [7, 261] width 4 height 4
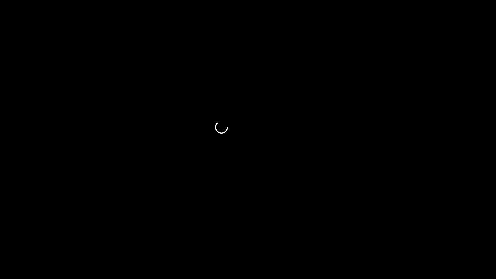
click at [16, 235] on span at bounding box center [248, 261] width 493 height 10
drag, startPoint x: 35, startPoint y: 260, endPoint x: 41, endPoint y: 260, distance: 5.8
click at [41, 235] on span at bounding box center [248, 261] width 493 height 10
click at [0, 235] on div at bounding box center [248, 261] width 498 height 17
click at [138, 221] on video at bounding box center [248, 139] width 496 height 279
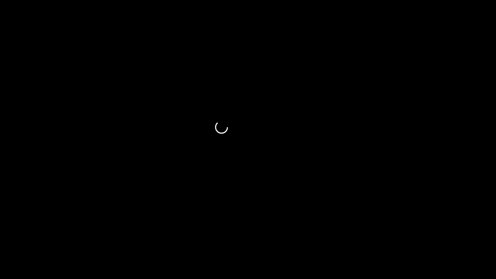
click at [136, 221] on video at bounding box center [248, 139] width 496 height 279
click at [18, 235] on span at bounding box center [248, 261] width 493 height 10
drag, startPoint x: 18, startPoint y: 260, endPoint x: 30, endPoint y: 261, distance: 12.0
click at [30, 235] on span at bounding box center [248, 261] width 493 height 10
drag, startPoint x: 13, startPoint y: 260, endPoint x: 43, endPoint y: 263, distance: 30.5
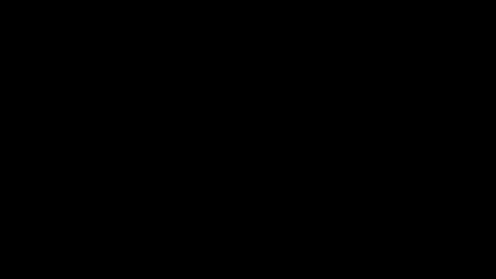
click at [43, 235] on span at bounding box center [248, 261] width 493 height 10
click at [0, 235] on div at bounding box center [248, 261] width 498 height 17
click at [21, 235] on icon "add" at bounding box center [31, 273] width 62 height 8
click at [40, 235] on icon "add" at bounding box center [31, 273] width 62 height 8
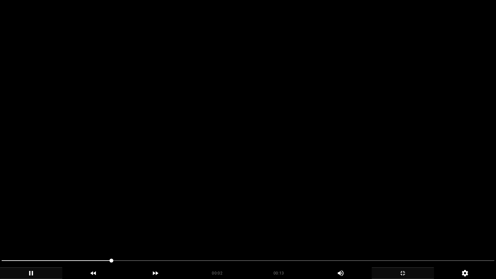
drag, startPoint x: 151, startPoint y: 260, endPoint x: 162, endPoint y: 260, distance: 11.0
click at [162, 235] on span at bounding box center [248, 261] width 493 height 10
drag, startPoint x: 134, startPoint y: 262, endPoint x: 51, endPoint y: 259, distance: 83.1
click at [51, 235] on span at bounding box center [248, 261] width 493 height 10
click at [193, 235] on span at bounding box center [248, 261] width 493 height 10
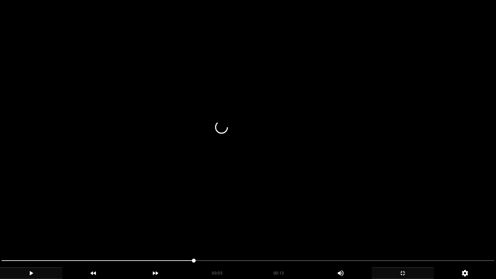
click at [224, 235] on span at bounding box center [248, 261] width 493 height 10
drag, startPoint x: 224, startPoint y: 262, endPoint x: 161, endPoint y: 261, distance: 62.7
click at [161, 235] on span at bounding box center [248, 261] width 493 height 10
click at [270, 232] on video at bounding box center [248, 139] width 496 height 279
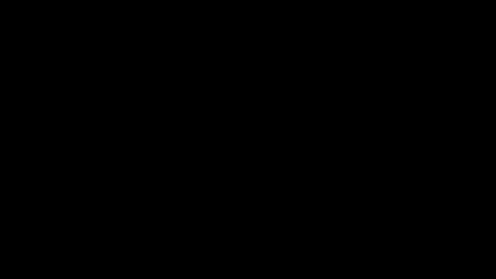
click at [219, 235] on span at bounding box center [248, 261] width 493 height 10
click at [277, 235] on span at bounding box center [248, 260] width 493 height 1
drag, startPoint x: 277, startPoint y: 261, endPoint x: 283, endPoint y: 262, distance: 6.6
click at [280, 235] on span at bounding box center [278, 261] width 4 height 4
click at [332, 235] on span at bounding box center [248, 261] width 493 height 10
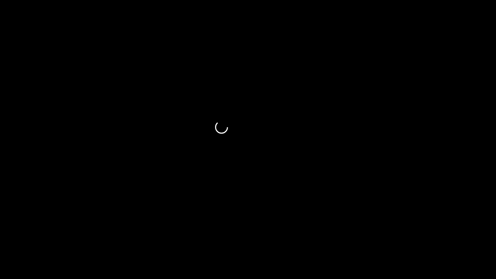
click at [357, 235] on span at bounding box center [248, 261] width 493 height 10
click at [358, 235] on span at bounding box center [357, 261] width 4 height 4
drag, startPoint x: 314, startPoint y: 261, endPoint x: 212, endPoint y: 260, distance: 102.1
click at [212, 235] on span at bounding box center [248, 261] width 493 height 10
click at [402, 235] on icon "add" at bounding box center [403, 273] width 62 height 8
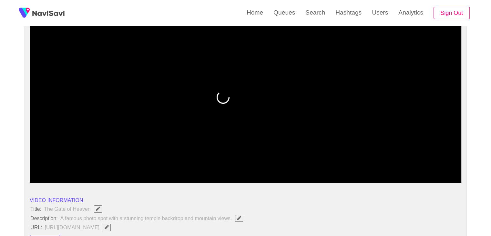
drag, startPoint x: 31, startPoint y: 163, endPoint x: 33, endPoint y: 170, distance: 6.7
click at [48, 175] on icon "add" at bounding box center [57, 177] width 54 height 8
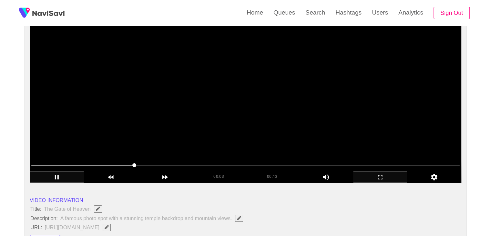
click at [261, 129] on video at bounding box center [246, 102] width 432 height 162
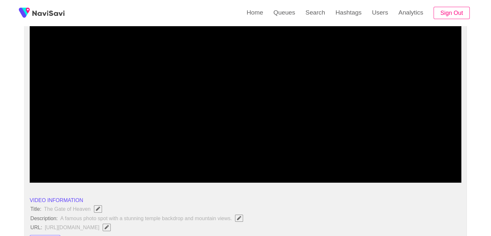
drag, startPoint x: 56, startPoint y: 166, endPoint x: 0, endPoint y: 166, distance: 55.6
drag, startPoint x: 23, startPoint y: 168, endPoint x: 18, endPoint y: 166, distance: 5.3
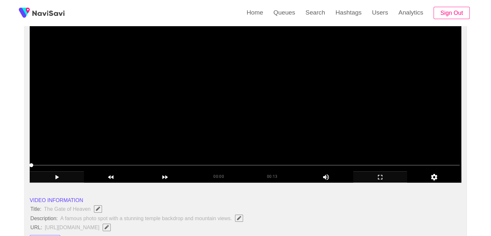
drag, startPoint x: 43, startPoint y: 164, endPoint x: 37, endPoint y: 164, distance: 5.9
click at [37, 164] on span at bounding box center [245, 165] width 429 height 10
click at [384, 177] on icon "add" at bounding box center [381, 177] width 54 height 8
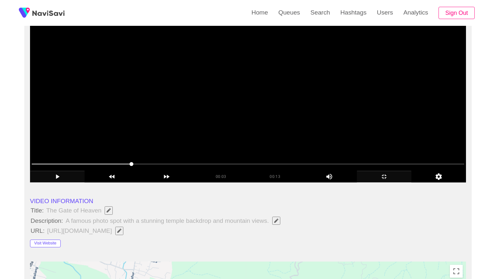
click at [379, 183] on video at bounding box center [248, 102] width 436 height 162
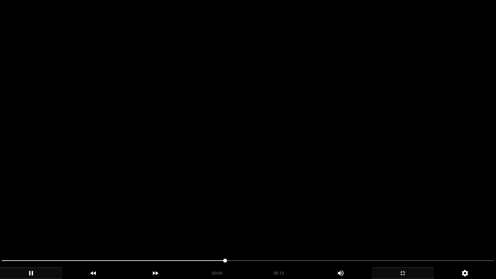
click at [278, 162] on video at bounding box center [248, 139] width 496 height 279
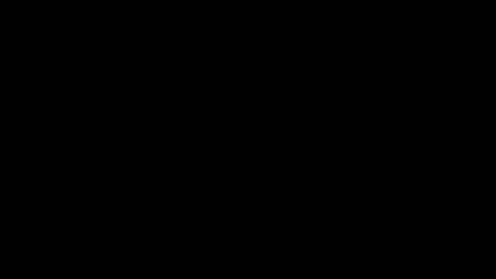
drag, startPoint x: 110, startPoint y: 257, endPoint x: 49, endPoint y: 248, distance: 61.0
click at [49, 235] on section "00:07 00:13 Picture In Picture 1 Error: Failed to load Video" at bounding box center [248, 139] width 496 height 279
click at [307, 235] on span at bounding box center [248, 261] width 493 height 10
click at [305, 235] on span at bounding box center [307, 261] width 4 height 4
click at [311, 235] on span at bounding box center [248, 260] width 493 height 1
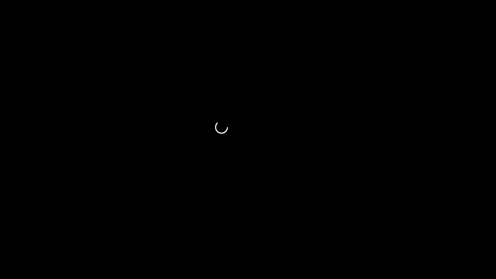
drag, startPoint x: 328, startPoint y: 262, endPoint x: 332, endPoint y: 263, distance: 4.6
click at [332, 235] on span at bounding box center [248, 261] width 493 height 10
click at [362, 235] on span at bounding box center [248, 261] width 493 height 10
click at [408, 235] on icon "add" at bounding box center [403, 273] width 62 height 8
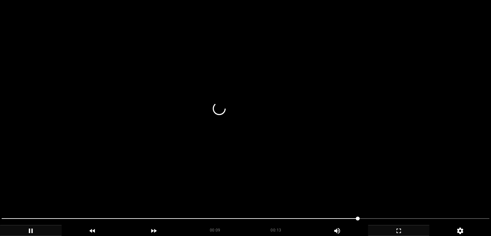
scroll to position [97, 0]
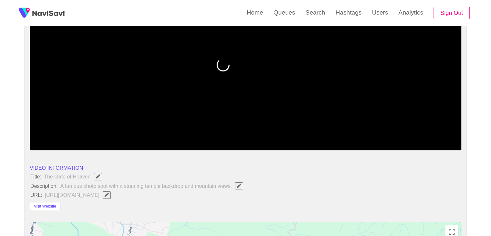
click at [373, 132] on span at bounding box center [245, 133] width 429 height 10
click at [386, 132] on span at bounding box center [245, 133] width 429 height 10
click at [399, 128] on span at bounding box center [245, 133] width 429 height 10
click at [412, 130] on span at bounding box center [245, 133] width 429 height 10
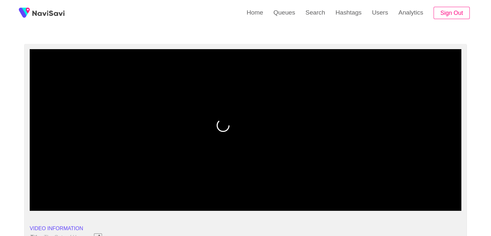
scroll to position [32, 0]
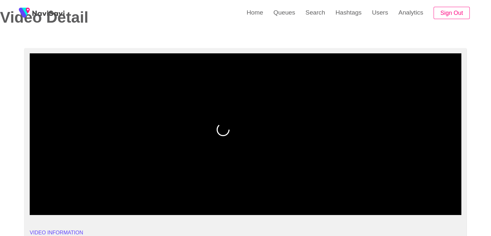
click at [318, 151] on video at bounding box center [246, 134] width 432 height 162
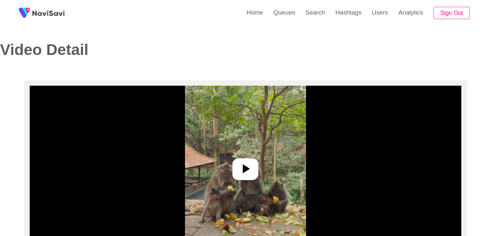
select select "**********"
select select "**"
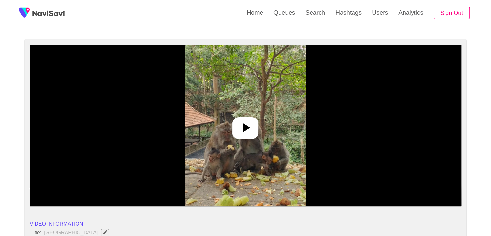
scroll to position [65, 0]
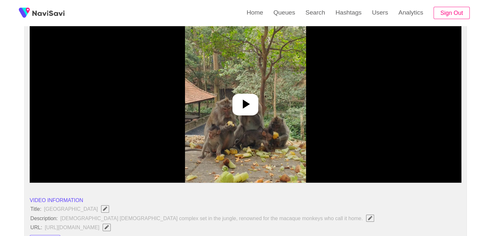
click at [260, 103] on img at bounding box center [245, 102] width 121 height 162
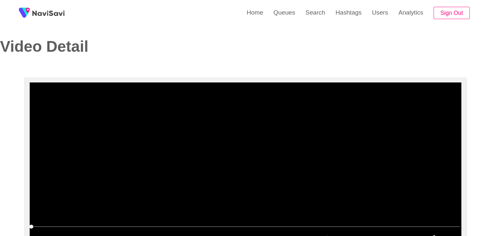
scroll to position [0, 0]
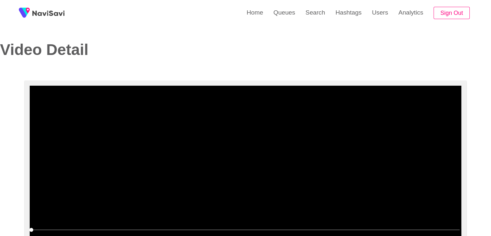
click at [238, 145] on video at bounding box center [246, 167] width 432 height 162
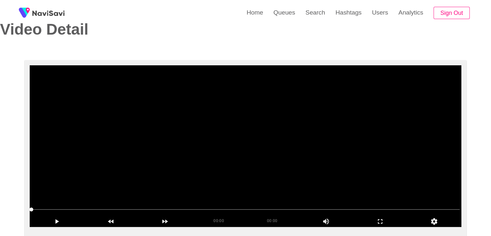
scroll to position [97, 0]
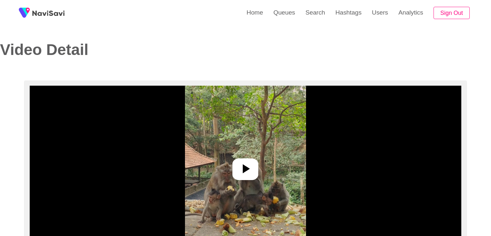
select select "**********"
select select "**"
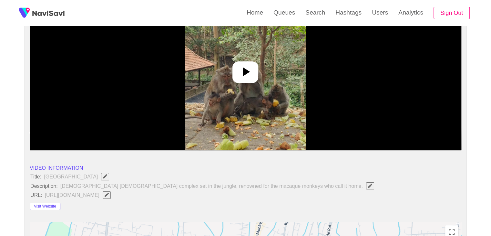
click at [253, 72] on icon at bounding box center [246, 72] width 16 height 16
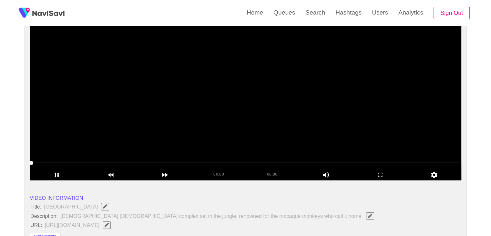
scroll to position [65, 0]
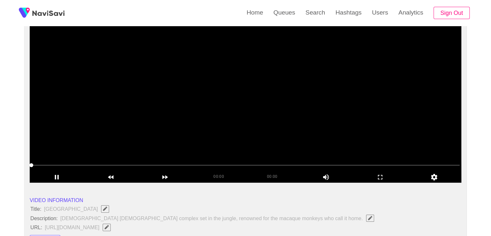
click at [32, 163] on span at bounding box center [31, 165] width 4 height 4
drag, startPoint x: 32, startPoint y: 163, endPoint x: 36, endPoint y: 164, distance: 3.3
click at [33, 164] on span at bounding box center [31, 165] width 4 height 4
drag, startPoint x: 0, startPoint y: 169, endPoint x: 17, endPoint y: 165, distance: 17.3
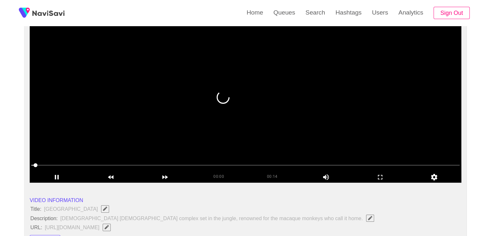
click at [34, 163] on span at bounding box center [36, 165] width 4 height 4
click at [50, 176] on icon "add" at bounding box center [57, 177] width 54 height 8
click at [65, 179] on icon "add" at bounding box center [57, 177] width 54 height 8
click at [65, 177] on icon "add" at bounding box center [57, 177] width 54 height 8
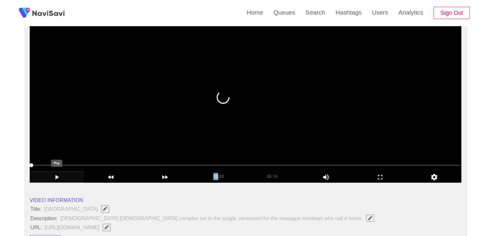
click at [65, 177] on icon "add" at bounding box center [57, 177] width 54 height 8
drag, startPoint x: 31, startPoint y: 164, endPoint x: 35, endPoint y: 166, distance: 4.4
click at [33, 166] on span at bounding box center [31, 165] width 4 height 4
click at [37, 166] on span at bounding box center [36, 165] width 4 height 4
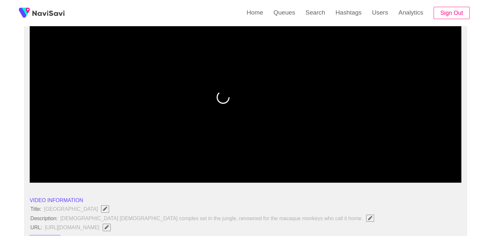
drag, startPoint x: 40, startPoint y: 164, endPoint x: 18, endPoint y: 163, distance: 22.3
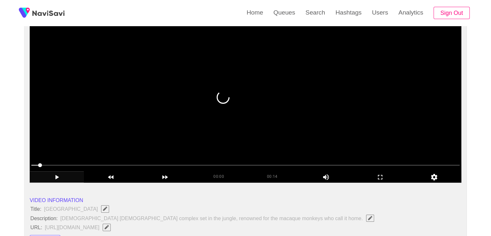
drag, startPoint x: 36, startPoint y: 163, endPoint x: 32, endPoint y: 164, distance: 4.6
click at [32, 164] on span at bounding box center [245, 165] width 429 height 10
click at [62, 177] on icon "add" at bounding box center [57, 177] width 54 height 8
click at [240, 147] on video at bounding box center [246, 102] width 432 height 162
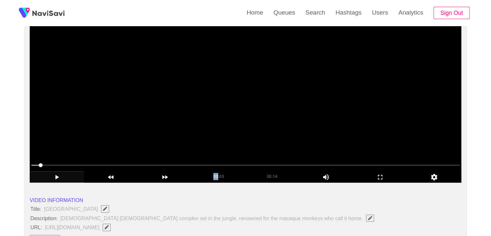
click at [239, 147] on video at bounding box center [246, 102] width 432 height 162
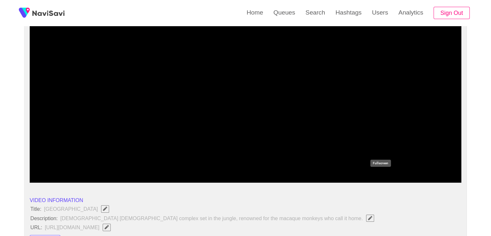
click at [380, 177] on icon "add" at bounding box center [381, 177] width 54 height 8
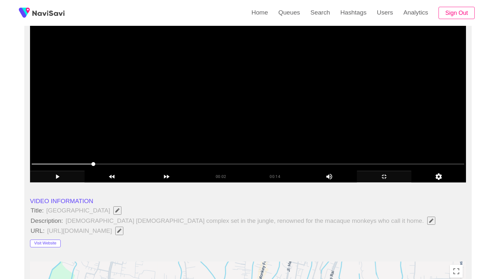
click at [329, 183] on video at bounding box center [248, 102] width 436 height 162
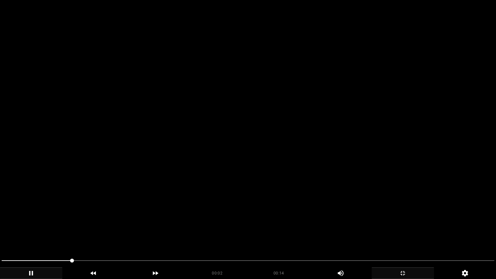
click at [178, 197] on video at bounding box center [248, 139] width 496 height 279
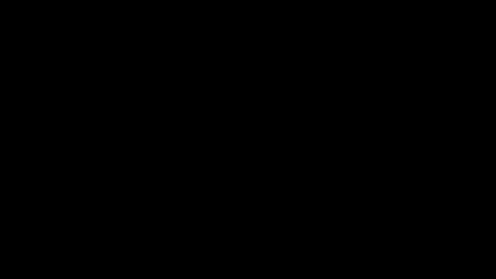
drag, startPoint x: 61, startPoint y: 261, endPoint x: 14, endPoint y: 263, distance: 47.5
drag, startPoint x: 48, startPoint y: 263, endPoint x: 0, endPoint y: 265, distance: 47.8
click at [0, 235] on div at bounding box center [248, 261] width 498 height 17
click at [149, 235] on span at bounding box center [248, 261] width 493 height 10
click at [204, 235] on span at bounding box center [248, 261] width 493 height 10
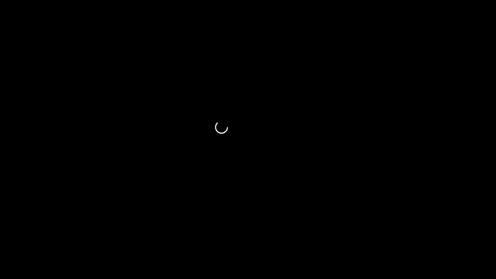
click at [231, 235] on span at bounding box center [248, 261] width 493 height 10
click at [244, 235] on span at bounding box center [248, 261] width 493 height 10
click at [266, 235] on span at bounding box center [248, 261] width 493 height 10
drag, startPoint x: 112, startPoint y: 266, endPoint x: 91, endPoint y: 268, distance: 21.8
click at [93, 235] on div "00:07 00:14 Picture In Picture 1" at bounding box center [248, 268] width 496 height 24
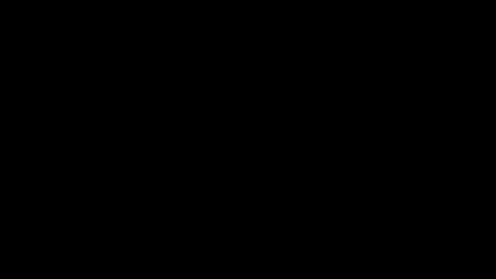
click at [35, 235] on icon "add" at bounding box center [31, 273] width 62 height 8
click at [189, 235] on span at bounding box center [248, 260] width 493 height 1
drag, startPoint x: 240, startPoint y: 263, endPoint x: 245, endPoint y: 264, distance: 5.3
click at [245, 235] on span at bounding box center [248, 261] width 493 height 10
click at [313, 235] on span at bounding box center [248, 261] width 493 height 10
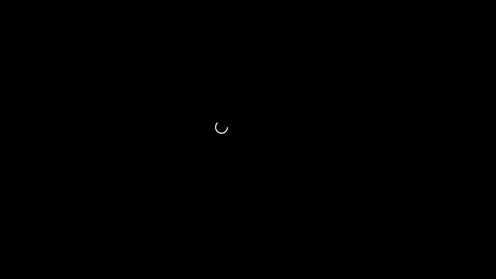
click at [374, 235] on span at bounding box center [248, 261] width 493 height 10
click at [451, 235] on span at bounding box center [248, 261] width 493 height 10
drag, startPoint x: 282, startPoint y: 264, endPoint x: 271, endPoint y: 264, distance: 10.4
click at [271, 235] on span at bounding box center [248, 261] width 493 height 10
drag, startPoint x: 187, startPoint y: 260, endPoint x: 82, endPoint y: 262, distance: 104.7
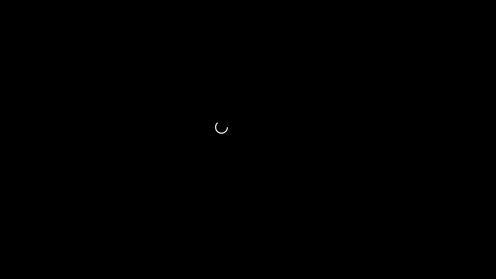
click at [82, 235] on span at bounding box center [248, 261] width 493 height 10
click at [191, 235] on span at bounding box center [248, 261] width 493 height 10
drag, startPoint x: 258, startPoint y: 256, endPoint x: 264, endPoint y: 255, distance: 5.2
click at [259, 235] on div at bounding box center [248, 261] width 498 height 17
drag, startPoint x: 298, startPoint y: 254, endPoint x: 308, endPoint y: 255, distance: 9.4
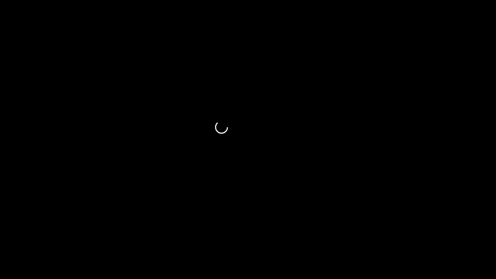
click at [298, 235] on div at bounding box center [248, 261] width 498 height 17
click at [423, 235] on icon "add" at bounding box center [403, 273] width 62 height 8
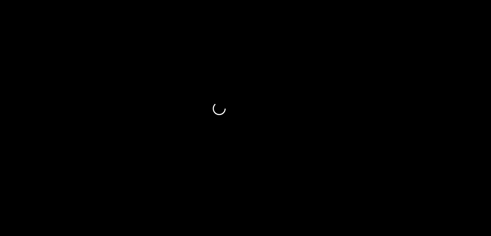
scroll to position [711, 0]
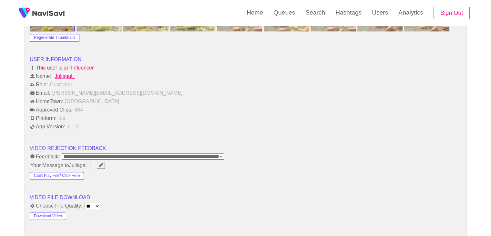
click at [52, 214] on button "Download Video" at bounding box center [48, 216] width 37 height 8
click at [100, 204] on select "**** **** **** **** **** **" at bounding box center [93, 206] width 16 height 6
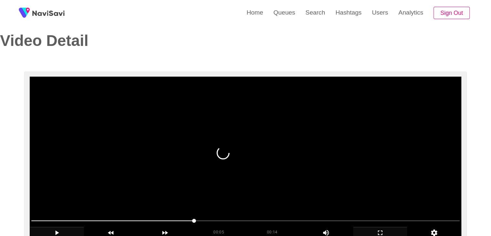
scroll to position [0, 0]
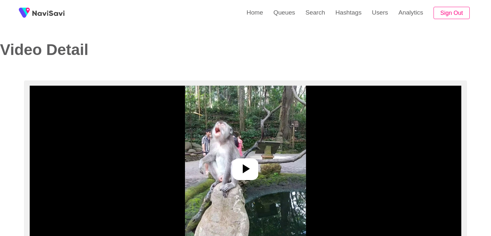
select select "**********"
select select "**"
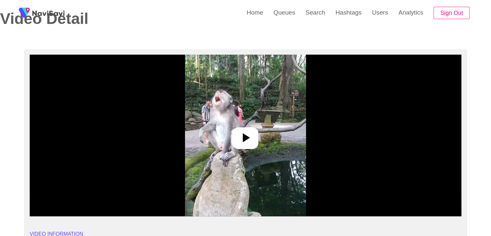
scroll to position [32, 0]
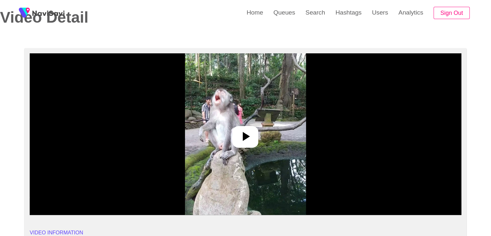
click at [250, 124] on img at bounding box center [245, 134] width 121 height 162
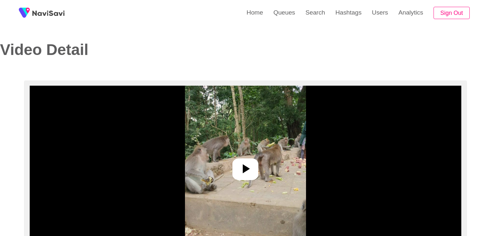
select select "**********"
select select "**"
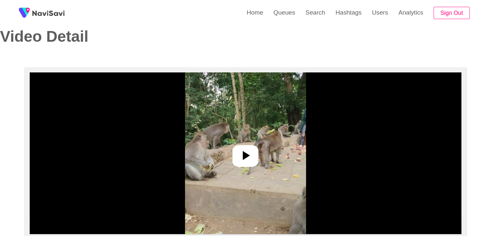
scroll to position [65, 0]
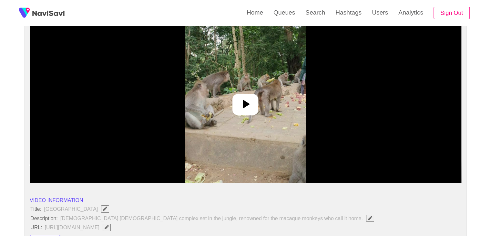
click at [248, 94] on div at bounding box center [246, 105] width 26 height 22
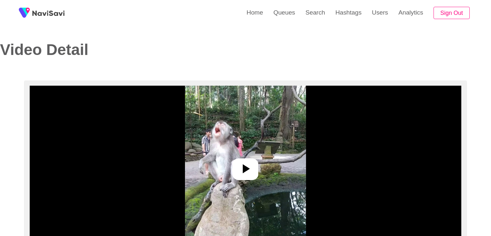
select select "**********"
select select "**"
drag, startPoint x: 0, startPoint y: 0, endPoint x: 242, endPoint y: 166, distance: 293.6
click at [242, 166] on icon at bounding box center [246, 169] width 16 height 16
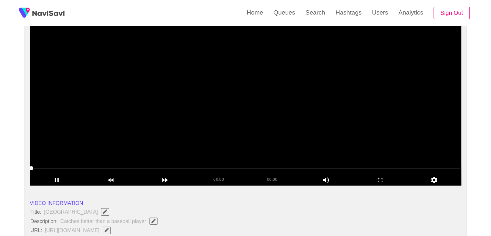
scroll to position [65, 0]
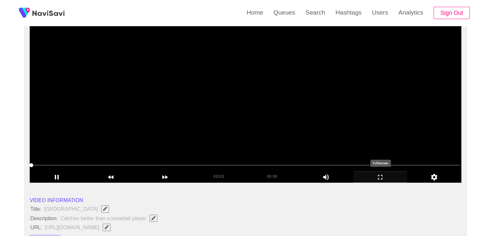
click at [380, 179] on icon "add" at bounding box center [381, 177] width 54 height 8
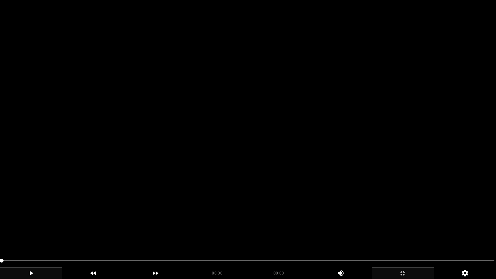
click at [33, 235] on icon "add" at bounding box center [31, 273] width 62 height 8
drag, startPoint x: 5, startPoint y: 260, endPoint x: 11, endPoint y: 260, distance: 5.8
click at [11, 235] on span at bounding box center [248, 261] width 493 height 10
click at [12, 235] on span at bounding box center [248, 261] width 493 height 10
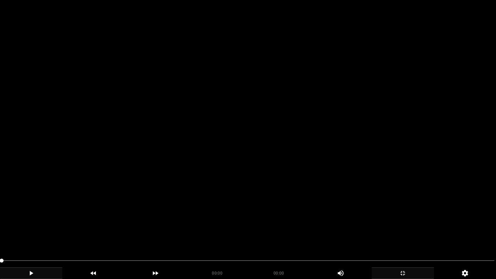
click at [26, 235] on span at bounding box center [248, 260] width 493 height 1
click at [33, 235] on icon "add" at bounding box center [31, 273] width 62 height 8
click at [4, 235] on span at bounding box center [2, 261] width 4 height 4
click at [0, 235] on span at bounding box center [2, 261] width 4 height 4
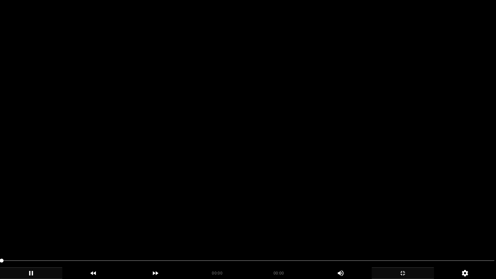
click at [86, 233] on video at bounding box center [248, 139] width 496 height 279
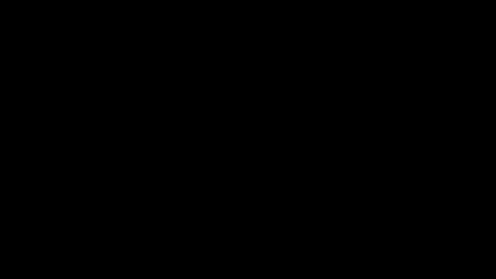
click at [21, 235] on icon "add" at bounding box center [31, 273] width 62 height 8
click at [403, 235] on icon "add" at bounding box center [403, 273] width 62 height 8
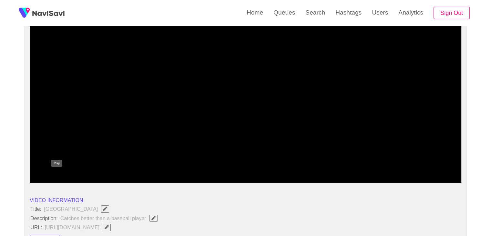
click at [48, 177] on icon "add" at bounding box center [57, 177] width 54 height 8
drag, startPoint x: 37, startPoint y: 162, endPoint x: 52, endPoint y: 166, distance: 15.5
click at [52, 166] on span at bounding box center [245, 165] width 429 height 10
click at [58, 165] on span at bounding box center [245, 165] width 429 height 1
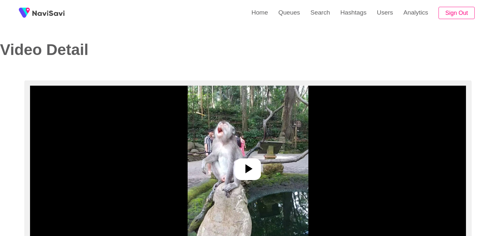
select select "**"
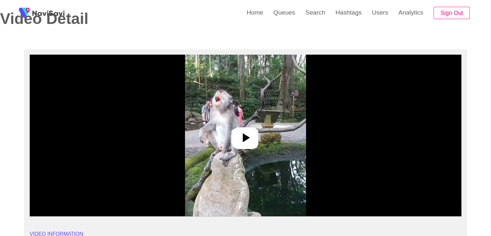
scroll to position [32, 0]
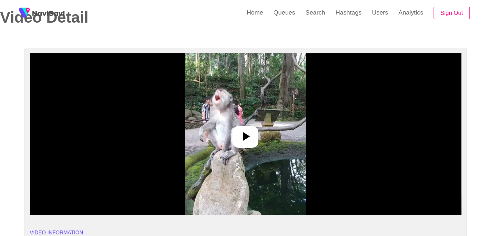
select select "**********"
click at [247, 144] on div at bounding box center [246, 137] width 26 height 22
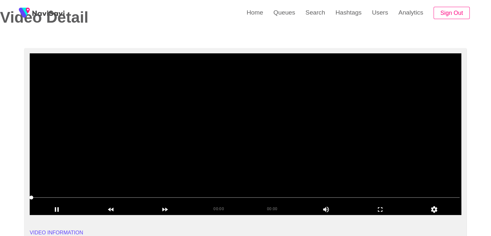
drag, startPoint x: 30, startPoint y: 196, endPoint x: 37, endPoint y: 196, distance: 6.8
click at [33, 196] on span at bounding box center [31, 197] width 4 height 4
click at [41, 196] on span at bounding box center [245, 197] width 429 height 10
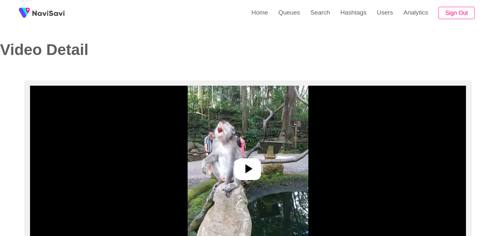
select select "**********"
select select "**"
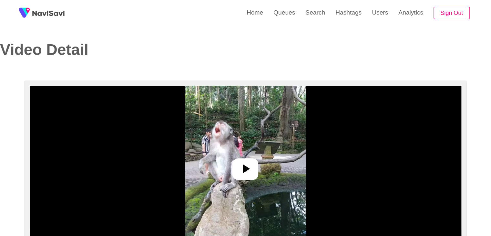
click at [248, 177] on div at bounding box center [246, 169] width 26 height 22
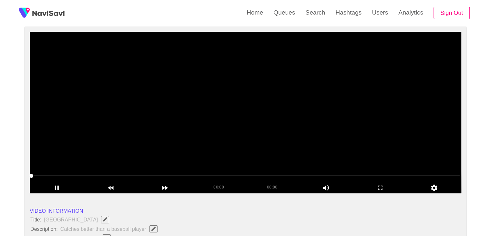
scroll to position [65, 0]
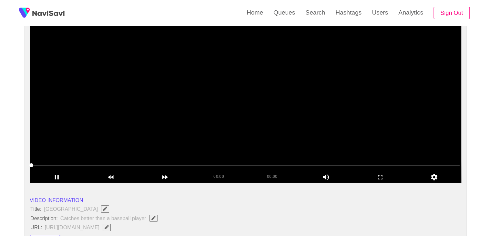
click at [225, 80] on video at bounding box center [246, 102] width 432 height 162
click at [225, 82] on video at bounding box center [246, 102] width 432 height 162
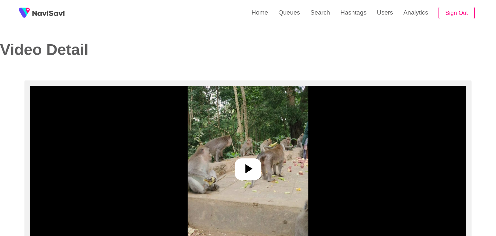
select select "**********"
select select "**"
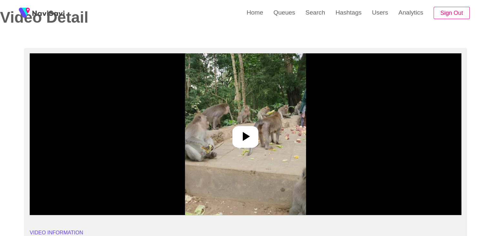
click at [251, 132] on icon at bounding box center [246, 137] width 16 height 16
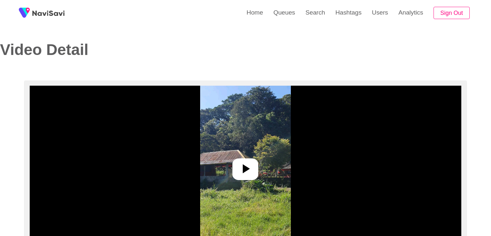
select select "**********"
select select "**"
click at [245, 185] on img at bounding box center [245, 167] width 91 height 162
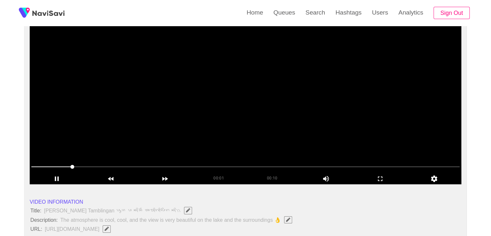
scroll to position [65, 0]
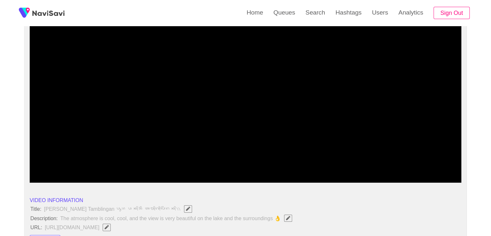
drag, startPoint x: 73, startPoint y: 164, endPoint x: 0, endPoint y: 160, distance: 73.2
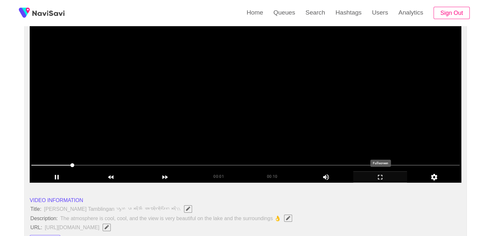
click at [382, 175] on icon "add" at bounding box center [380, 177] width 5 height 5
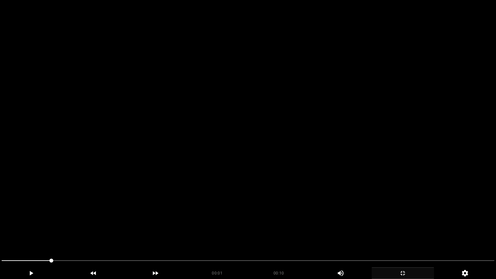
click at [290, 191] on video at bounding box center [248, 139] width 496 height 279
drag, startPoint x: 2, startPoint y: 260, endPoint x: 36, endPoint y: 252, distance: 34.9
click at [194, 231] on video at bounding box center [248, 139] width 496 height 279
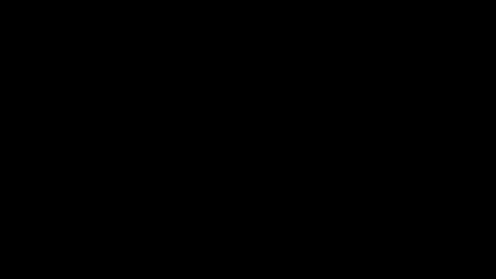
click at [176, 235] on span at bounding box center [248, 261] width 493 height 10
click at [217, 235] on div at bounding box center [248, 261] width 498 height 17
click at [394, 235] on span at bounding box center [248, 261] width 493 height 10
click at [405, 235] on icon "add" at bounding box center [403, 273] width 62 height 8
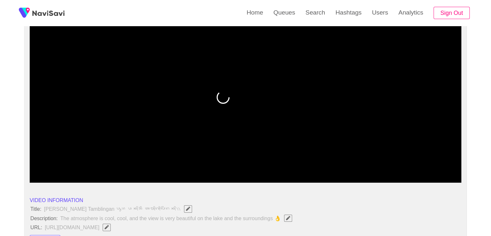
drag, startPoint x: 259, startPoint y: 164, endPoint x: 169, endPoint y: 169, distance: 89.9
click at [169, 169] on span at bounding box center [245, 165] width 429 height 10
click at [218, 166] on span at bounding box center [245, 165] width 429 height 10
click at [258, 165] on span at bounding box center [245, 165] width 429 height 1
click at [280, 169] on span at bounding box center [245, 165] width 429 height 10
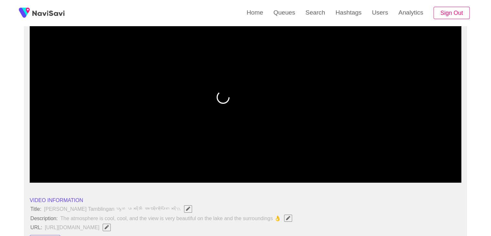
click at [290, 169] on span at bounding box center [245, 165] width 429 height 10
click at [303, 167] on span at bounding box center [245, 165] width 429 height 10
click at [339, 167] on span at bounding box center [245, 165] width 429 height 10
click at [350, 167] on span at bounding box center [245, 165] width 429 height 10
click at [375, 166] on span at bounding box center [245, 165] width 429 height 10
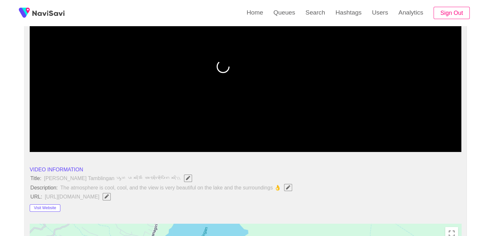
scroll to position [97, 0]
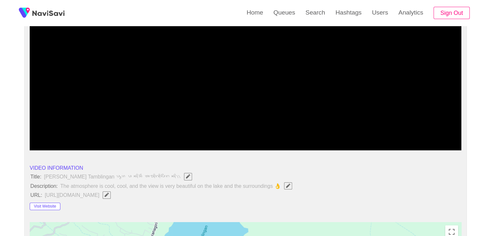
drag, startPoint x: 378, startPoint y: 132, endPoint x: 287, endPoint y: 136, distance: 91.5
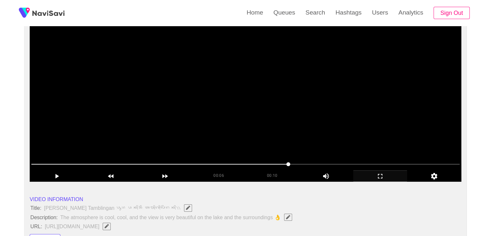
scroll to position [65, 0]
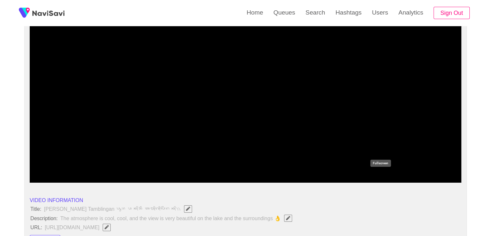
click at [383, 180] on icon "add" at bounding box center [381, 177] width 54 height 8
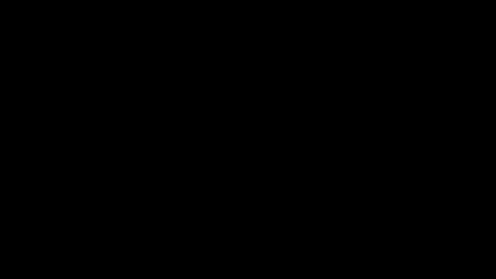
drag, startPoint x: 374, startPoint y: 260, endPoint x: 379, endPoint y: 260, distance: 4.9
click at [382, 235] on span at bounding box center [380, 261] width 4 height 4
click at [397, 235] on span at bounding box center [248, 261] width 493 height 10
click at [421, 235] on span at bounding box center [248, 261] width 493 height 10
click at [411, 235] on icon "add" at bounding box center [403, 273] width 62 height 8
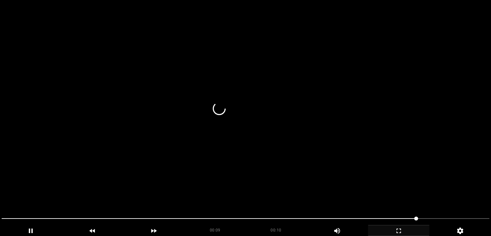
click at [267, 129] on video at bounding box center [245, 118] width 491 height 236
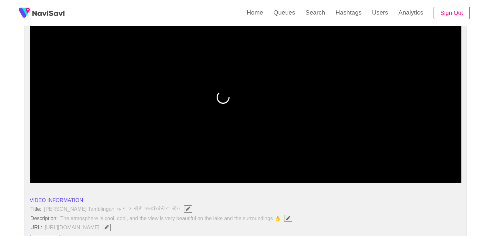
drag, startPoint x: 275, startPoint y: 166, endPoint x: 141, endPoint y: 159, distance: 133.9
click at [149, 161] on span at bounding box center [245, 165] width 429 height 10
drag, startPoint x: 149, startPoint y: 162, endPoint x: 39, endPoint y: 152, distance: 110.9
click at [40, 152] on section "00:09 00:10 Picture In Picture 1 Error: Failed to load Video" at bounding box center [246, 102] width 432 height 162
click at [214, 131] on video at bounding box center [246, 102] width 432 height 162
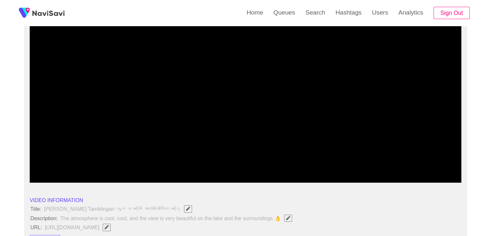
click at [236, 162] on span at bounding box center [245, 165] width 429 height 10
click at [296, 163] on span at bounding box center [245, 165] width 429 height 10
click at [322, 162] on span at bounding box center [245, 165] width 429 height 10
click at [359, 162] on span at bounding box center [245, 165] width 429 height 10
drag, startPoint x: 303, startPoint y: 164, endPoint x: 224, endPoint y: 161, distance: 79.8
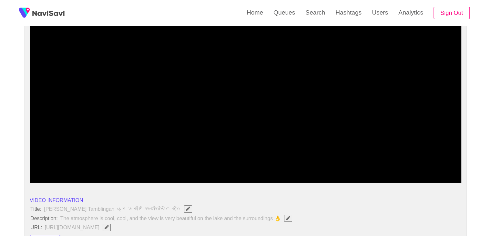
click at [383, 161] on span at bounding box center [245, 165] width 429 height 10
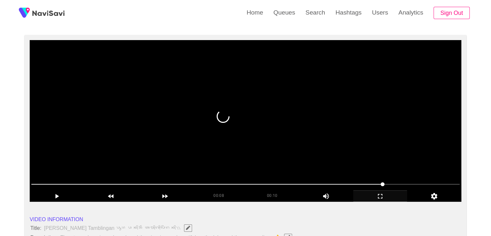
scroll to position [0, 0]
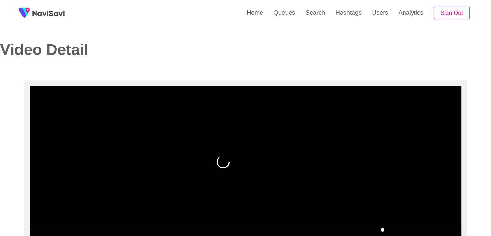
click at [357, 176] on video at bounding box center [246, 167] width 432 height 162
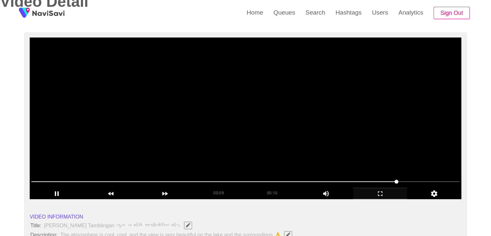
scroll to position [65, 0]
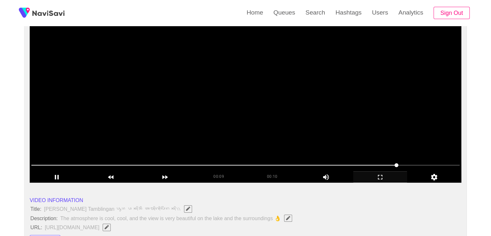
click at [367, 143] on video at bounding box center [246, 102] width 432 height 162
click at [363, 136] on video at bounding box center [246, 102] width 432 height 162
click at [366, 145] on video at bounding box center [246, 102] width 432 height 162
click at [371, 140] on video at bounding box center [246, 102] width 432 height 162
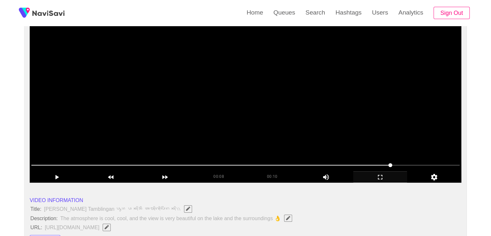
click at [266, 101] on video at bounding box center [246, 102] width 432 height 162
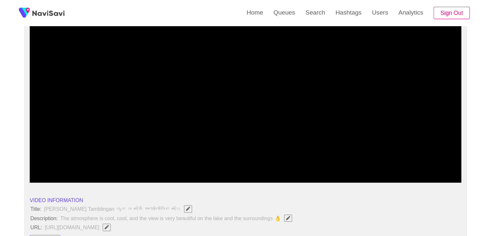
drag, startPoint x: 244, startPoint y: 170, endPoint x: 231, endPoint y: 170, distance: 12.6
click at [231, 170] on span at bounding box center [245, 165] width 429 height 10
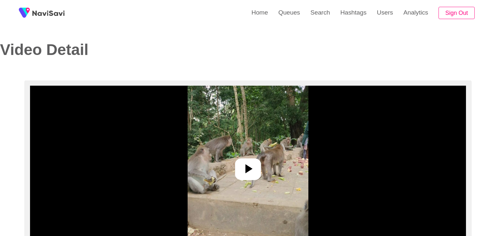
select select "**"
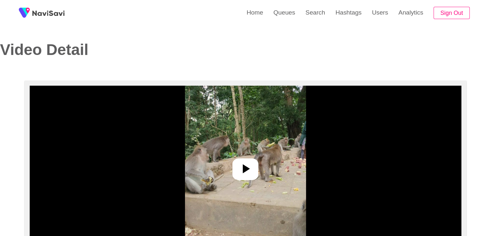
select select "**********"
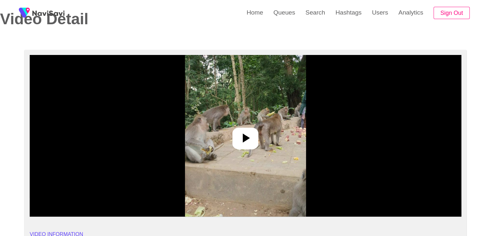
scroll to position [32, 0]
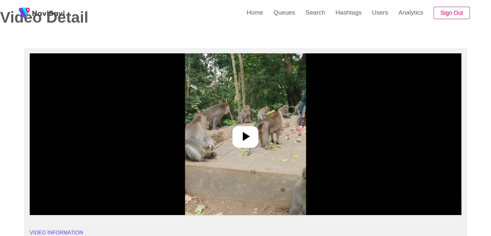
click at [251, 136] on icon at bounding box center [246, 137] width 16 height 16
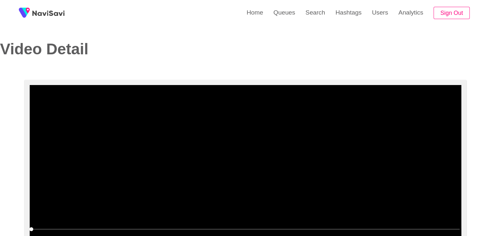
scroll to position [0, 0]
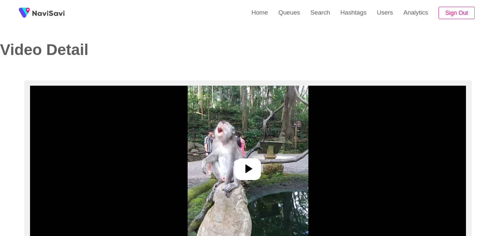
select select "**********"
select select "**"
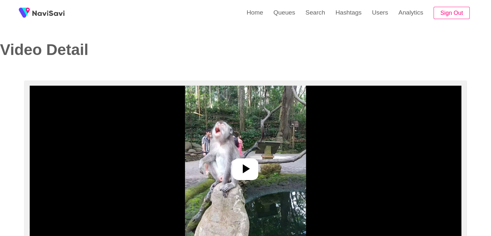
drag, startPoint x: 229, startPoint y: 160, endPoint x: 235, endPoint y: 154, distance: 8.0
click at [229, 160] on img at bounding box center [245, 167] width 121 height 162
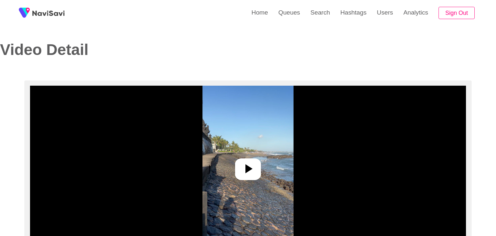
select select "**"
select select "**********"
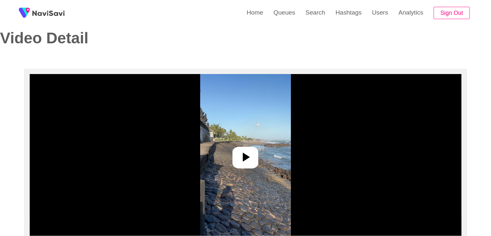
scroll to position [32, 0]
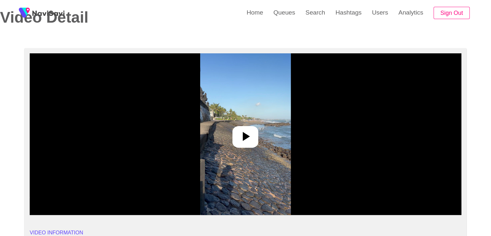
click at [248, 137] on icon at bounding box center [246, 136] width 7 height 9
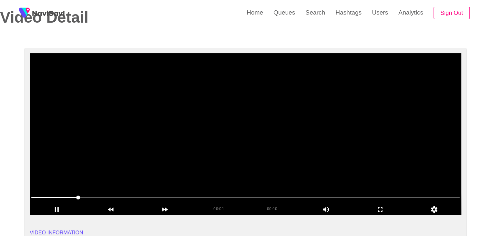
drag, startPoint x: 31, startPoint y: 190, endPoint x: 30, endPoint y: 180, distance: 9.7
click at [280, 162] on video at bounding box center [246, 134] width 432 height 162
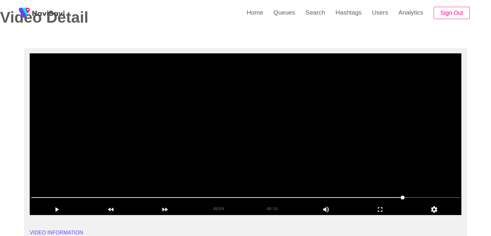
click at [280, 162] on video at bounding box center [246, 134] width 432 height 162
click at [59, 207] on icon "add" at bounding box center [57, 209] width 54 height 8
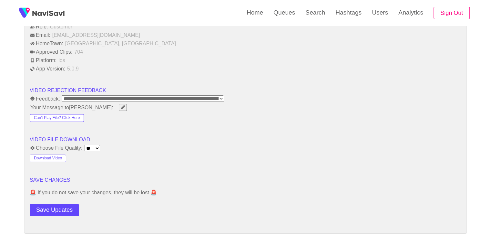
scroll to position [775, 0]
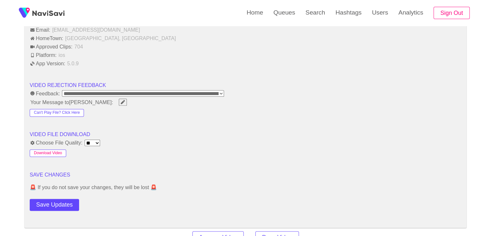
click at [50, 151] on button "Download Video" at bounding box center [48, 153] width 37 height 8
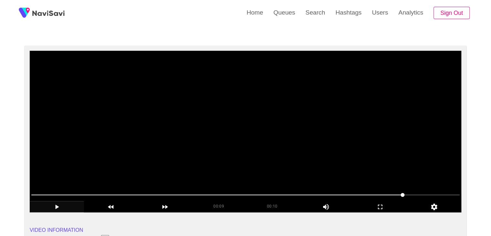
scroll to position [32, 0]
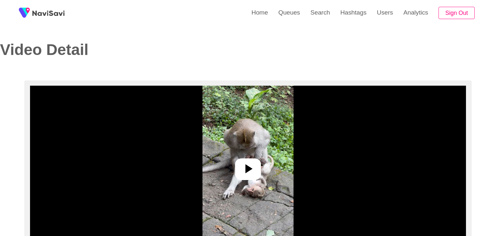
select select "**********"
select select "**"
click at [239, 158] on div at bounding box center [246, 169] width 26 height 22
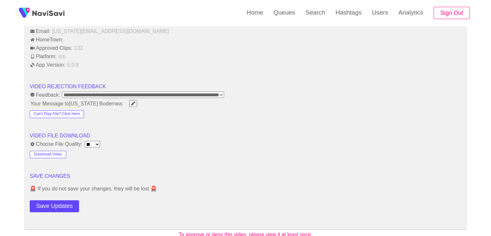
scroll to position [775, 0]
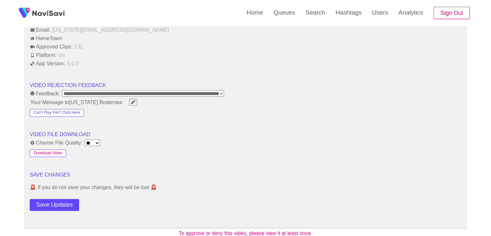
click at [56, 149] on button "Download Video" at bounding box center [48, 153] width 37 height 8
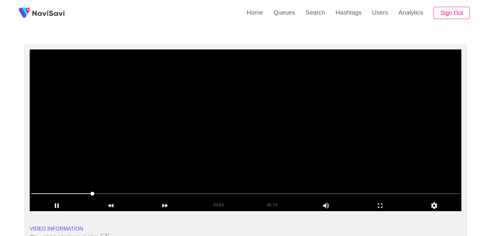
scroll to position [32, 0]
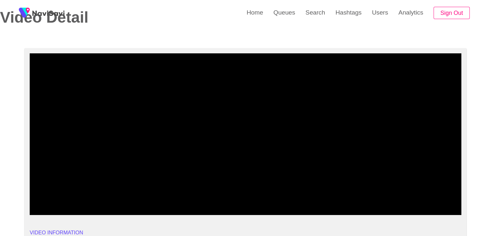
drag, startPoint x: 69, startPoint y: 197, endPoint x: 17, endPoint y: 191, distance: 52.6
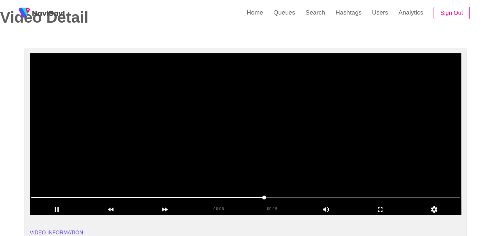
click at [256, 176] on video at bounding box center [246, 134] width 432 height 162
click at [322, 172] on video at bounding box center [246, 134] width 432 height 162
drag, startPoint x: 334, startPoint y: 195, endPoint x: 316, endPoint y: 195, distance: 18.1
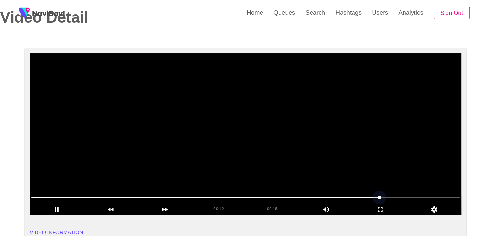
drag, startPoint x: 343, startPoint y: 197, endPoint x: 298, endPoint y: 193, distance: 45.3
click at [298, 193] on span at bounding box center [245, 197] width 429 height 10
click at [363, 156] on video at bounding box center [246, 134] width 432 height 162
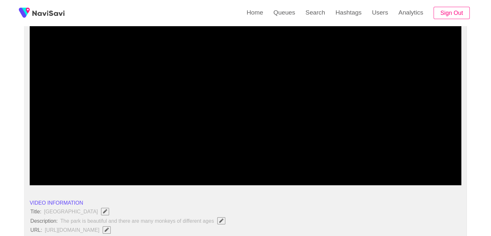
scroll to position [65, 0]
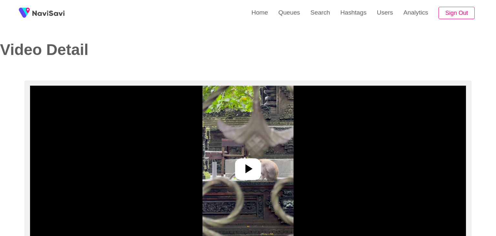
select select "**********"
select select "**"
click at [253, 172] on icon at bounding box center [246, 169] width 16 height 16
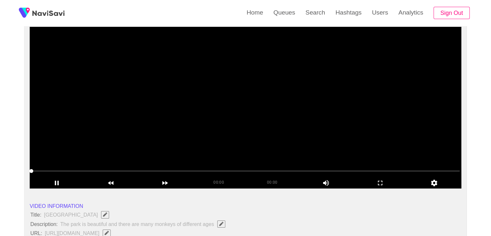
scroll to position [65, 0]
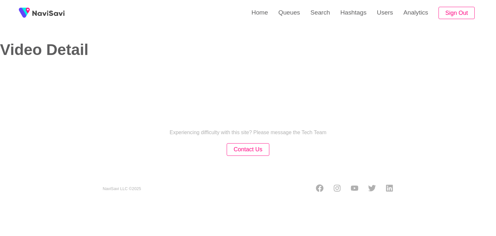
select select "**********"
select select "**"
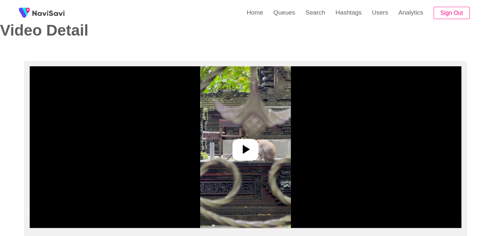
scroll to position [65, 0]
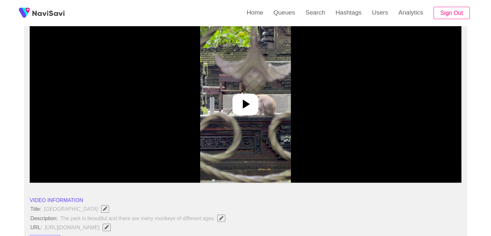
click at [266, 97] on img at bounding box center [245, 102] width 91 height 162
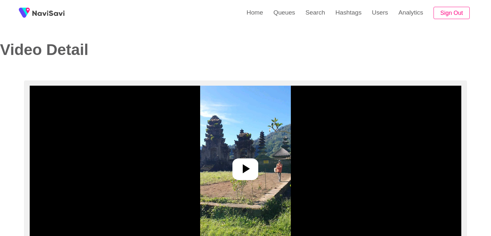
select select "**********"
select select "**"
click at [248, 148] on img at bounding box center [245, 167] width 91 height 162
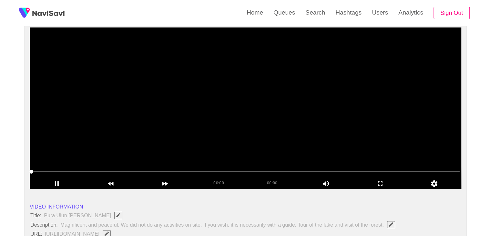
scroll to position [65, 0]
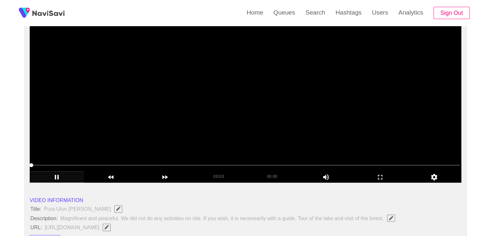
click at [57, 176] on icon "add" at bounding box center [57, 177] width 54 height 8
click at [59, 174] on icon "add" at bounding box center [57, 177] width 54 height 8
drag, startPoint x: 14, startPoint y: 165, endPoint x: 1, endPoint y: 165, distance: 12.9
drag, startPoint x: 32, startPoint y: 162, endPoint x: 65, endPoint y: 168, distance: 32.9
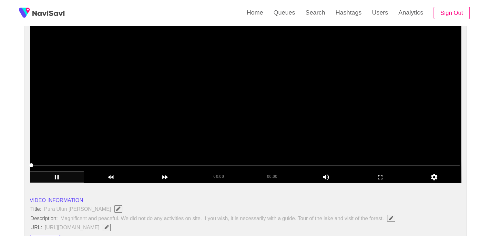
click at [65, 168] on span at bounding box center [245, 165] width 429 height 10
click at [50, 165] on span at bounding box center [245, 165] width 429 height 10
drag, startPoint x: 50, startPoint y: 164, endPoint x: 42, endPoint y: 167, distance: 7.9
click at [42, 167] on span at bounding box center [245, 165] width 429 height 10
drag, startPoint x: 33, startPoint y: 164, endPoint x: 42, endPoint y: 165, distance: 9.1
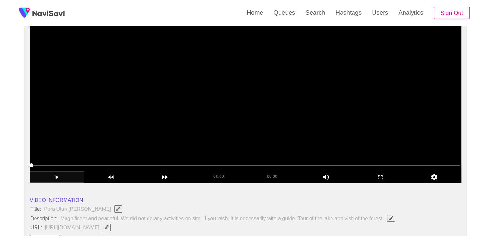
click at [42, 165] on span at bounding box center [245, 165] width 429 height 10
click at [68, 166] on span at bounding box center [245, 165] width 429 height 10
click at [128, 164] on span at bounding box center [245, 165] width 429 height 10
click at [390, 176] on icon "add" at bounding box center [381, 177] width 54 height 8
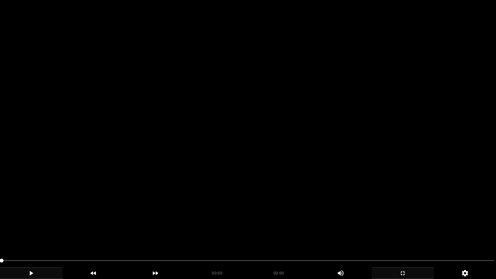
click at [409, 235] on icon "add" at bounding box center [403, 273] width 62 height 8
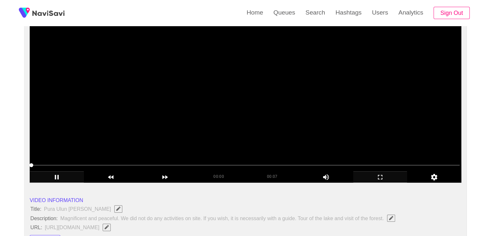
click at [379, 181] on div "add" at bounding box center [380, 176] width 54 height 11
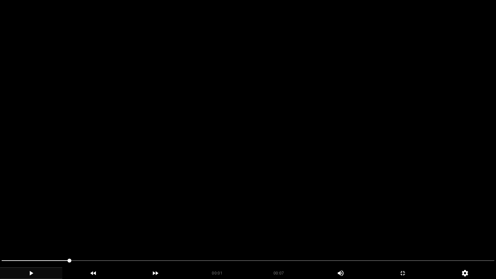
click at [285, 196] on video at bounding box center [248, 139] width 496 height 279
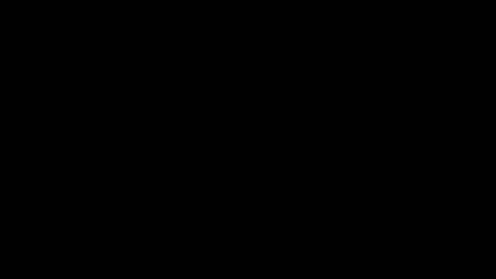
click at [0, 235] on div at bounding box center [248, 261] width 498 height 17
click at [33, 235] on icon "add" at bounding box center [31, 273] width 62 height 8
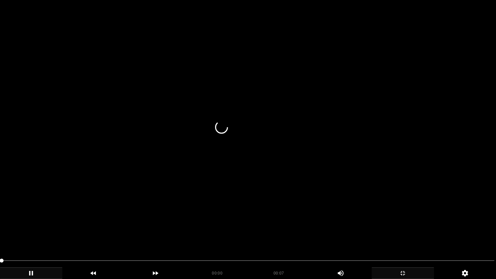
click at [398, 235] on icon "add" at bounding box center [403, 273] width 62 height 8
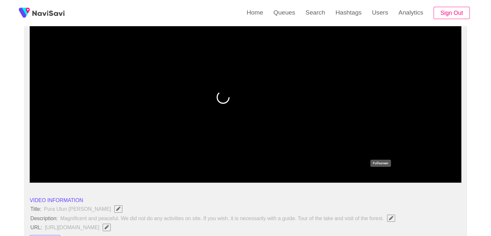
click at [383, 175] on icon "add" at bounding box center [381, 177] width 54 height 8
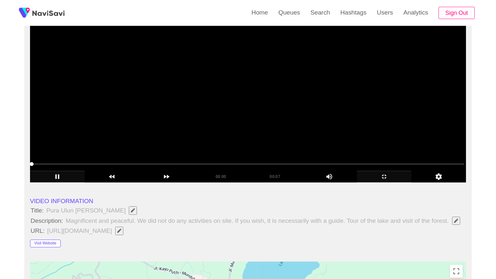
click at [291, 183] on video at bounding box center [248, 102] width 436 height 162
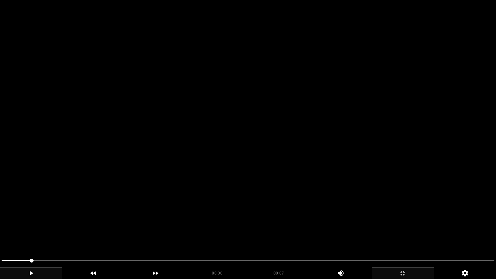
click at [281, 202] on video at bounding box center [248, 139] width 496 height 279
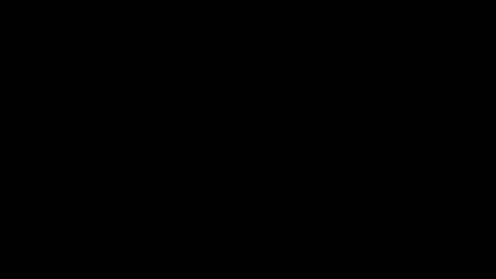
click at [32, 235] on icon "add" at bounding box center [31, 273] width 4 height 5
click at [35, 235] on icon "add" at bounding box center [31, 273] width 62 height 8
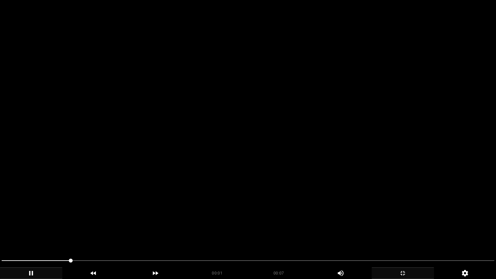
click at [102, 235] on span at bounding box center [248, 261] width 493 height 10
click at [151, 235] on span at bounding box center [248, 261] width 493 height 10
drag, startPoint x: 151, startPoint y: 262, endPoint x: 199, endPoint y: 262, distance: 48.1
click at [199, 235] on span at bounding box center [248, 261] width 493 height 10
click at [223, 235] on span at bounding box center [248, 261] width 493 height 10
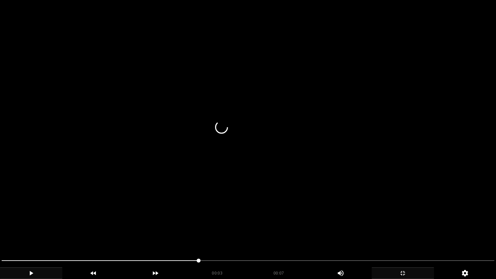
drag, startPoint x: 257, startPoint y: 267, endPoint x: 267, endPoint y: 267, distance: 10.3
click at [265, 235] on div at bounding box center [248, 261] width 498 height 17
click at [323, 235] on span at bounding box center [248, 261] width 493 height 10
click at [388, 235] on span at bounding box center [248, 261] width 493 height 10
click at [409, 235] on icon "add" at bounding box center [403, 273] width 62 height 8
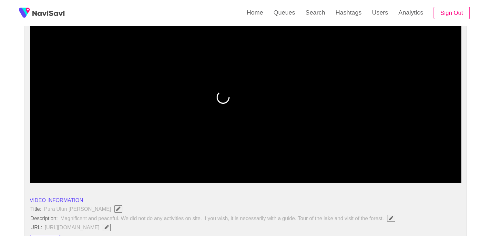
drag, startPoint x: 50, startPoint y: 165, endPoint x: 23, endPoint y: 162, distance: 27.6
click at [68, 175] on icon "add" at bounding box center [57, 177] width 54 height 8
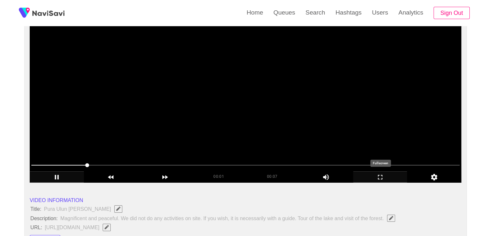
click at [377, 175] on icon "add" at bounding box center [381, 177] width 54 height 8
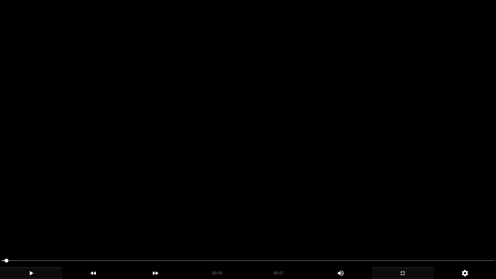
click at [45, 235] on icon "add" at bounding box center [31, 273] width 62 height 8
click at [410, 235] on icon "add" at bounding box center [403, 273] width 62 height 8
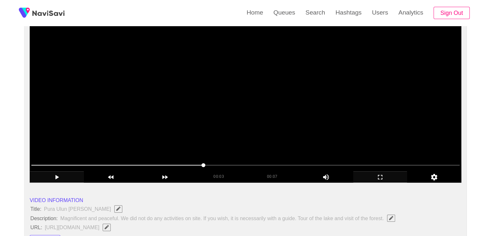
drag, startPoint x: 229, startPoint y: 162, endPoint x: 235, endPoint y: 163, distance: 6.0
click at [235, 163] on span at bounding box center [245, 165] width 429 height 10
click at [277, 164] on span at bounding box center [245, 165] width 429 height 10
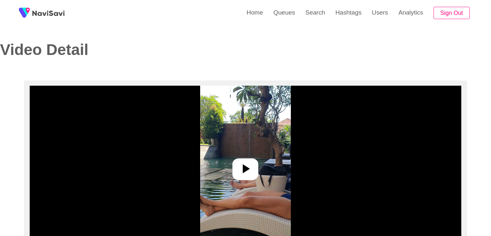
select select "**********"
select select "**"
click at [260, 166] on img at bounding box center [245, 167] width 91 height 162
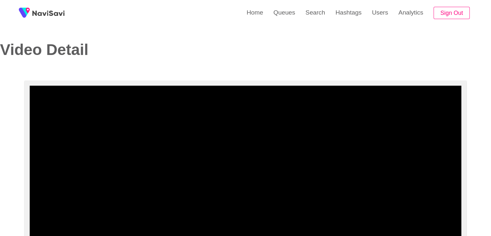
drag, startPoint x: 136, startPoint y: 231, endPoint x: 6, endPoint y: 210, distance: 130.9
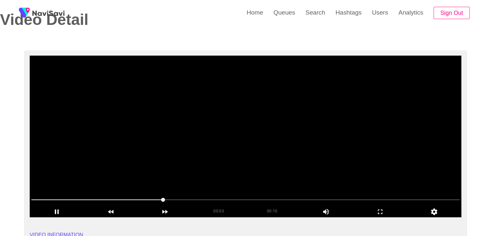
scroll to position [32, 0]
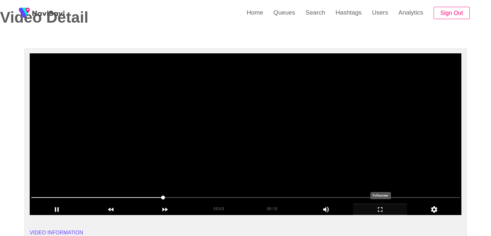
click at [377, 208] on icon "add" at bounding box center [381, 209] width 54 height 8
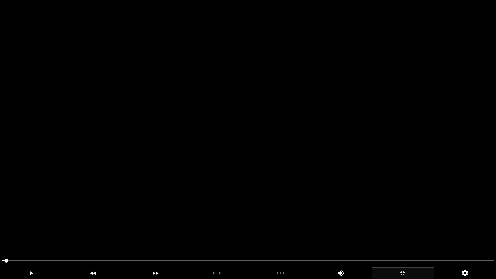
click at [225, 224] on video at bounding box center [248, 139] width 496 height 279
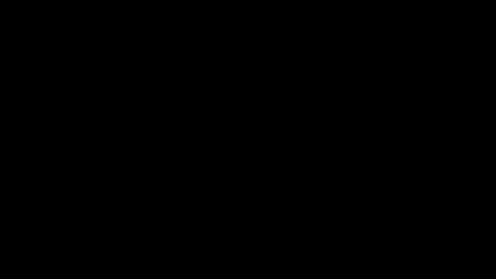
click at [314, 235] on span at bounding box center [248, 261] width 493 height 10
click at [340, 235] on span at bounding box center [248, 261] width 493 height 10
click at [360, 235] on span at bounding box center [248, 261] width 493 height 10
click at [380, 235] on span at bounding box center [248, 261] width 493 height 10
drag, startPoint x: 346, startPoint y: 259, endPoint x: 289, endPoint y: 258, distance: 56.9
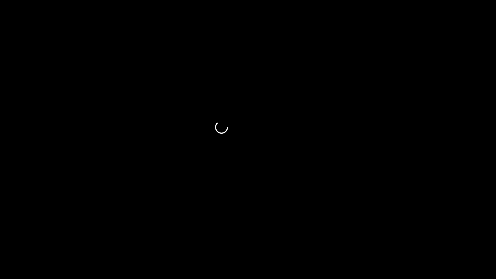
click at [289, 235] on span at bounding box center [248, 261] width 493 height 10
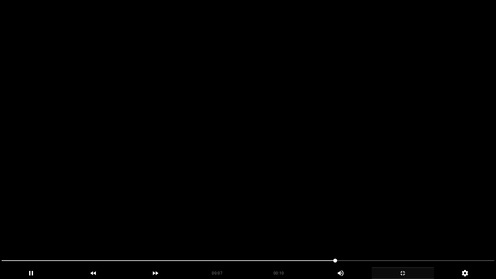
click at [364, 235] on video at bounding box center [248, 139] width 496 height 279
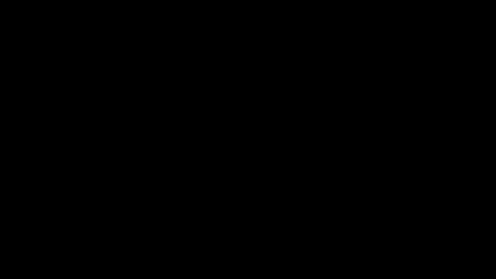
click at [383, 235] on span at bounding box center [248, 261] width 493 height 10
drag, startPoint x: 350, startPoint y: 260, endPoint x: 317, endPoint y: 261, distance: 33.3
click at [317, 235] on span at bounding box center [248, 261] width 493 height 10
drag, startPoint x: 350, startPoint y: 176, endPoint x: 355, endPoint y: 179, distance: 5.9
click at [350, 176] on video at bounding box center [248, 139] width 496 height 279
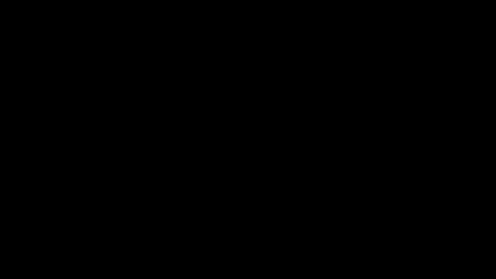
click at [403, 235] on icon "add" at bounding box center [403, 273] width 62 height 8
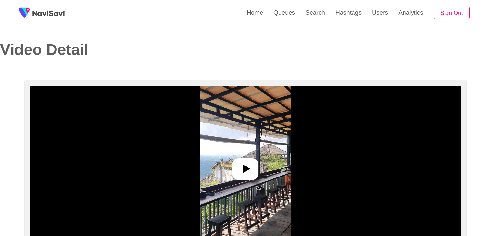
select select "**********"
select select "**"
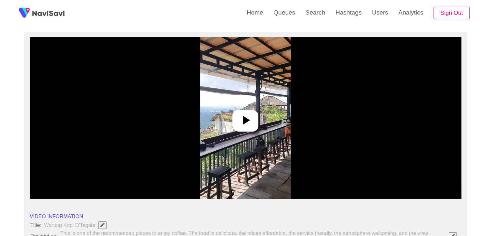
scroll to position [65, 0]
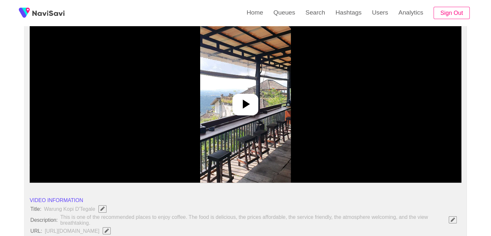
click at [244, 101] on icon at bounding box center [246, 103] width 7 height 9
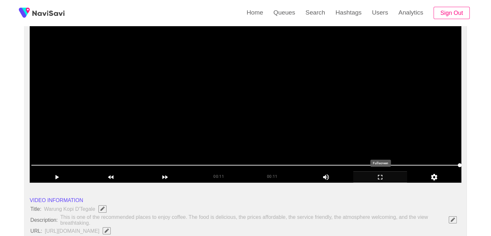
click at [382, 177] on icon "add" at bounding box center [381, 177] width 54 height 8
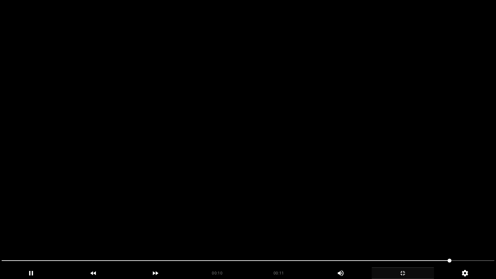
click at [411, 235] on icon "add" at bounding box center [403, 273] width 62 height 8
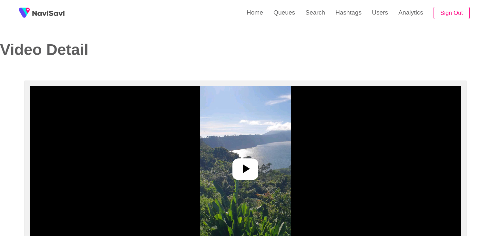
select select "**********"
select select "**"
click at [247, 155] on img at bounding box center [245, 167] width 91 height 162
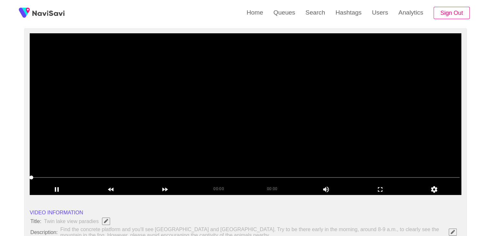
scroll to position [65, 0]
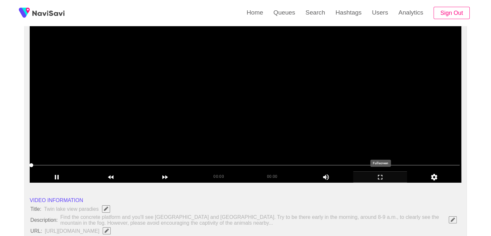
click at [385, 180] on icon "add" at bounding box center [381, 177] width 54 height 8
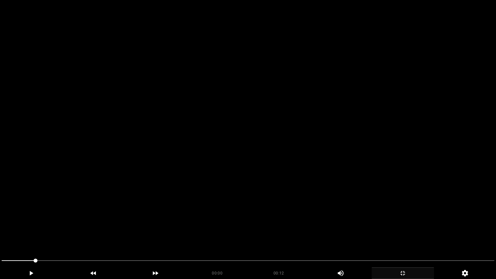
click at [363, 197] on video at bounding box center [248, 139] width 496 height 279
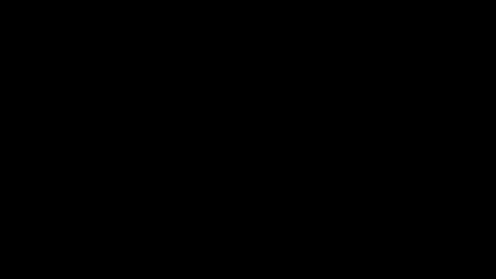
drag, startPoint x: 28, startPoint y: 264, endPoint x: 0, endPoint y: 261, distance: 28.2
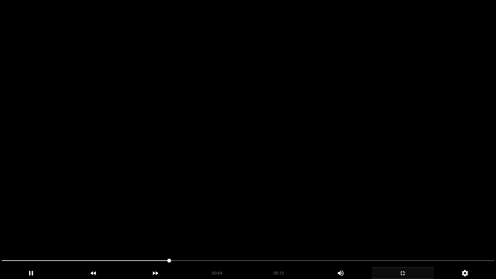
drag, startPoint x: 167, startPoint y: 263, endPoint x: 0, endPoint y: 243, distance: 168.2
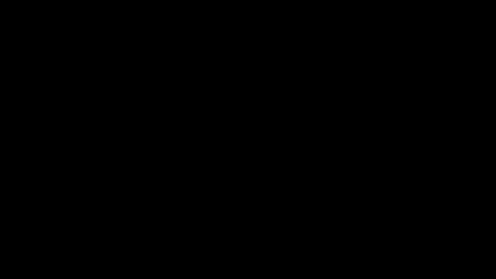
click at [324, 235] on span at bounding box center [248, 261] width 493 height 10
click at [337, 235] on span at bounding box center [248, 261] width 493 height 10
click at [406, 235] on icon "add" at bounding box center [403, 273] width 62 height 8
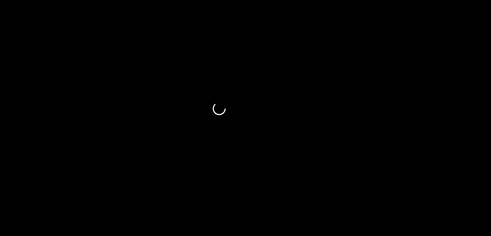
scroll to position [775, 0]
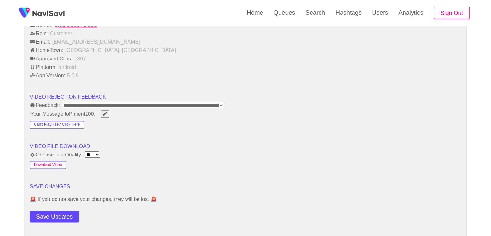
click at [54, 162] on button "Download Video" at bounding box center [48, 165] width 37 height 8
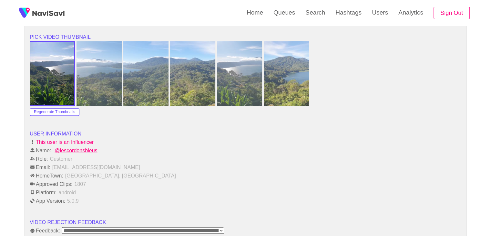
scroll to position [646, 0]
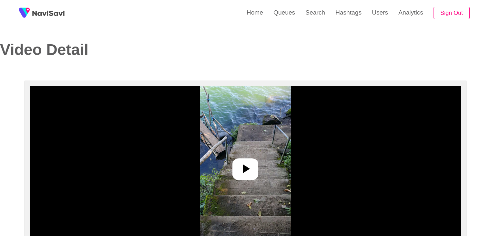
select select "**********"
select select "**"
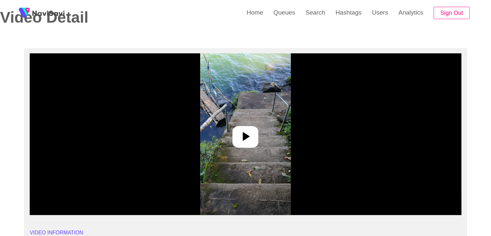
click at [256, 134] on div at bounding box center [246, 137] width 26 height 22
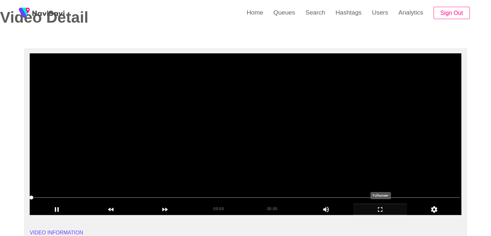
click at [380, 212] on icon "add" at bounding box center [381, 209] width 54 height 8
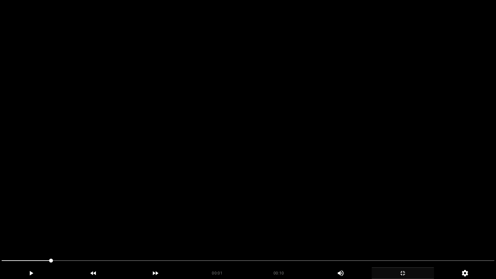
click at [215, 199] on video at bounding box center [248, 139] width 496 height 279
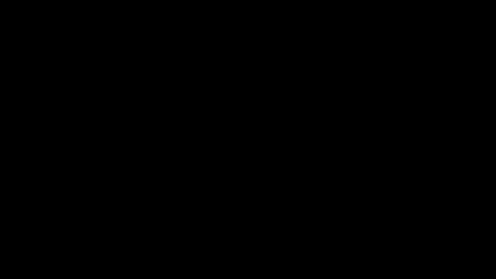
click at [57, 235] on span at bounding box center [248, 261] width 493 height 10
drag, startPoint x: 111, startPoint y: 262, endPoint x: 120, endPoint y: 262, distance: 9.4
click at [120, 235] on span at bounding box center [248, 261] width 493 height 10
click at [172, 235] on span at bounding box center [248, 261] width 493 height 10
click at [205, 235] on span at bounding box center [248, 261] width 493 height 10
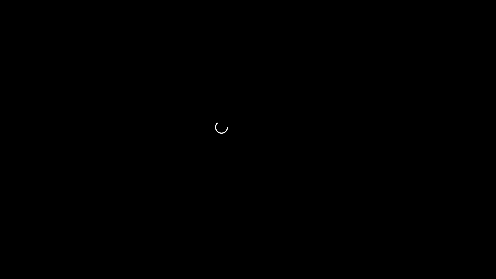
click at [223, 235] on span at bounding box center [248, 261] width 493 height 10
drag, startPoint x: 250, startPoint y: 267, endPoint x: 283, endPoint y: 268, distance: 33.3
click at [263, 235] on div at bounding box center [248, 261] width 498 height 17
drag, startPoint x: 288, startPoint y: 269, endPoint x: 336, endPoint y: 268, distance: 47.5
click at [312, 235] on div "00:04 00:10 Picture In Picture 1" at bounding box center [248, 273] width 496 height 12
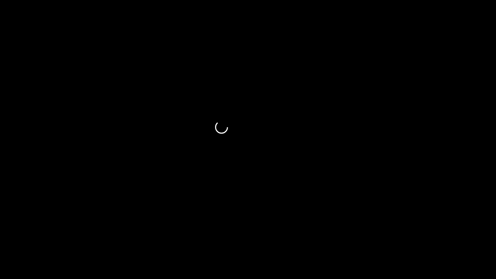
drag, startPoint x: 336, startPoint y: 268, endPoint x: 356, endPoint y: 266, distance: 19.8
click at [356, 235] on div "00:04 00:10 Picture In Picture 1" at bounding box center [248, 268] width 496 height 24
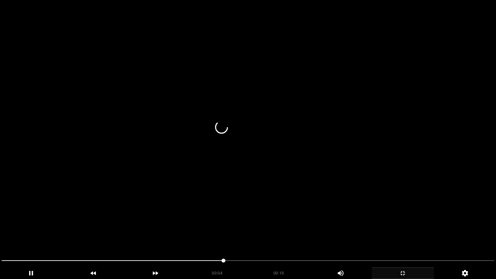
click at [357, 228] on video at bounding box center [248, 139] width 496 height 279
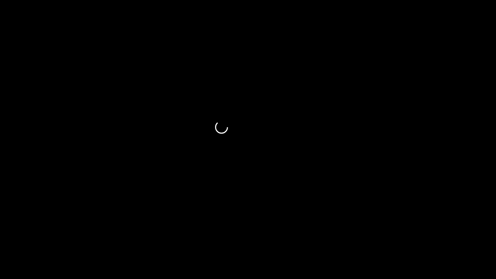
drag, startPoint x: 99, startPoint y: 260, endPoint x: 0, endPoint y: 251, distance: 99.0
click at [274, 211] on video at bounding box center [248, 139] width 496 height 279
drag, startPoint x: 0, startPoint y: 258, endPoint x: 0, endPoint y: 253, distance: 5.2
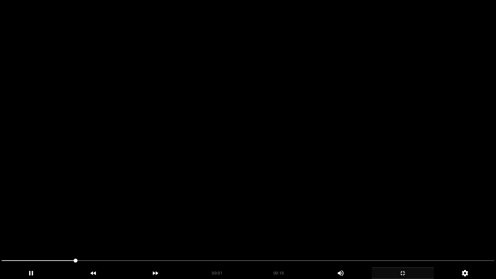
drag, startPoint x: 81, startPoint y: 261, endPoint x: 0, endPoint y: 253, distance: 81.5
drag, startPoint x: 53, startPoint y: 260, endPoint x: 0, endPoint y: 247, distance: 54.4
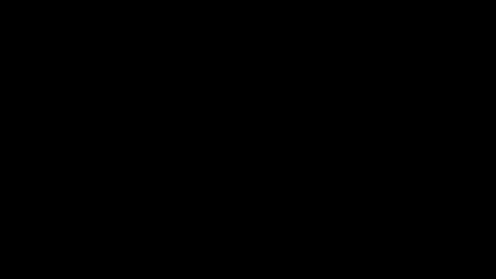
click at [204, 235] on span at bounding box center [248, 260] width 493 height 1
click at [233, 235] on span at bounding box center [248, 261] width 493 height 10
click at [274, 235] on span at bounding box center [248, 261] width 493 height 10
click at [300, 235] on span at bounding box center [248, 261] width 493 height 10
click at [333, 235] on span at bounding box center [248, 261] width 493 height 10
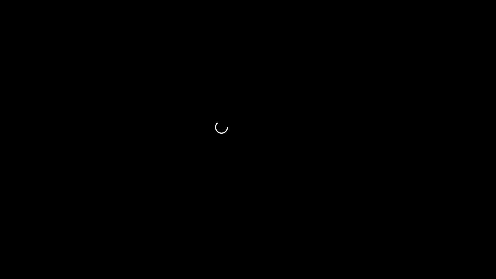
drag, startPoint x: 0, startPoint y: 259, endPoint x: 0, endPoint y: 254, distance: 4.8
click at [279, 218] on video at bounding box center [248, 139] width 496 height 279
click at [244, 235] on span at bounding box center [248, 261] width 493 height 10
click at [296, 235] on span at bounding box center [248, 261] width 493 height 10
drag, startPoint x: 343, startPoint y: 262, endPoint x: 350, endPoint y: 262, distance: 7.8
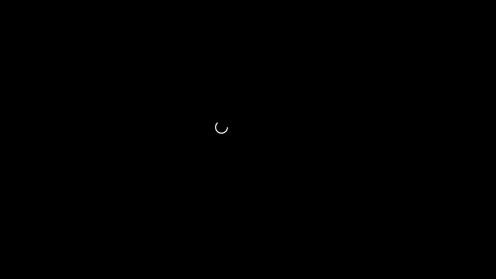
click at [350, 235] on span at bounding box center [248, 261] width 493 height 10
click at [398, 235] on span at bounding box center [248, 261] width 493 height 10
click at [428, 235] on span at bounding box center [248, 260] width 493 height 1
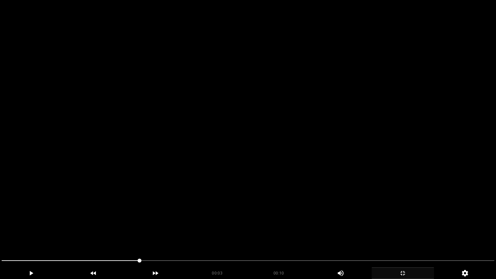
drag, startPoint x: 162, startPoint y: 260, endPoint x: 0, endPoint y: 242, distance: 163.4
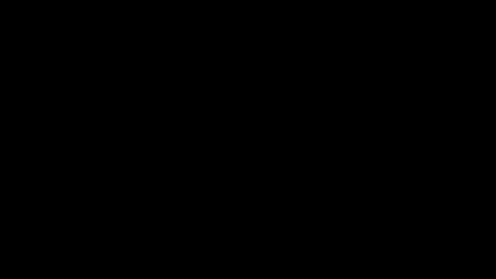
drag, startPoint x: 28, startPoint y: 260, endPoint x: 0, endPoint y: 258, distance: 27.9
click at [24, 235] on div "add" at bounding box center [31, 273] width 62 height 12
click at [41, 235] on icon "add" at bounding box center [31, 273] width 62 height 8
click at [271, 235] on span at bounding box center [248, 260] width 493 height 1
click at [311, 235] on span at bounding box center [248, 261] width 493 height 10
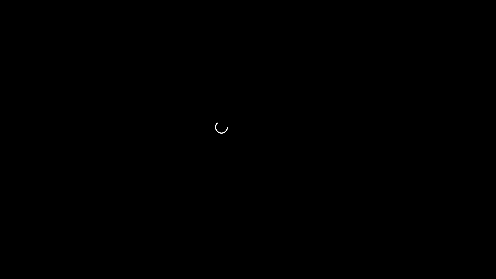
click at [381, 235] on span at bounding box center [248, 261] width 493 height 10
click at [402, 235] on icon "add" at bounding box center [403, 273] width 62 height 8
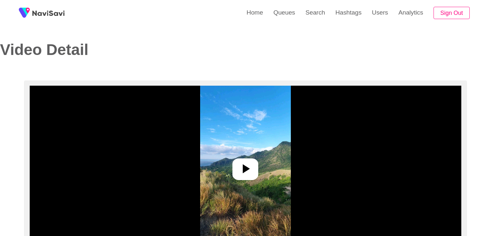
select select "**********"
select select "**"
click at [252, 162] on icon at bounding box center [246, 169] width 16 height 16
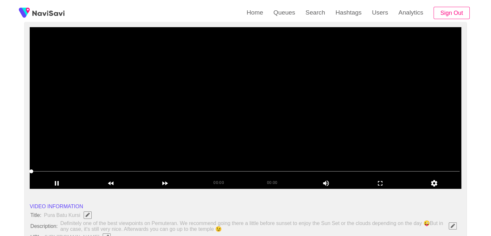
scroll to position [65, 0]
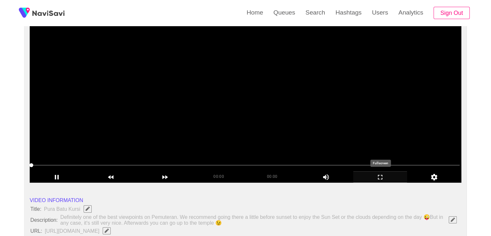
click at [384, 173] on icon "add" at bounding box center [381, 177] width 54 height 8
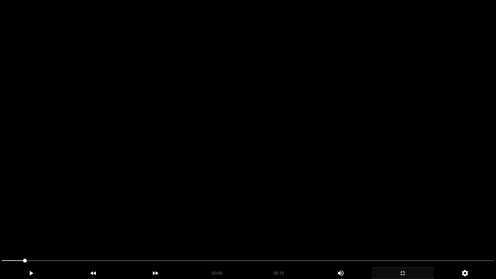
click at [317, 174] on video at bounding box center [248, 139] width 496 height 279
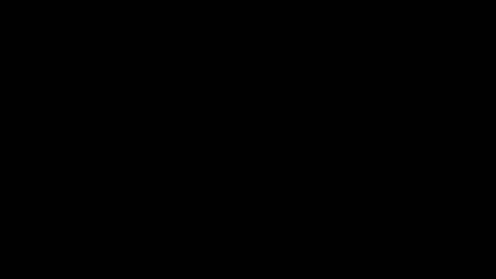
click at [0, 235] on div at bounding box center [248, 261] width 498 height 17
click at [160, 233] on video at bounding box center [248, 139] width 496 height 279
click at [401, 235] on icon "add" at bounding box center [403, 273] width 5 height 5
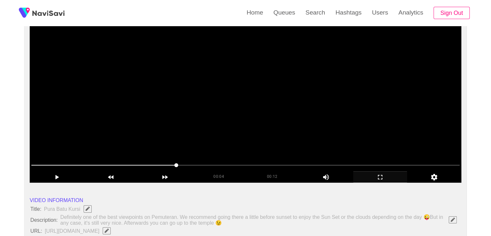
click at [280, 111] on video at bounding box center [246, 102] width 432 height 162
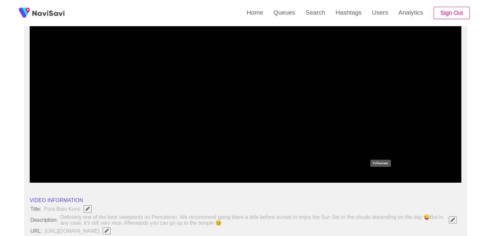
click at [383, 177] on icon "add" at bounding box center [381, 177] width 54 height 8
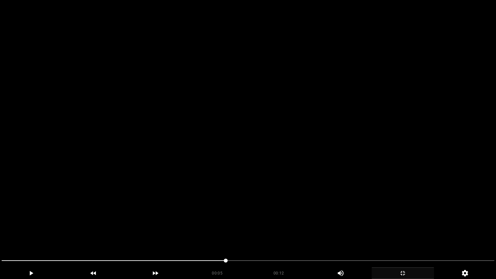
click at [332, 183] on video at bounding box center [248, 139] width 496 height 279
click at [212, 220] on video at bounding box center [248, 139] width 496 height 279
click at [287, 216] on video at bounding box center [248, 139] width 496 height 279
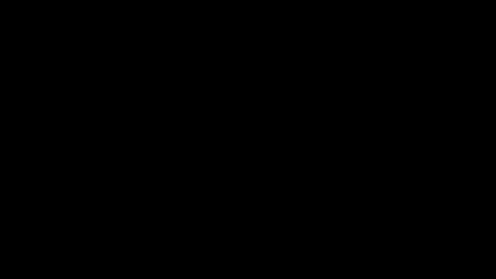
click at [385, 235] on span at bounding box center [248, 261] width 493 height 10
drag, startPoint x: 385, startPoint y: 260, endPoint x: 413, endPoint y: 258, distance: 28.5
click at [413, 235] on span at bounding box center [248, 261] width 493 height 10
click at [428, 235] on span at bounding box center [248, 261] width 493 height 10
drag, startPoint x: 371, startPoint y: 260, endPoint x: 297, endPoint y: 256, distance: 74.1
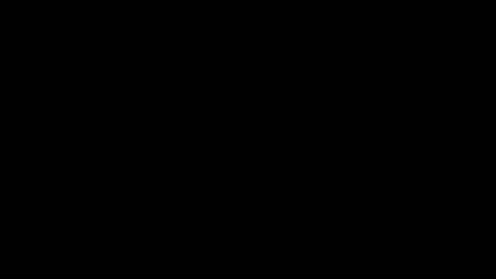
drag, startPoint x: 321, startPoint y: 263, endPoint x: 266, endPoint y: 266, distance: 55.0
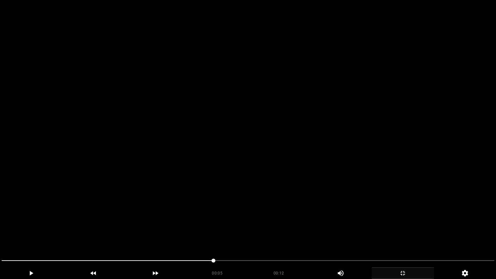
click at [296, 232] on video at bounding box center [248, 139] width 496 height 279
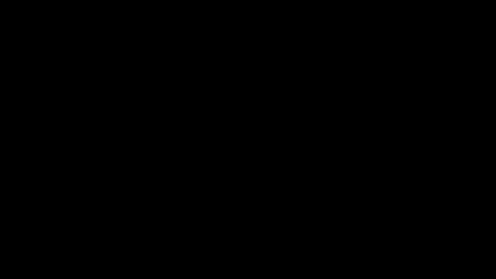
click at [410, 235] on icon "add" at bounding box center [403, 273] width 62 height 8
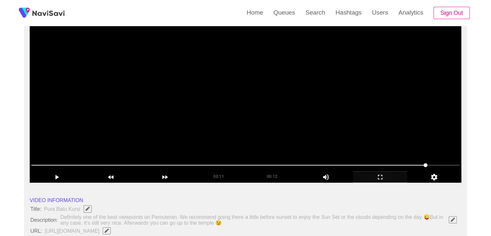
click at [276, 125] on video at bounding box center [246, 102] width 432 height 162
click at [214, 120] on video at bounding box center [246, 102] width 432 height 162
click at [235, 131] on video at bounding box center [246, 102] width 432 height 162
drag, startPoint x: 255, startPoint y: 102, endPoint x: 248, endPoint y: 99, distance: 7.4
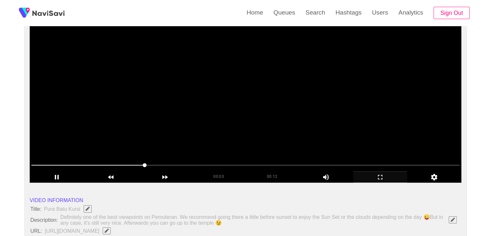
click at [253, 101] on video at bounding box center [246, 102] width 432 height 162
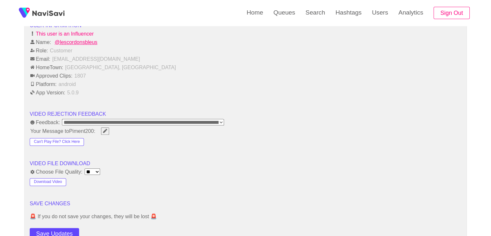
scroll to position [748, 0]
click at [56, 181] on button "Download Video" at bounding box center [48, 182] width 37 height 8
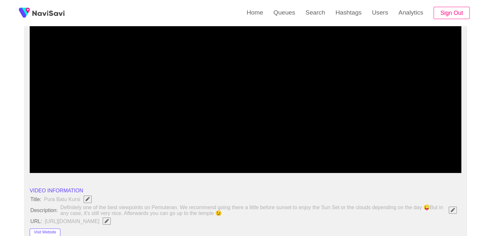
scroll to position [0, 0]
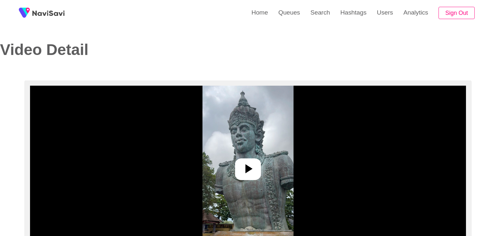
select select "**********"
select select "**"
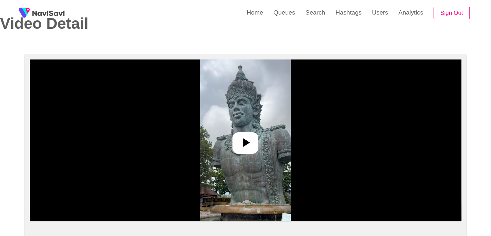
scroll to position [32, 0]
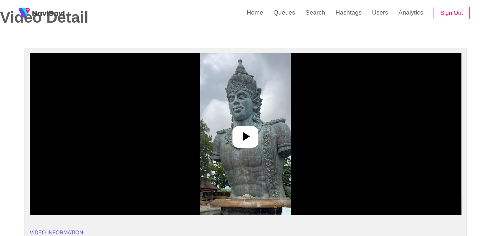
click at [248, 133] on icon at bounding box center [246, 137] width 16 height 16
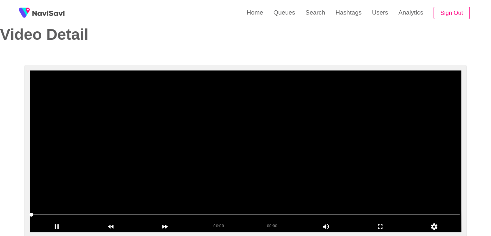
scroll to position [0, 0]
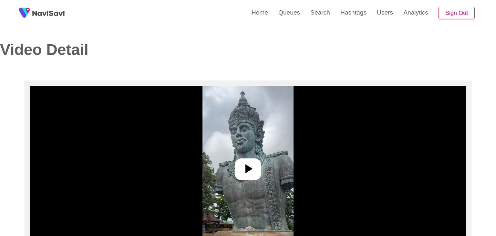
select select "**********"
select select "**"
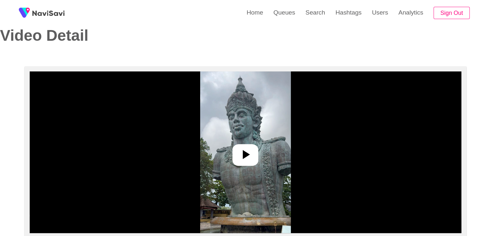
scroll to position [32, 0]
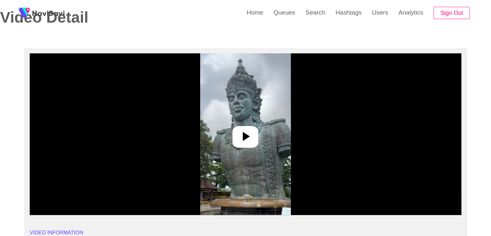
click at [249, 132] on icon at bounding box center [246, 137] width 16 height 16
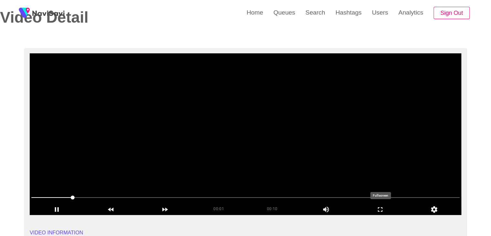
drag, startPoint x: 383, startPoint y: 210, endPoint x: 370, endPoint y: 238, distance: 31.3
click at [382, 210] on icon "add" at bounding box center [381, 209] width 54 height 8
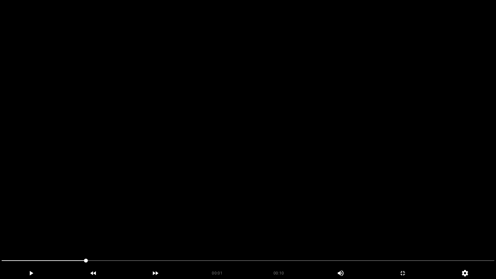
click at [368, 224] on video at bounding box center [248, 139] width 496 height 279
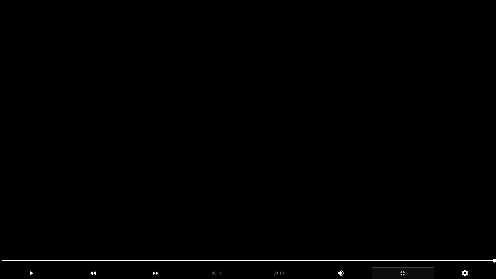
click at [407, 235] on icon "add" at bounding box center [403, 273] width 62 height 8
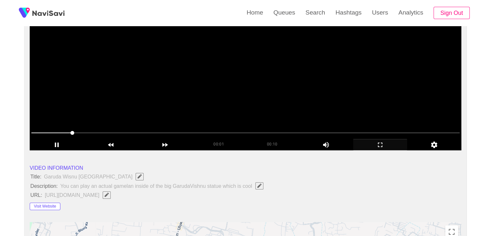
click at [229, 89] on video at bounding box center [246, 70] width 432 height 162
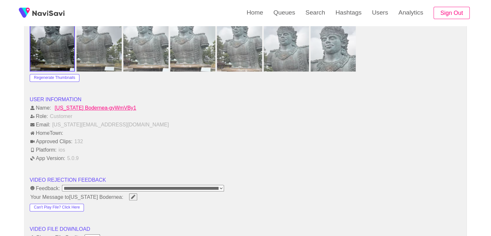
scroll to position [743, 0]
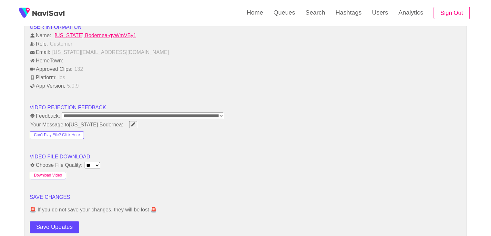
click at [52, 173] on button "Download Video" at bounding box center [48, 176] width 37 height 8
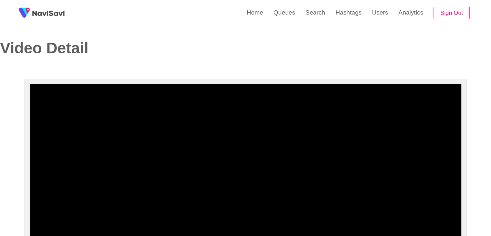
scroll to position [0, 0]
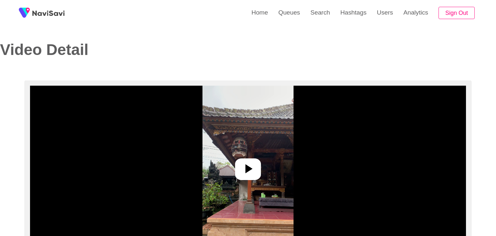
select select "**********"
select select "**"
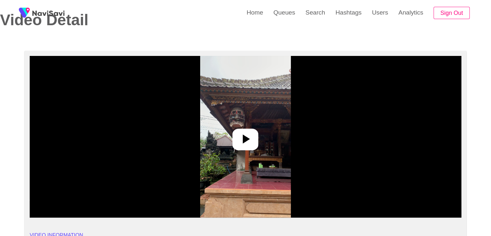
scroll to position [32, 0]
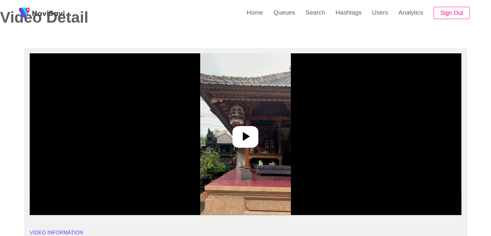
click at [247, 129] on icon at bounding box center [246, 137] width 16 height 16
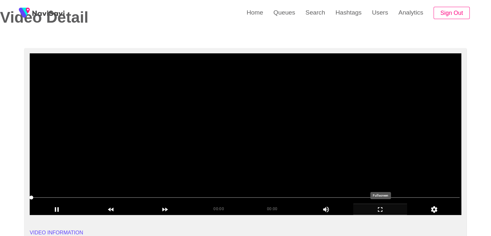
click at [376, 210] on icon "add" at bounding box center [381, 209] width 54 height 8
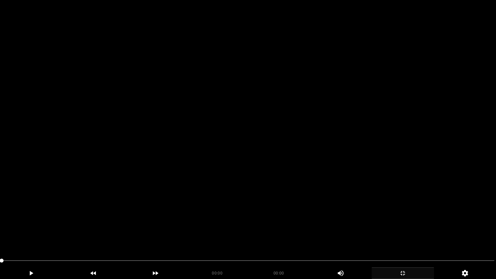
click at [354, 196] on video at bounding box center [248, 139] width 496 height 279
click at [68, 235] on video at bounding box center [248, 139] width 496 height 279
click at [123, 231] on video at bounding box center [248, 139] width 496 height 279
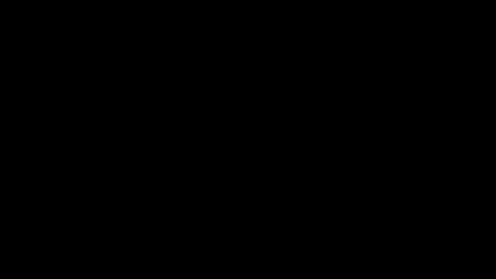
drag, startPoint x: 14, startPoint y: 260, endPoint x: 0, endPoint y: 254, distance: 15.1
click at [0, 235] on div at bounding box center [248, 261] width 498 height 17
click at [176, 226] on video at bounding box center [248, 139] width 496 height 279
drag, startPoint x: 14, startPoint y: 261, endPoint x: 45, endPoint y: 264, distance: 31.8
click at [45, 235] on span at bounding box center [248, 261] width 493 height 10
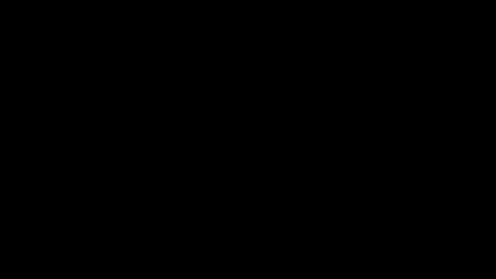
click at [131, 205] on video at bounding box center [248, 139] width 496 height 279
click at [111, 230] on video at bounding box center [248, 139] width 496 height 279
click at [0, 235] on div at bounding box center [248, 261] width 498 height 17
drag, startPoint x: 0, startPoint y: 260, endPoint x: 75, endPoint y: 268, distance: 75.7
click at [75, 235] on div "00:00 00:14 Picture In Picture 1" at bounding box center [248, 268] width 496 height 24
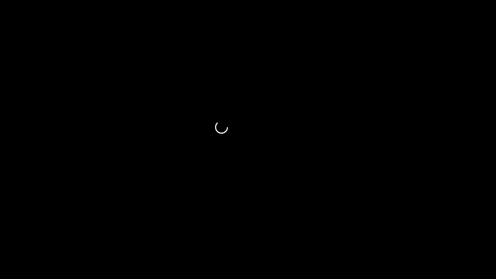
drag, startPoint x: 88, startPoint y: 263, endPoint x: 62, endPoint y: 265, distance: 25.6
click at [62, 235] on span at bounding box center [248, 261] width 493 height 10
drag, startPoint x: 53, startPoint y: 259, endPoint x: 4, endPoint y: 261, distance: 49.1
click at [4, 235] on span at bounding box center [248, 261] width 493 height 10
click at [4, 235] on span at bounding box center [2, 261] width 4 height 4
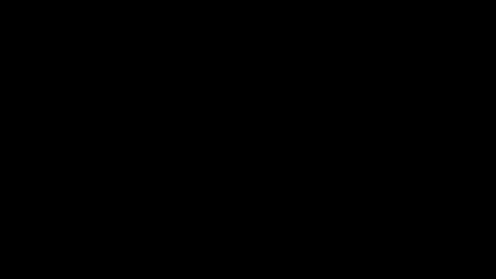
drag, startPoint x: 30, startPoint y: 258, endPoint x: 51, endPoint y: 260, distance: 21.4
click at [51, 235] on span at bounding box center [248, 261] width 493 height 10
click at [79, 235] on span at bounding box center [248, 261] width 493 height 10
click at [124, 235] on span at bounding box center [248, 261] width 493 height 10
click at [148, 235] on span at bounding box center [248, 261] width 493 height 10
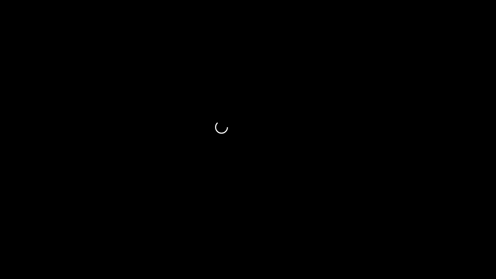
drag, startPoint x: 148, startPoint y: 260, endPoint x: 235, endPoint y: 268, distance: 87.9
click at [193, 235] on span at bounding box center [248, 261] width 493 height 10
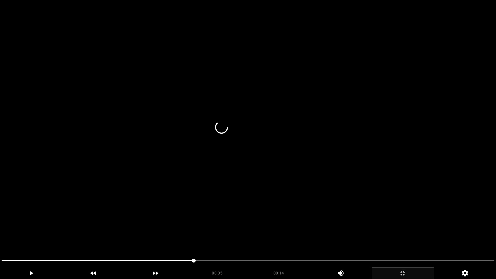
click at [236, 235] on div "00:05" at bounding box center [218, 271] width 62 height 9
click at [238, 235] on div "00:05" at bounding box center [218, 271] width 62 height 9
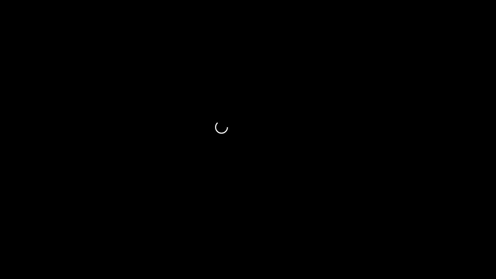
click at [280, 235] on span at bounding box center [248, 260] width 493 height 1
click at [212, 235] on span at bounding box center [248, 261] width 493 height 10
click at [405, 235] on icon "add" at bounding box center [403, 273] width 5 height 5
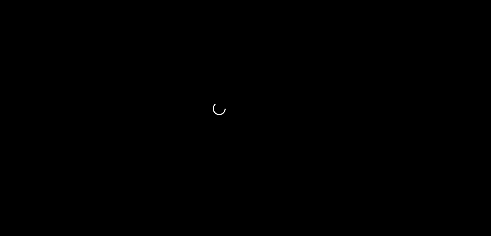
scroll to position [808, 0]
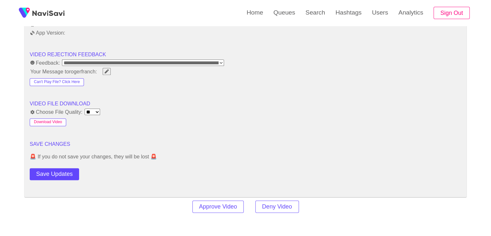
click at [49, 121] on button "Download Video" at bounding box center [48, 122] width 37 height 8
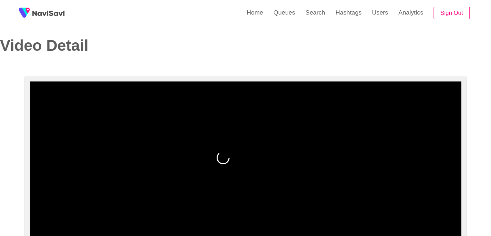
scroll to position [0, 0]
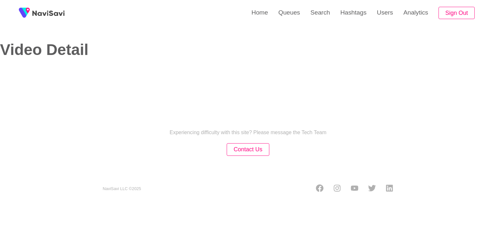
select select "**********"
select select "**"
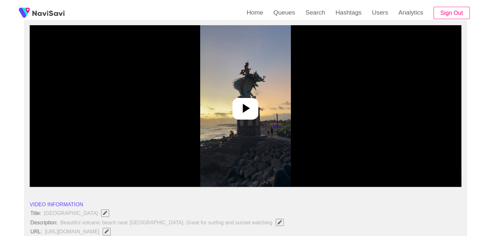
scroll to position [65, 0]
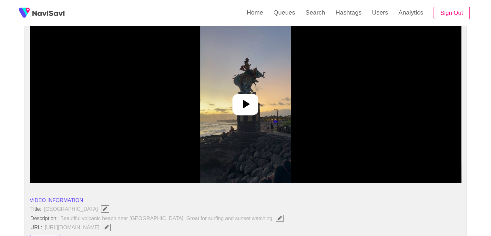
drag, startPoint x: 245, startPoint y: 97, endPoint x: 310, endPoint y: 122, distance: 69.6
click at [245, 99] on icon at bounding box center [246, 104] width 16 height 16
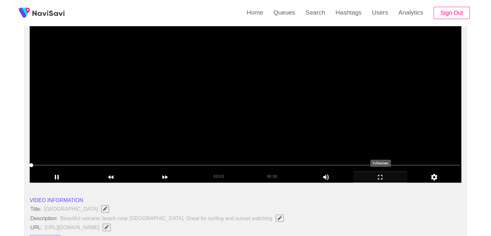
click at [376, 175] on icon "add" at bounding box center [381, 177] width 54 height 8
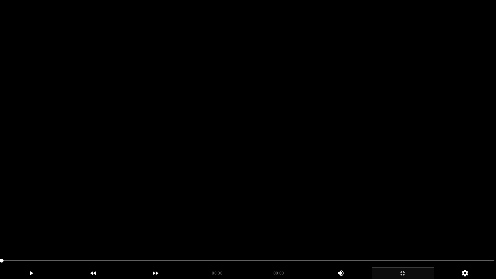
click at [56, 226] on video at bounding box center [248, 139] width 496 height 279
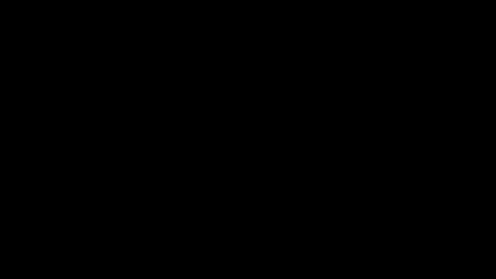
drag, startPoint x: 416, startPoint y: 274, endPoint x: 411, endPoint y: 274, distance: 5.2
click at [411, 235] on icon "add" at bounding box center [403, 273] width 62 height 8
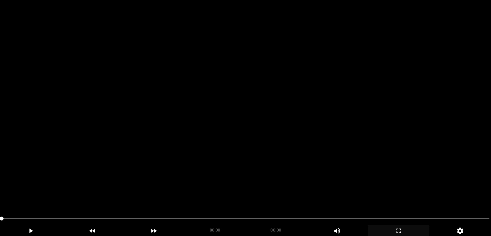
scroll to position [32, 0]
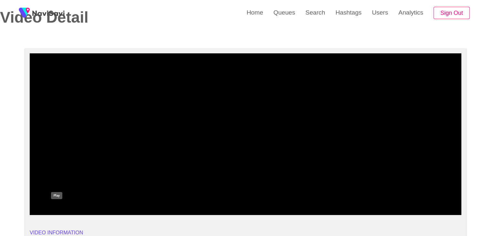
click at [56, 208] on icon "add" at bounding box center [58, 209] width 4 height 5
click at [380, 208] on icon "add" at bounding box center [381, 209] width 54 height 8
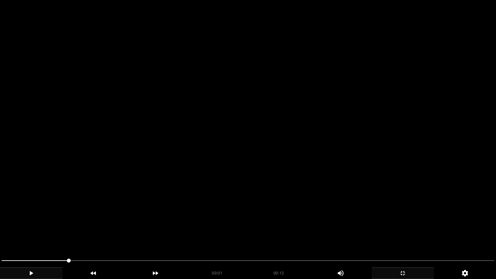
click at [204, 223] on video at bounding box center [248, 139] width 496 height 279
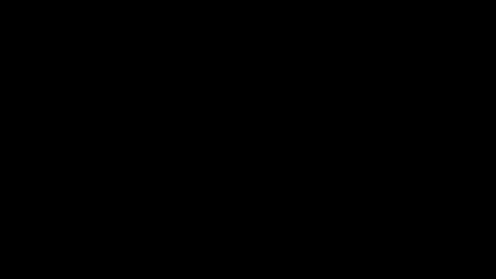
click at [408, 235] on icon "add" at bounding box center [403, 273] width 62 height 8
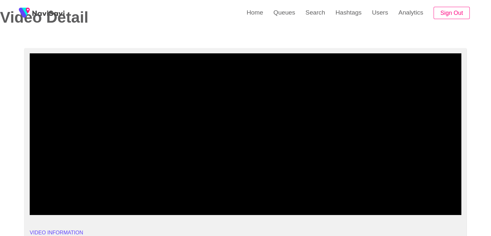
drag, startPoint x: 327, startPoint y: 194, endPoint x: 338, endPoint y: 194, distance: 11.0
click at [338, 194] on span at bounding box center [245, 197] width 429 height 10
click at [363, 194] on span at bounding box center [245, 197] width 429 height 10
click at [388, 194] on span at bounding box center [245, 197] width 429 height 10
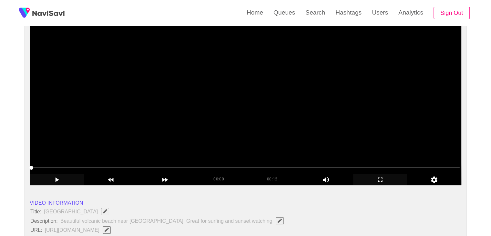
scroll to position [65, 0]
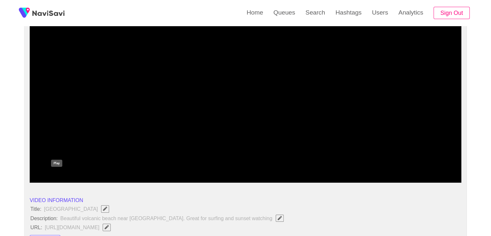
click at [62, 177] on icon "add" at bounding box center [57, 177] width 54 height 8
click at [385, 174] on icon "add" at bounding box center [381, 177] width 54 height 8
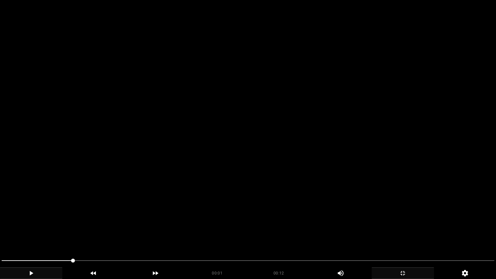
click at [216, 195] on video at bounding box center [248, 139] width 496 height 279
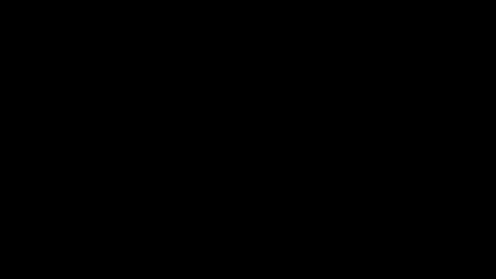
click at [408, 235] on icon "add" at bounding box center [403, 273] width 62 height 8
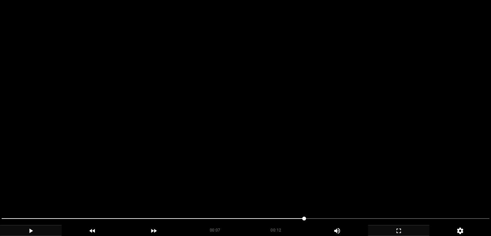
scroll to position [32, 0]
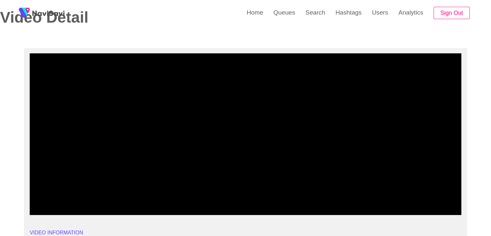
drag, startPoint x: 63, startPoint y: 199, endPoint x: 0, endPoint y: 199, distance: 62.7
click at [58, 208] on icon "add" at bounding box center [57, 209] width 54 height 8
click at [390, 212] on icon "add" at bounding box center [381, 209] width 54 height 8
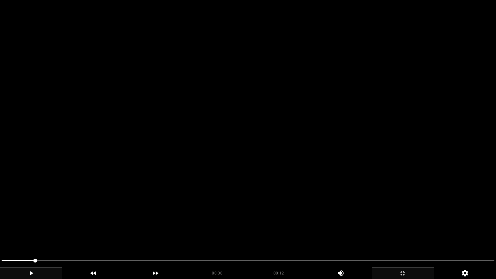
click at [361, 218] on video at bounding box center [248, 139] width 496 height 279
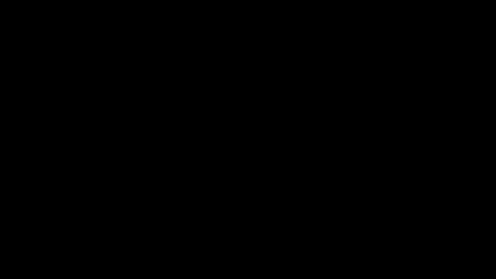
click at [408, 235] on icon "add" at bounding box center [403, 273] width 62 height 8
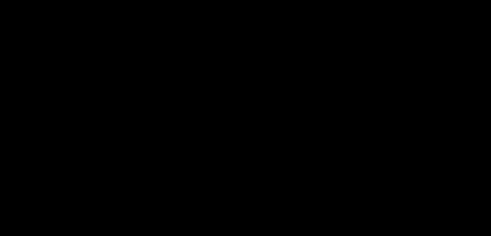
scroll to position [800, 0]
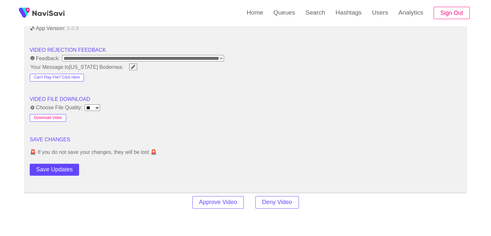
drag, startPoint x: 50, startPoint y: 114, endPoint x: 53, endPoint y: 114, distance: 3.2
click at [50, 114] on button "Download Video" at bounding box center [48, 118] width 37 height 8
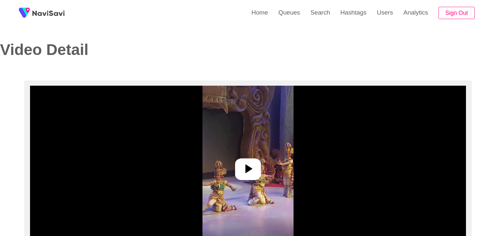
select select "**********"
select select "**"
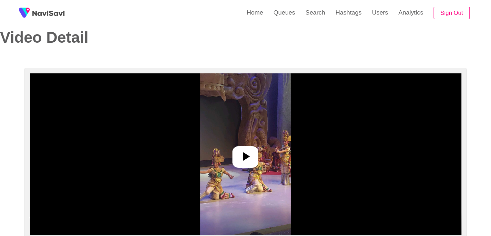
scroll to position [32, 0]
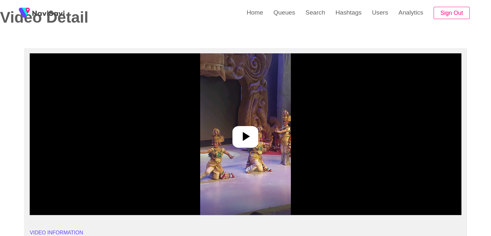
click at [233, 134] on div at bounding box center [246, 137] width 26 height 22
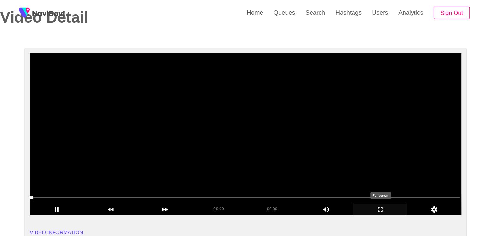
click at [382, 206] on icon "add" at bounding box center [381, 209] width 54 height 8
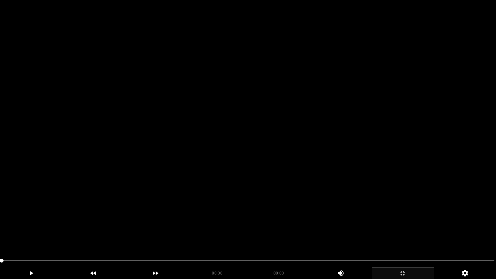
click at [314, 144] on video at bounding box center [248, 139] width 496 height 279
click at [363, 171] on video at bounding box center [248, 139] width 496 height 279
click at [334, 132] on video at bounding box center [248, 139] width 496 height 279
click at [254, 149] on video at bounding box center [248, 139] width 496 height 279
click at [255, 149] on video at bounding box center [248, 139] width 496 height 279
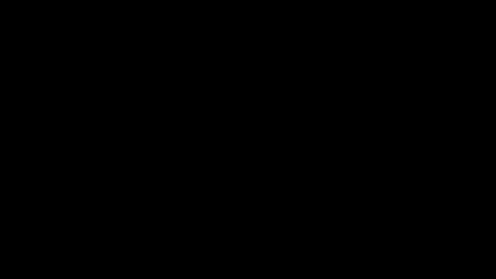
drag, startPoint x: 27, startPoint y: 261, endPoint x: 0, endPoint y: 260, distance: 26.8
click at [0, 235] on div at bounding box center [248, 261] width 498 height 17
click at [26, 235] on icon "add" at bounding box center [31, 273] width 62 height 8
click at [402, 235] on icon "add" at bounding box center [403, 273] width 62 height 8
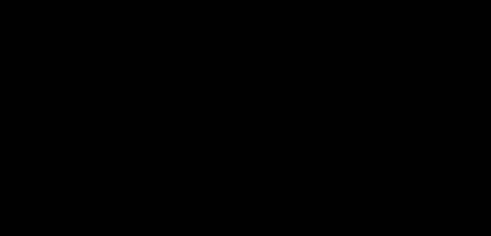
scroll to position [162, 0]
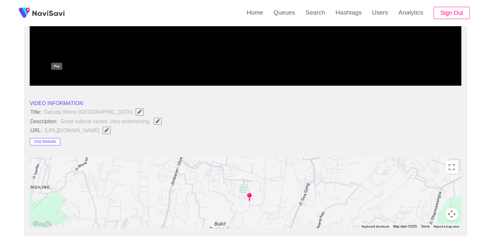
click at [57, 78] on icon "add" at bounding box center [57, 80] width 54 height 8
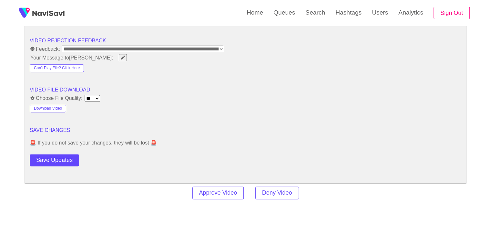
scroll to position [808, 0]
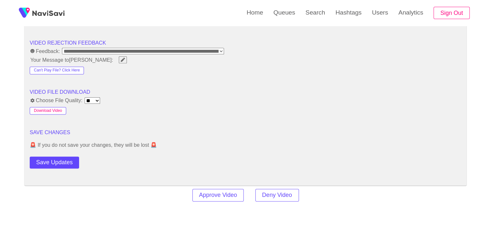
click at [58, 109] on button "Download Video" at bounding box center [48, 111] width 37 height 8
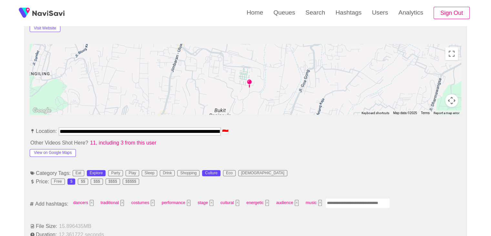
scroll to position [258, 0]
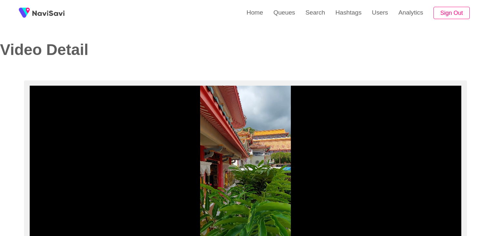
select select "**********"
select select "**"
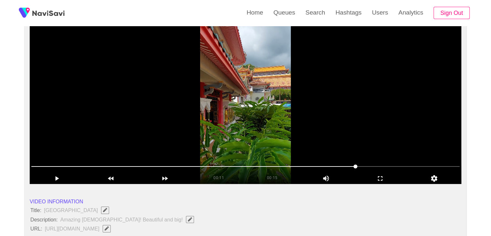
scroll to position [65, 0]
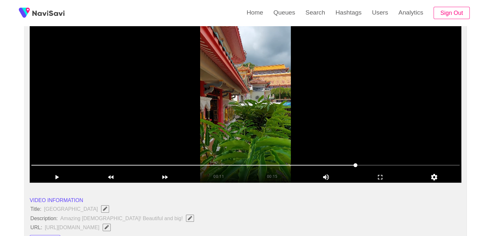
drag, startPoint x: 267, startPoint y: 172, endPoint x: 160, endPoint y: 171, distance: 107.9
click at [181, 172] on div "00:11 00:15 Picture In Picture 1" at bounding box center [246, 171] width 432 height 23
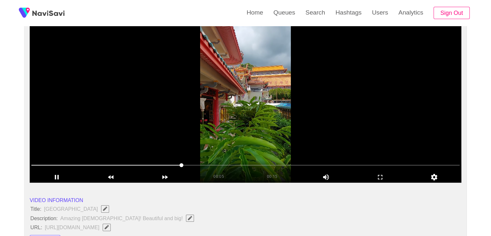
drag, startPoint x: 130, startPoint y: 171, endPoint x: 78, endPoint y: 171, distance: 52.3
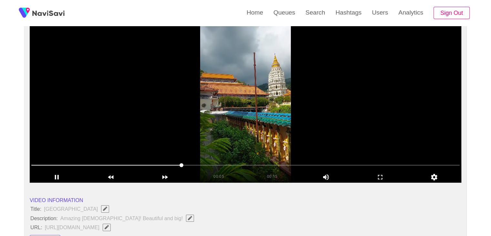
click at [78, 171] on div at bounding box center [246, 165] width 434 height 16
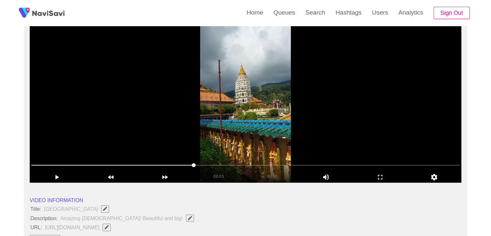
drag, startPoint x: 104, startPoint y: 165, endPoint x: 63, endPoint y: 162, distance: 40.8
click at [63, 162] on span at bounding box center [245, 165] width 429 height 10
drag, startPoint x: 202, startPoint y: 163, endPoint x: 129, endPoint y: 173, distance: 73.7
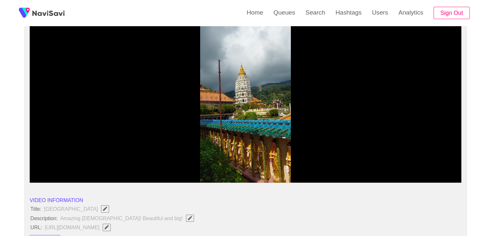
drag, startPoint x: 169, startPoint y: 166, endPoint x: 123, endPoint y: 169, distance: 45.9
click at [123, 169] on span at bounding box center [245, 165] width 429 height 10
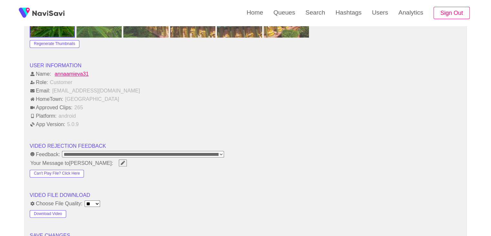
scroll to position [711, 0]
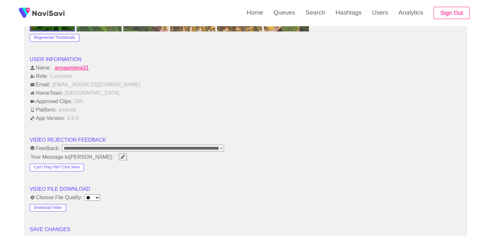
click at [58, 207] on button "Download Video" at bounding box center [48, 208] width 37 height 8
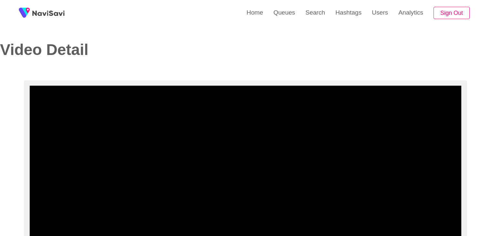
select select "**********"
select select "**"
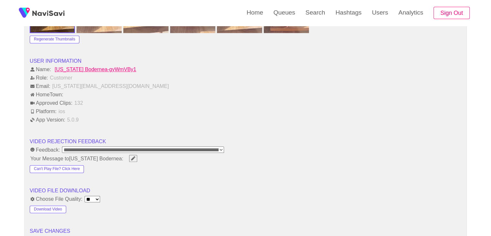
scroll to position [711, 0]
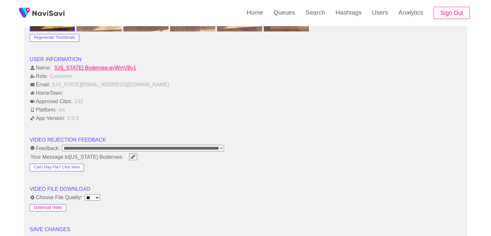
click at [57, 204] on button "Download Video" at bounding box center [48, 208] width 37 height 8
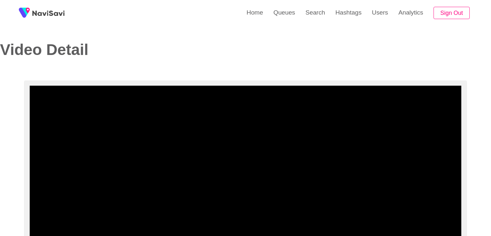
select select "**********"
select select "**"
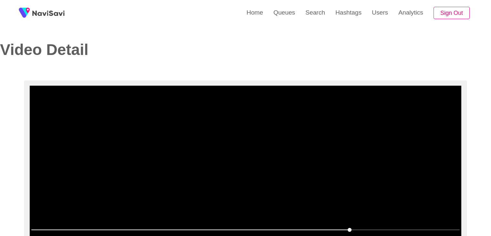
scroll to position [32, 0]
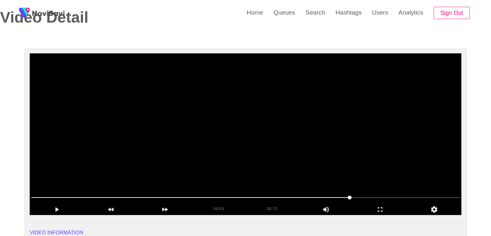
click at [239, 143] on video at bounding box center [246, 134] width 432 height 162
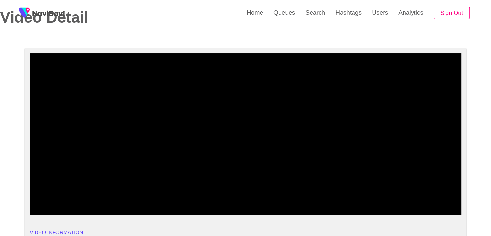
drag, startPoint x: 129, startPoint y: 197, endPoint x: 0, endPoint y: 191, distance: 129.3
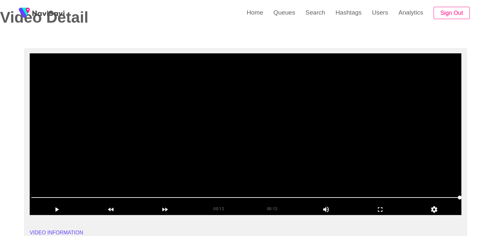
click at [47, 196] on span at bounding box center [245, 197] width 429 height 10
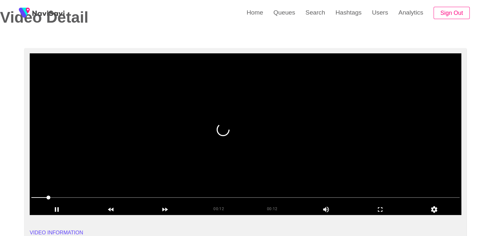
click at [204, 168] on video at bounding box center [246, 134] width 432 height 162
click at [266, 161] on video at bounding box center [246, 134] width 432 height 162
drag, startPoint x: 359, startPoint y: 119, endPoint x: 370, endPoint y: 106, distance: 17.0
click at [359, 119] on video at bounding box center [246, 134] width 432 height 162
click at [301, 132] on video at bounding box center [246, 134] width 432 height 162
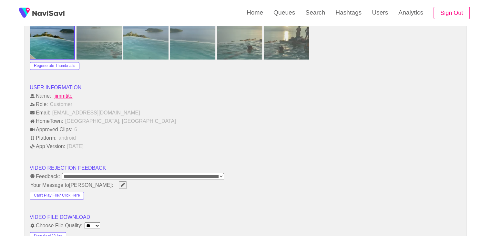
scroll to position [775, 0]
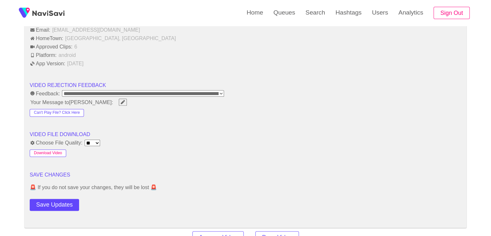
click at [55, 153] on button "Download Video" at bounding box center [48, 153] width 37 height 8
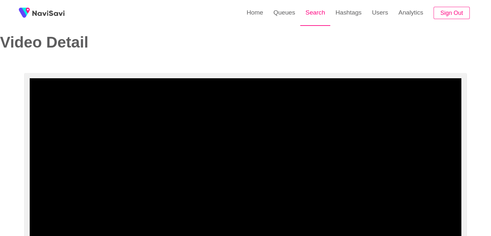
scroll to position [0, 0]
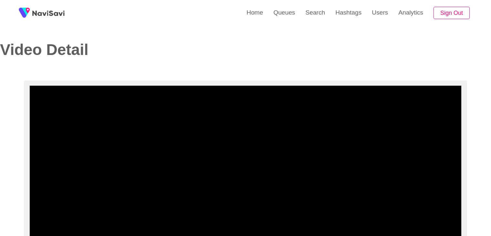
select select "**********"
select select "**"
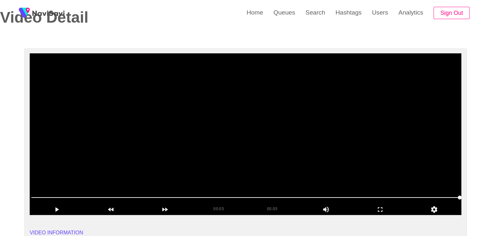
drag, startPoint x: 0, startPoint y: 0, endPoint x: 326, endPoint y: 113, distance: 345.2
click at [326, 113] on video at bounding box center [246, 134] width 432 height 162
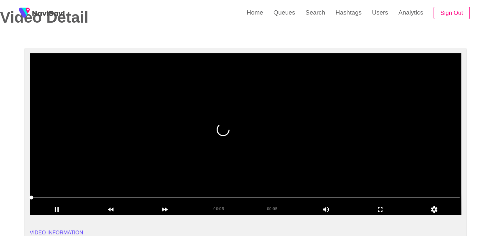
click at [122, 197] on span at bounding box center [245, 197] width 429 height 1
drag, startPoint x: 154, startPoint y: 197, endPoint x: 162, endPoint y: 198, distance: 7.5
click at [162, 198] on span at bounding box center [245, 197] width 429 height 10
drag, startPoint x: 173, startPoint y: 198, endPoint x: 193, endPoint y: 197, distance: 19.7
click at [193, 197] on span at bounding box center [245, 197] width 429 height 10
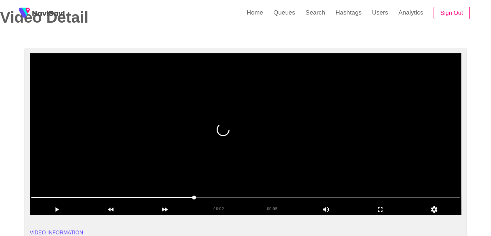
click at [211, 195] on span at bounding box center [245, 197] width 429 height 10
click at [249, 195] on span at bounding box center [245, 197] width 429 height 10
click at [317, 138] on video at bounding box center [246, 134] width 432 height 162
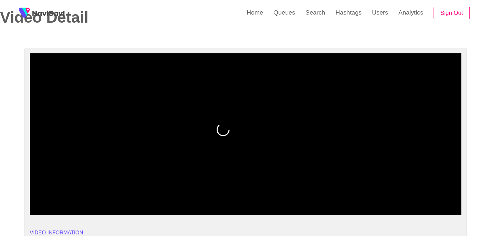
click at [58, 210] on icon "add" at bounding box center [57, 209] width 4 height 5
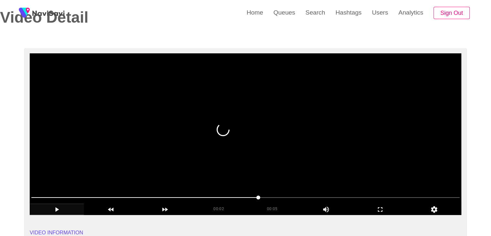
click at [333, 121] on video at bounding box center [246, 134] width 432 height 162
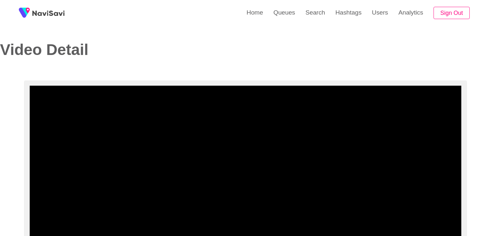
select select "**********"
select select "**"
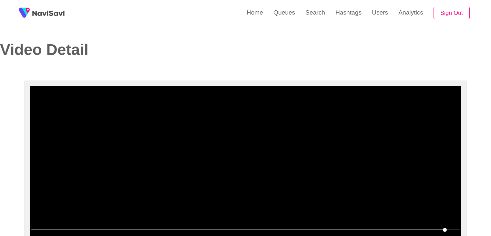
scroll to position [32, 0]
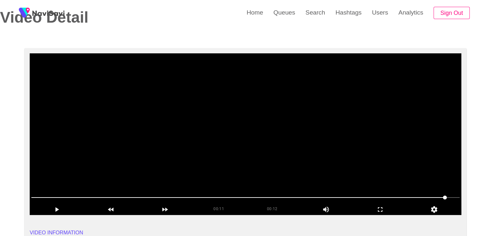
drag, startPoint x: 225, startPoint y: 197, endPoint x: 37, endPoint y: 199, distance: 187.4
click at [37, 199] on span at bounding box center [245, 197] width 429 height 10
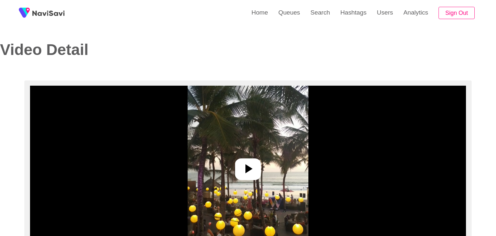
select select "**********"
select select "**"
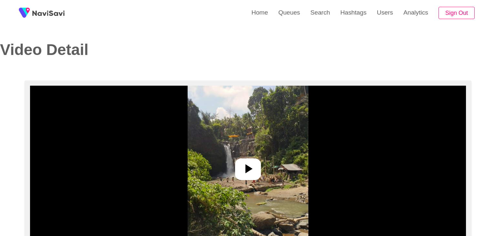
select select "**********"
select select "**"
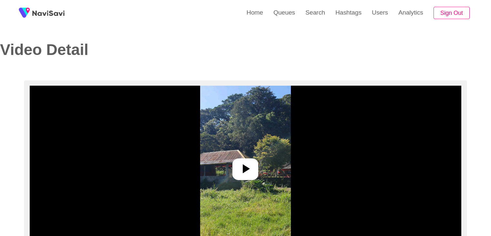
select select "**********"
select select "**"
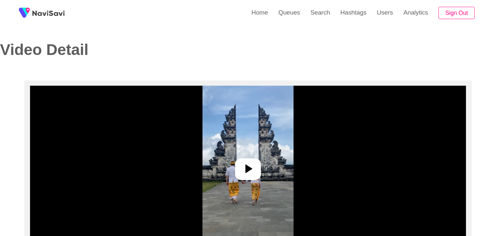
select select "**********"
select select "**"
click at [249, 168] on icon at bounding box center [246, 168] width 7 height 9
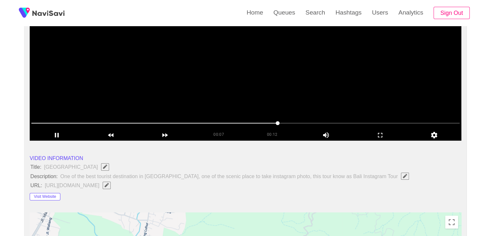
scroll to position [12, 0]
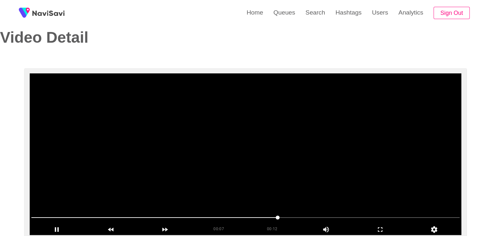
click at [256, 124] on video at bounding box center [246, 154] width 432 height 162
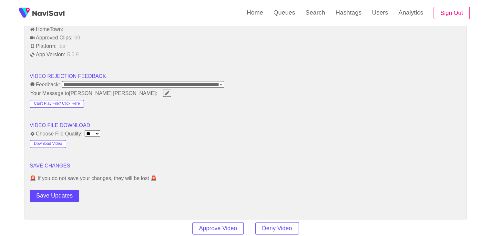
scroll to position [788, 0]
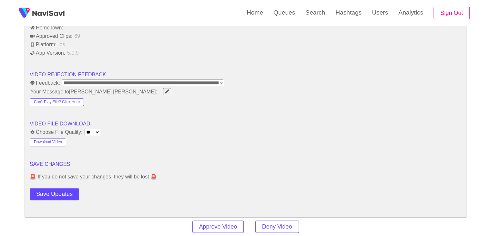
click at [44, 138] on button "Download Video" at bounding box center [48, 142] width 37 height 8
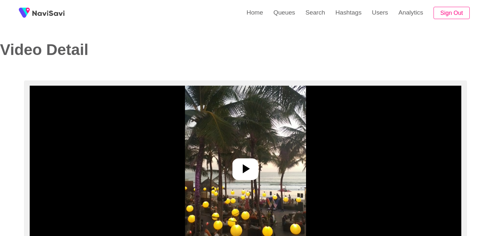
select select "**********"
select select "**"
